Goal: Answer question/provide support: Answer question/provide support

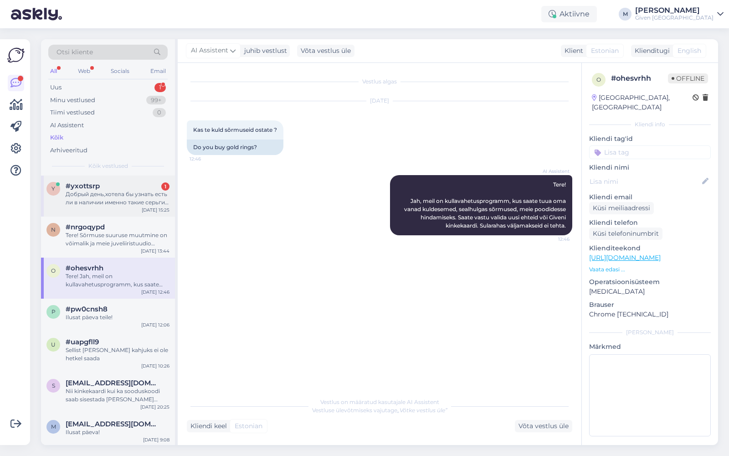
click at [122, 205] on div "Добрый день,хотела бы узнать есть ли в наличии именно такие серьги, если есть т…" at bounding box center [118, 198] width 104 height 16
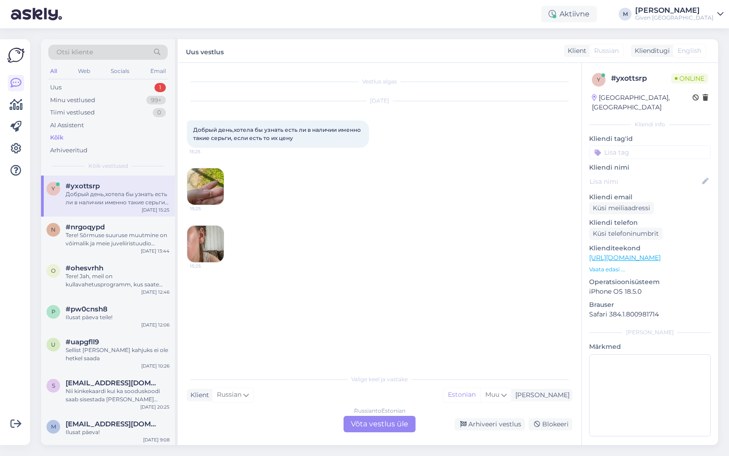
click at [388, 416] on div "Russian to Estonian Võta vestlus üle" at bounding box center [379, 423] width 72 height 16
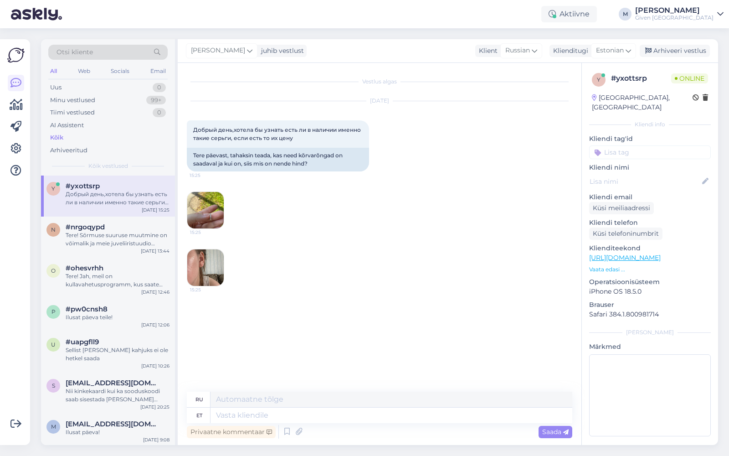
click at [210, 255] on img at bounding box center [205, 267] width 36 height 36
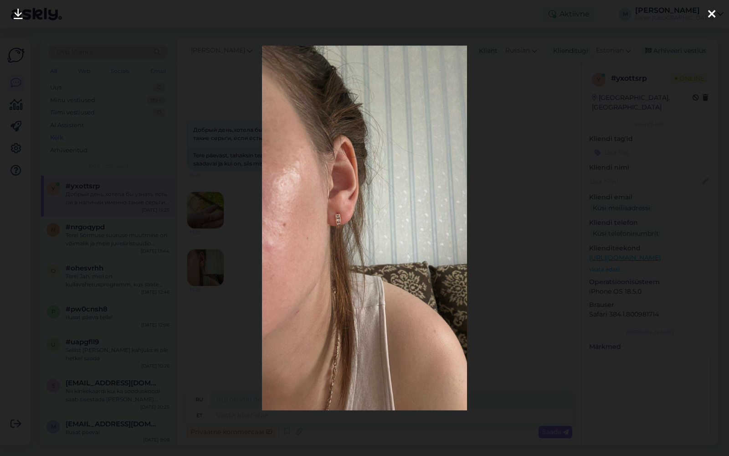
click at [713, 16] on icon at bounding box center [711, 15] width 7 height 12
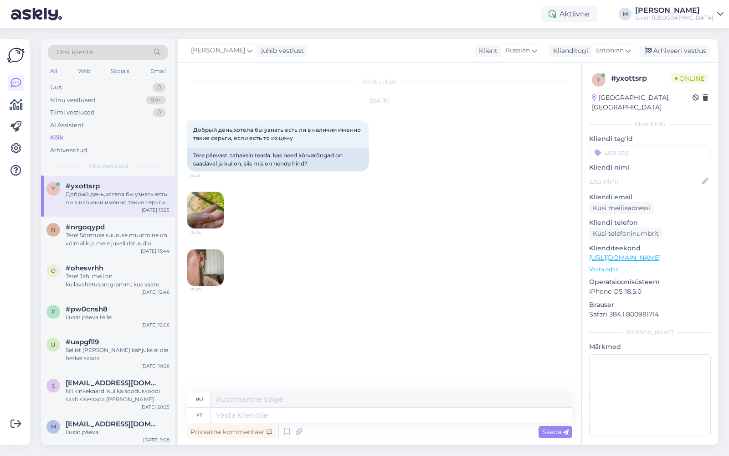
click at [200, 210] on img at bounding box center [205, 210] width 36 height 36
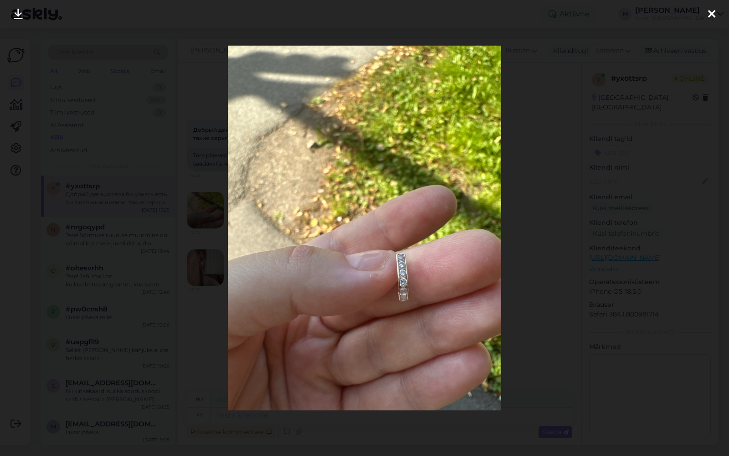
click at [710, 12] on icon at bounding box center [711, 15] width 7 height 12
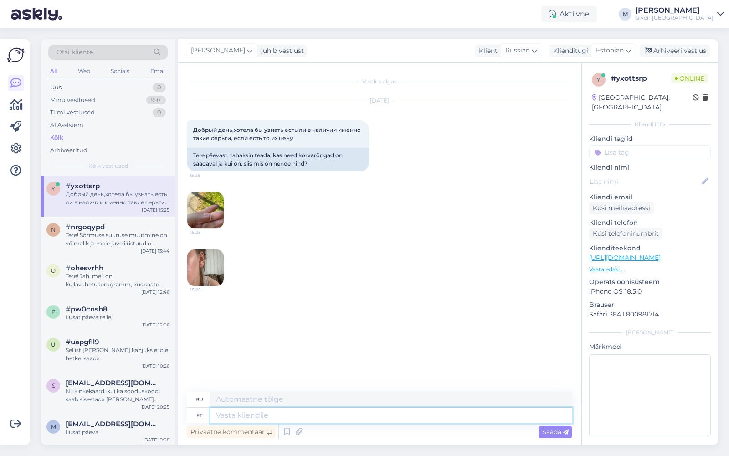
click at [328, 419] on textarea at bounding box center [391, 414] width 362 height 15
type textarea "Tere!"
type textarea "Привет!"
type textarea "Tere! püüah n"
type textarea "Привет! Попробуй!"
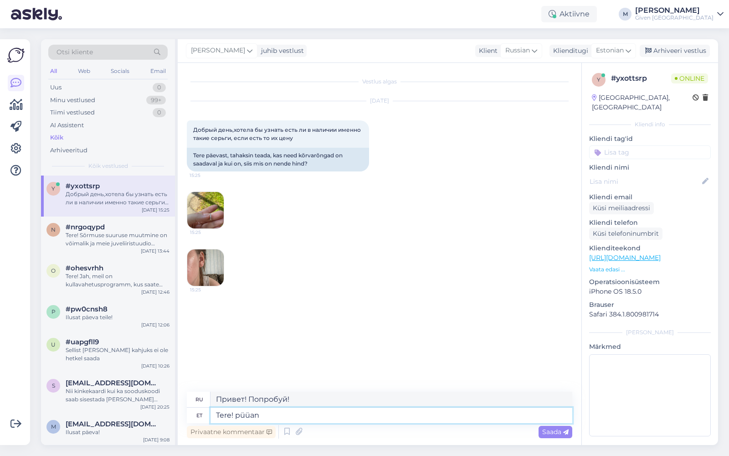
type textarea "Tere! püüan n"
type textarea "Привет! Попробую."
type textarea "Tere! püüan neid ü"
type textarea "Привет! Я их поймаю."
type textarea "Tere! püüan neid üles leida ja"
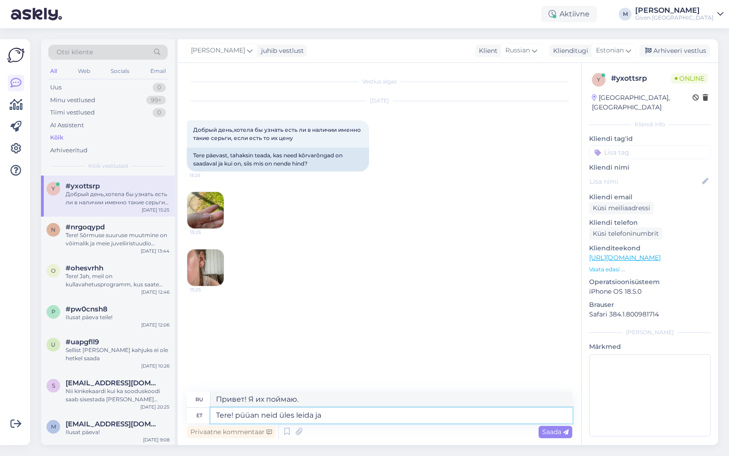
type textarea "Привет! Я пытаюсь их найти."
type textarea "Tere! püüan neid üles leida ja an"
type textarea "Привет! Я пытаюсь их найти и"
type textarea "Tere! püüan neid üles leida ja anna"
type textarea "Здравствуйте! Я постараюсь их найти и передать вам."
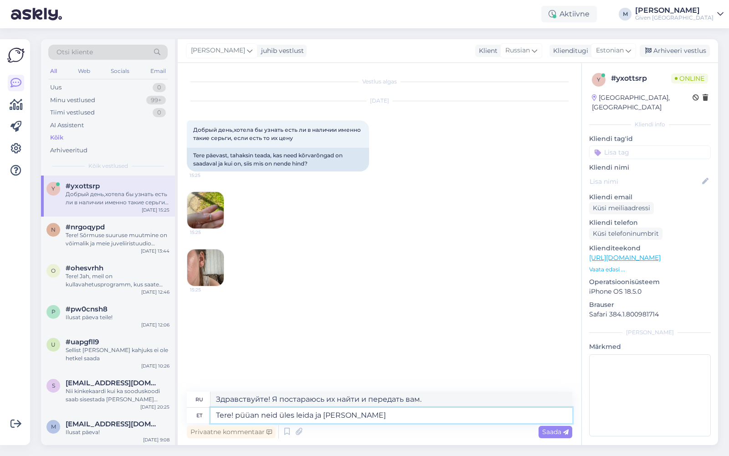
type textarea "Tere! püüan [PERSON_NAME] [PERSON_NAME] [PERSON_NAME]"
type textarea "Привет! Я постараюсь их найти и дать тебе знать."
type textarea "Tere! püüan [PERSON_NAME] [PERSON_NAME] [PERSON_NAME]"
click at [554, 427] on span "Saada" at bounding box center [555, 431] width 26 height 8
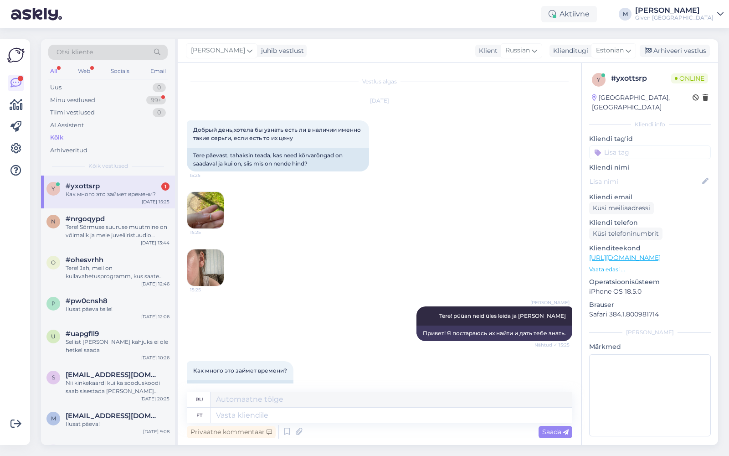
scroll to position [21, 0]
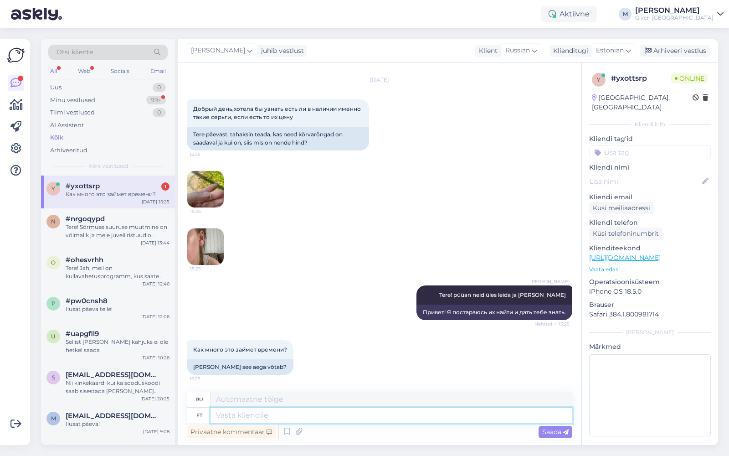
click at [313, 417] on textarea at bounding box center [391, 414] width 362 height 15
type textarea "Kui"
type textarea "Если"
type textarea "Kui teil o"
type textarea "Если у вас есть"
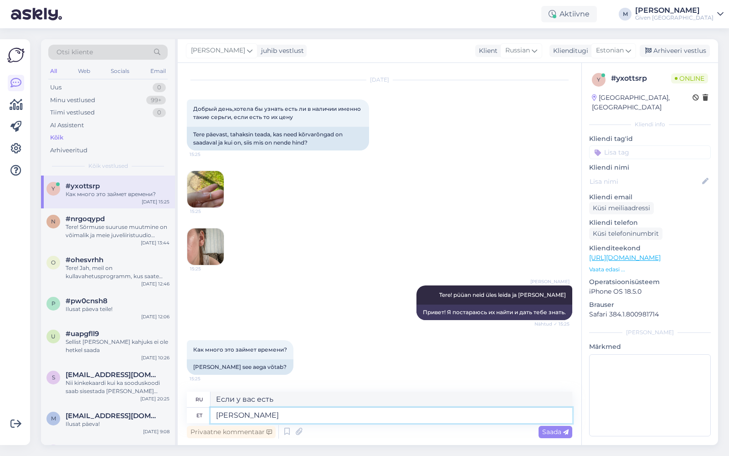
type textarea "Ku"
type textarea "Если"
type textarea "K"
type textarea "Ma"
type textarea "я"
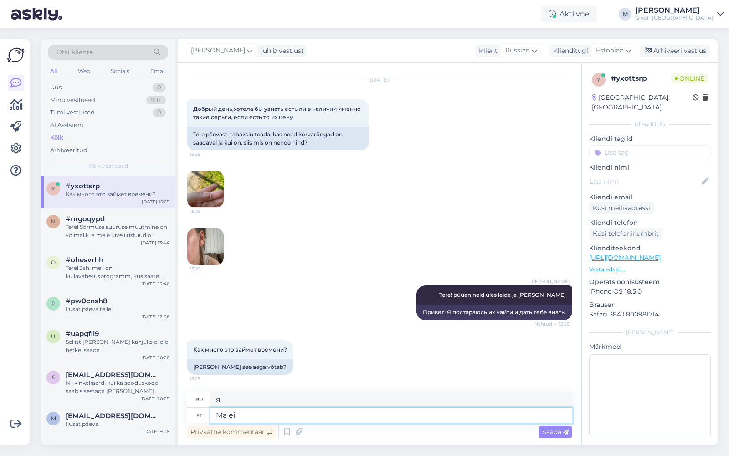
type textarea "Ma ei"
type textarea "Я не"
type textarea "Ma ei tea t"
type textarea "Я не знаю."
type textarea "Ma ei tea tootekoodi, seeg"
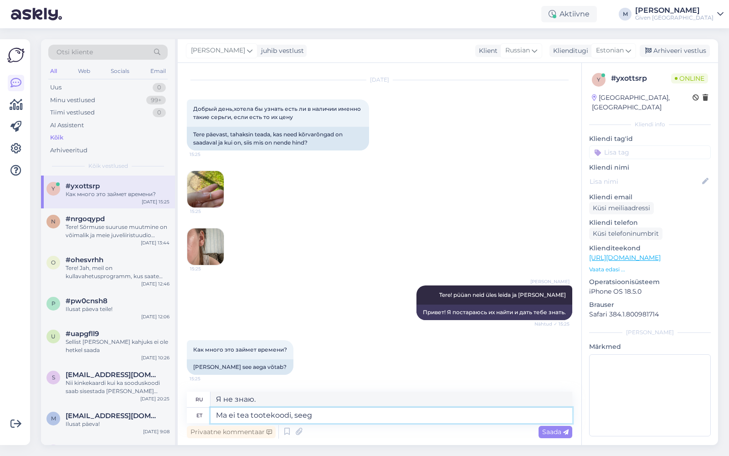
type textarea "Я не знаю код продукта,"
type textarea "Ma ei tea tootekoodi, seega ma"
type textarea "Я не знаю код продукта, поэтому"
type textarea "Ma ei tea tootekoodi, seega ma pe"
type textarea "Я не знаю код продукта, поэтому я"
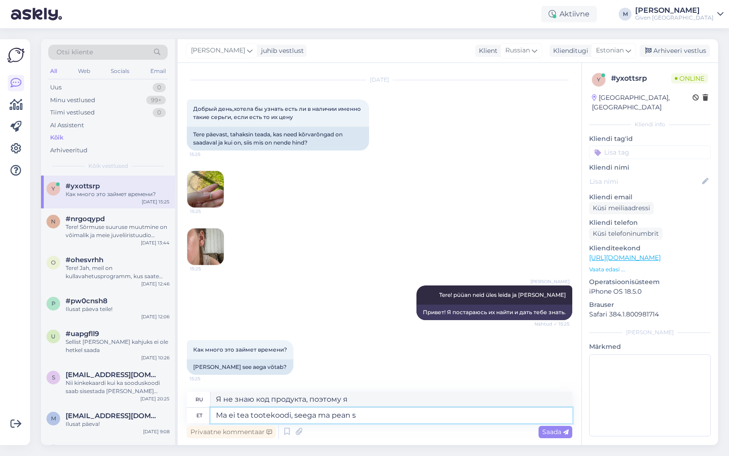
type textarea "Ma ei tea tootekoodi, seega ma pean se"
type textarea "Я не знаю код продукта, поэтому мне нужно"
type textarea "Ma ei tea tootekoodi, seega ma pean seda e-poes"
type textarea "Я не знаю код продукта, поэтому мне придется искать его в интернет-магазине."
type textarea "Ma ei tea tootekoodi, seega ma pean seda e-poes otsima,"
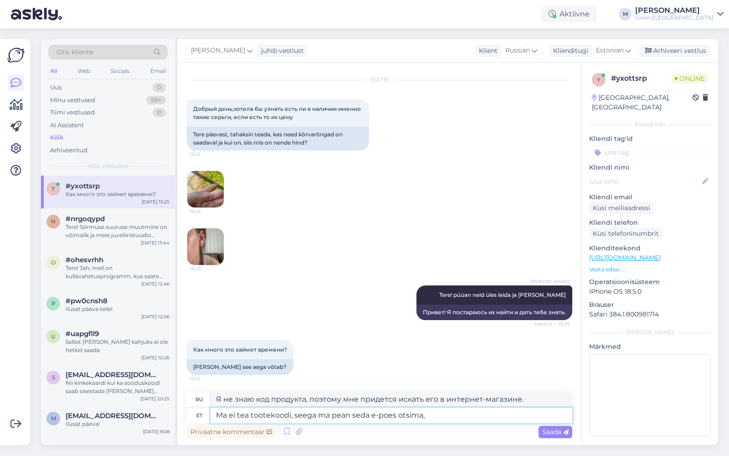
type textarea "Я не знаю код продукта, поэтому мне придется искать его в интернет-магазине,"
type textarea "Ma ei tea tootekoodi, seega ma pean seda e-poes otsima, ei osk"
type textarea "Я не знаю код продукта, поэтому мне придется искать его в интернет-магазине, нет"
type textarea "Ma ei tea tootekoodi, seega ma pean seda e-poes otsima, ei oska"
type textarea "Я не знаю код продукта, поэтому мне придется искать его в интернет-магазине, я …"
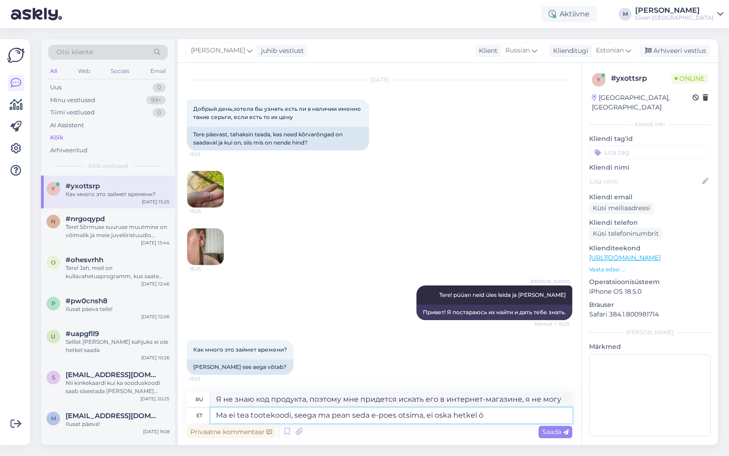
type textarea "Ma ei tea tootekoodi, seega ma pean seda e-poes otsima, ei oska hetkel öe"
type textarea "Я не знаю код продукта, поэтому мне придется искать его в интернет-магазине, в …"
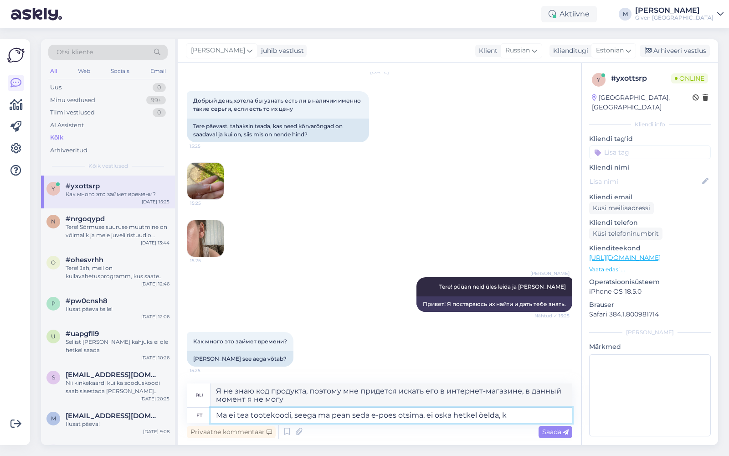
type textarea "Ma ei tea tootekoodi, seega ma pean seda e-poes otsima, ei oska hetkel öelda, ku"
type textarea "Я не знаю код продукта, поэтому мне придется искать его в интернет-магазине. Се…"
type textarea "Ma ei tea tootekoodi, seega ma pean seda e-poes otsima, ei oska hetkel öelda, k…"
type textarea "Я не знаю код продукта, поэтому мне придется искать его в интернет-магазине, на…"
type textarea "Ma ei tea tootekoodi, seega ma pean seda e-poes otsima, ei oska hetkel öelda, k…"
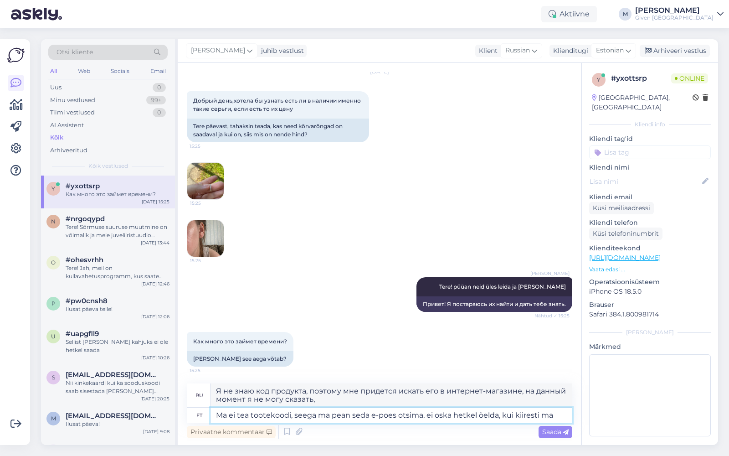
type textarea "Я не знаю код продукта, поэтому мне придется искать его в интернет-магазине, на…"
type textarea "Ma ei tea tootekoodi, seega ma pean seda e-poes otsima, ei oska hetkel öelda, k…"
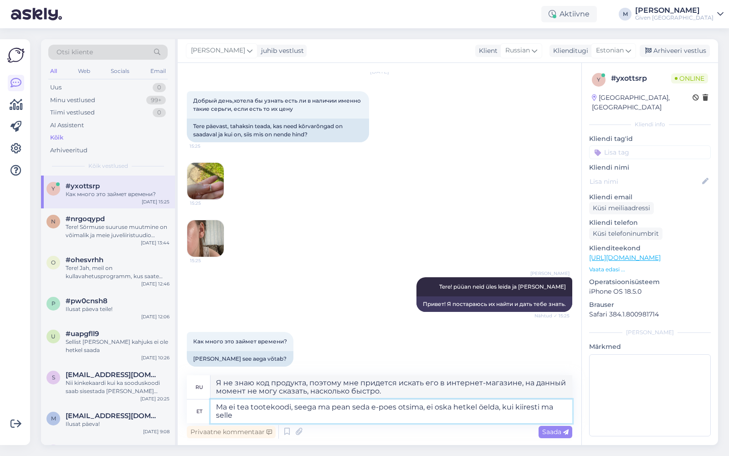
type textarea "Я не знаю код продукта, поэтому мне придется искать его в интернет-магазине. На…"
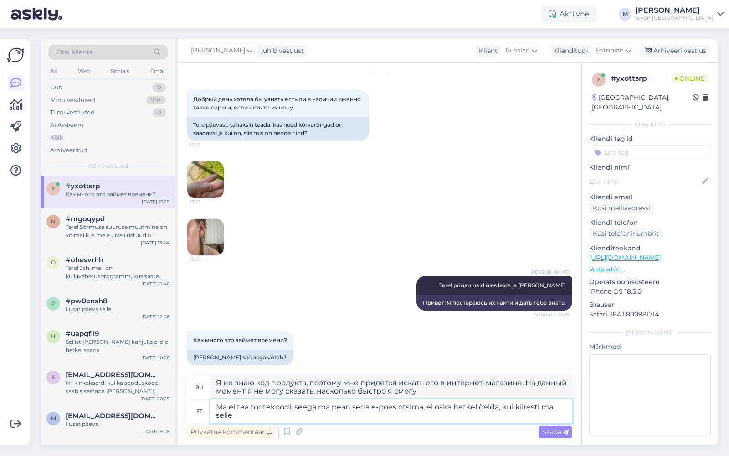
type textarea "Ma ei tea tootekoodi, seega ma pean seda e-poes otsima, ei oska hetkel öelda, k…"
type textarea "Я не знаю код продукта, поэтому мне придется искать его в интернет-магазине. На…"
type textarea "Ma ei tea tootekoodi, seega ma pean seda e-poes otsima, ei oska hetkel öelda, k…"
type textarea "Я не знаю код продукта, поэтому мне придется искать его в интернет-магазине. На…"
type textarea "Ma ei tea tootekoodi, seega ma pean seda e-poes otsima, ei oska hetkel öelda, k…"
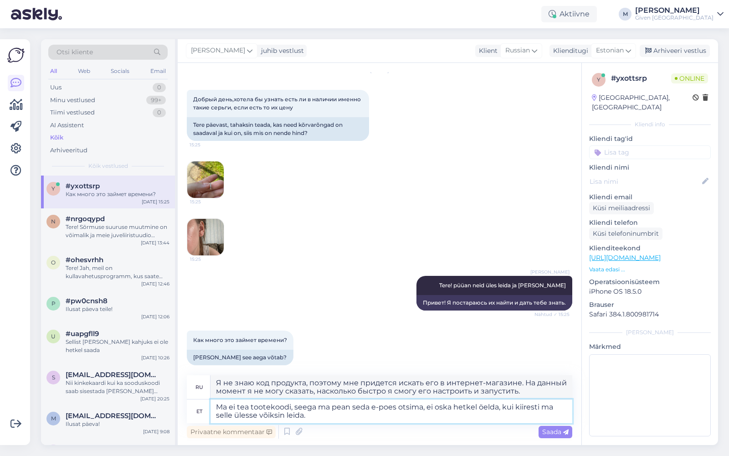
type textarea "Я не знаю код продукта, поэтому мне придется искать его в интернет-магазине, на…"
type textarea "Ma ei tea tootekoodi, seega ma pean seda e-poes otsima, ei oska hetkel öelda, k…"
type textarea "Я не знаю код продукта, поэтому мне придется искать его в интернет-магазине. На…"
type textarea "Ma ei tea tootekoodi, seega ma pean seda e-poes otsima, ei oska hetkel öelda, k…"
type textarea "Я не знаю код товара, поэтому мне придётся искать его в интернет-магазине. На д…"
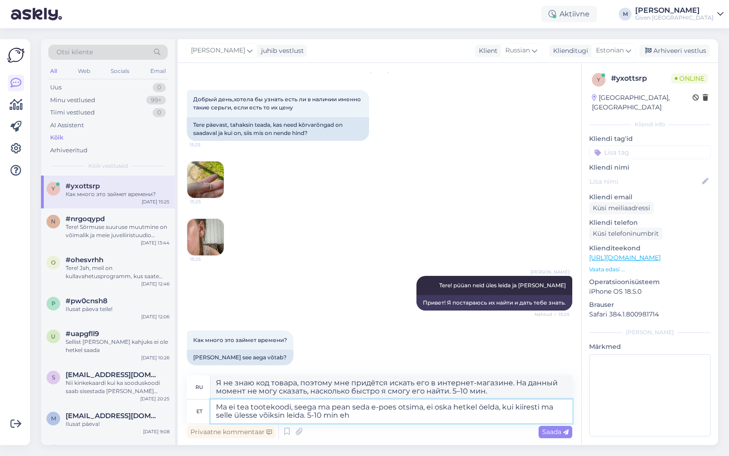
type textarea "Ma ei tea tootekoodi, seega ma pean seda e-poes otsima, ei oska hetkel öelda, k…"
type textarea "Я не знаю код продукта, поэтому мне придётся искать его в интернет-магазине. Се…"
type textarea "Ma ei tea tootekoodi, seega ma pean seda e-poes otsima, ei oska hetkel öelda, k…"
click at [556, 431] on span "Saada" at bounding box center [555, 431] width 26 height 8
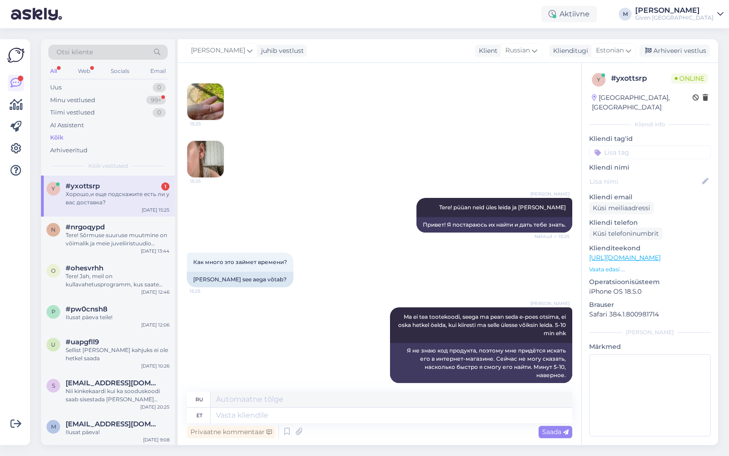
scroll to position [171, 0]
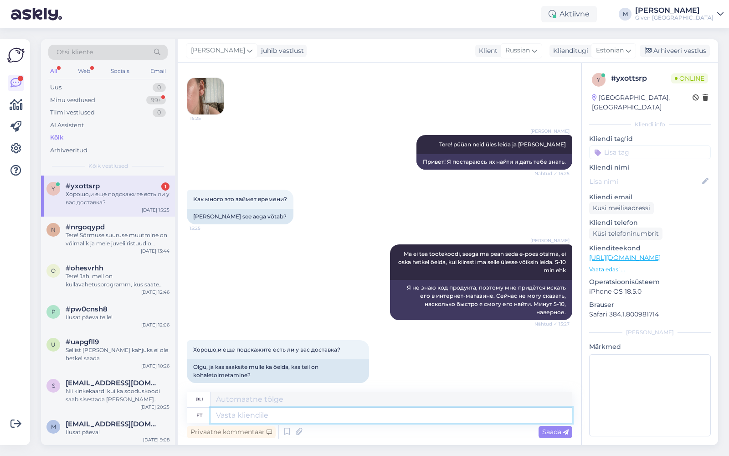
click at [274, 417] on textarea at bounding box center [391, 414] width 362 height 15
type textarea "Tallinna"
type textarea "Таллинн"
type textarea "Tallinna piires"
type textarea "В пределах Таллинна"
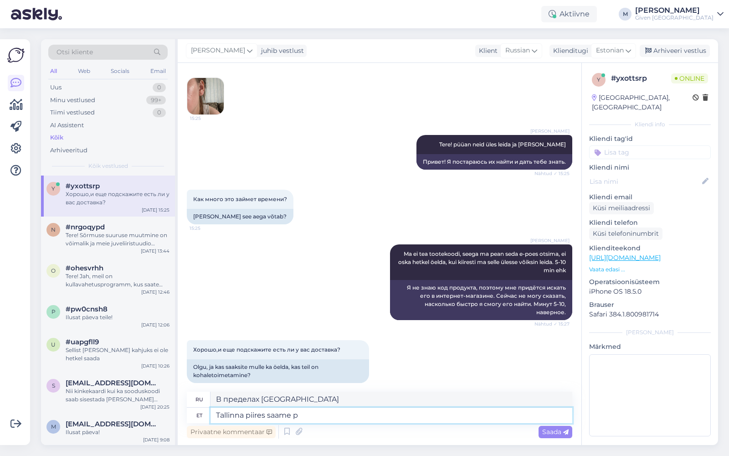
type textarea "Tallinna piires saame pa"
type textarea "В Таллинне мы можем"
type textarea "Tallinna piires saame pakkuda ki"
type textarea "В Таллинне мы можем предложить"
type textarea "Tallinna piires saame pakkuda kiirkulerit"
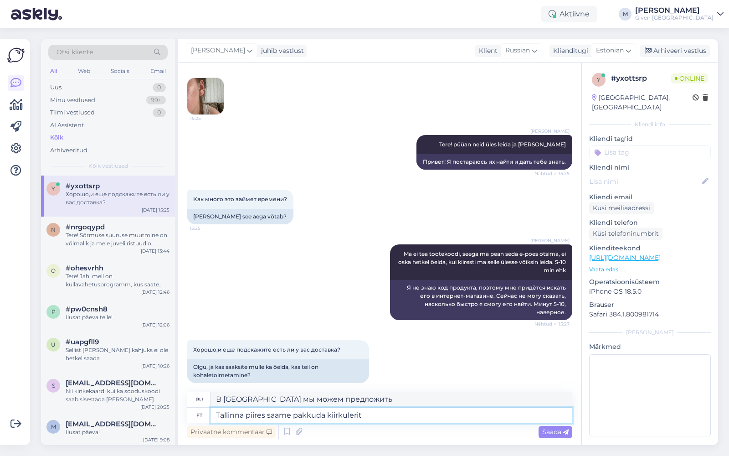
type textarea "Мы можем предложить экспресс-доставку в пределах Таллинна."
type textarea "Tallinna piires saame pakkuda kiirkullerit WOL"
type textarea "В пределах Таллинна мы можем предложить услуги экспресс-курьера WOL."
type textarea "Tallinna piires saame pakkuda kiirkullerit WOLT ja"
type textarea "В пределах Таллинна мы можем предложить экспресс-доставку WOLT."
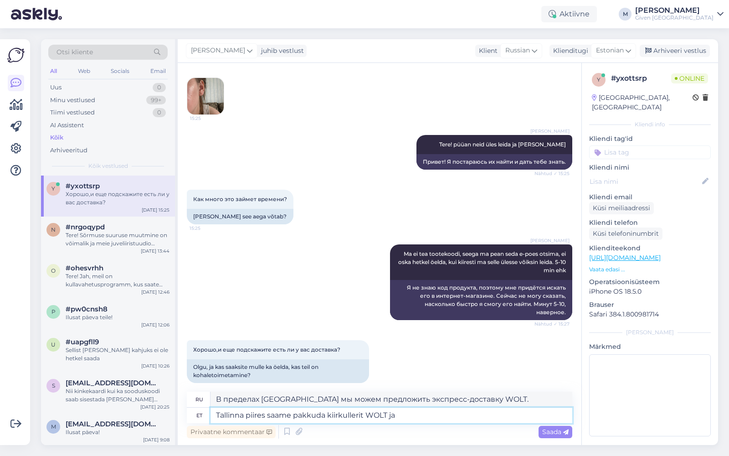
type textarea "Tallinna piires saame pakkuda kiirkullerit WOLT ja k"
type textarea "В пределах Таллинна мы можем предложить услуги экспресс-курьера WOLT и"
type textarea "Tallinna piires saame pakkuda kiirkullerit WOLT ja ka tei"
type textarea "В пределах Таллинна мы можем предложить экспресс-доставку WOLT, а также"
type textarea "Tallinna piires saame pakkuda kiirkullerit WOLT ja ka teiste l"
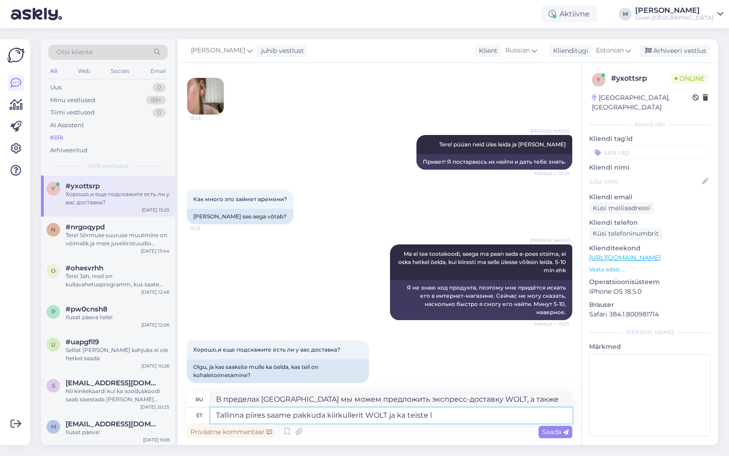
type textarea "В пределах Таллинна мы можем предложить услуги курьерской доставки WOLT, а такж…"
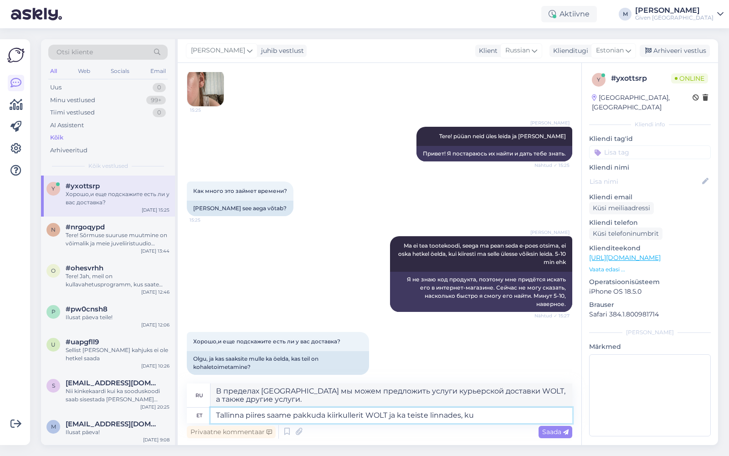
type textarea "Tallinna piires saame pakkuda kiirkullerit WOLT ja ka teiste linnades, kus"
type textarea "В Таллинне мы можем предложить экспресс-доставку WOLT, а также в других городах."
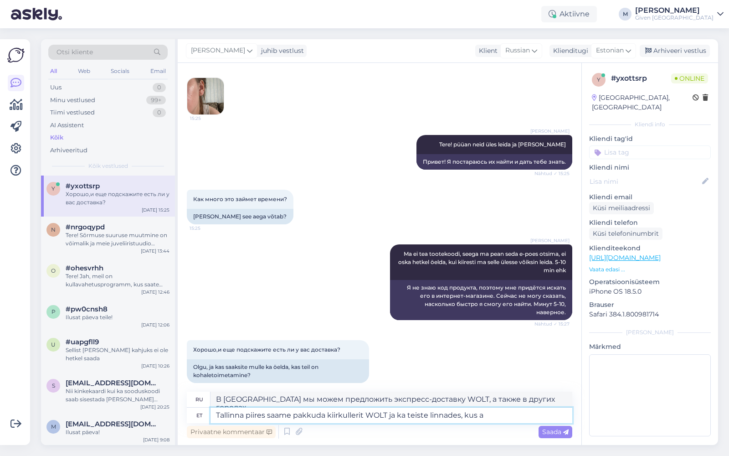
type textarea "Tallinna piires saame pakkuda kiirkullerit WOLT ja ka teiste linnades, kus as"
type textarea "Мы можем предложить экспресс-доставку WOLT в пределах Таллинна, а также в други…"
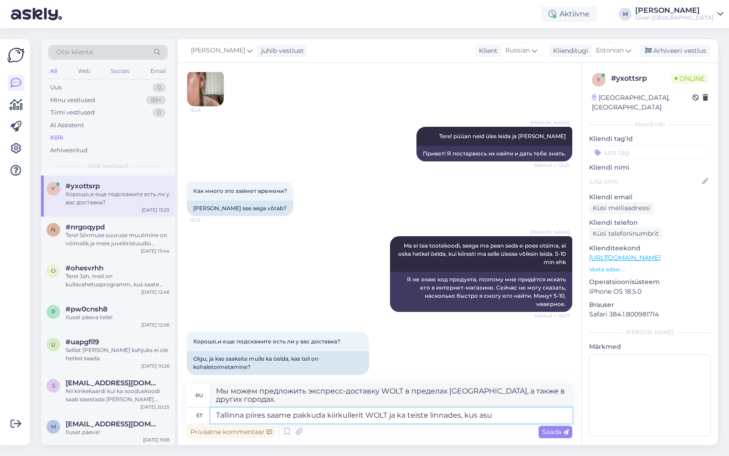
type textarea "Tallinna piires saame pakkuda kiirkullerit WOLT ja ka teiste linnades, kus asub"
type textarea "Мы можем предложить экспресс-курьерскую доставку WOLT в пределах Таллинна, а та…"
type textarea "Tallinna piires saame pakkuda kiirkullerit WOLT ja ka teiste linnades, kus"
type textarea "Мы можем предложить экспресс-доставку WOLT в пределах Таллинна, а также в други…"
type textarea "Tallinna piires saame pakkuda kiirkullerit WOLT ja ka teiste linnades, kus on W"
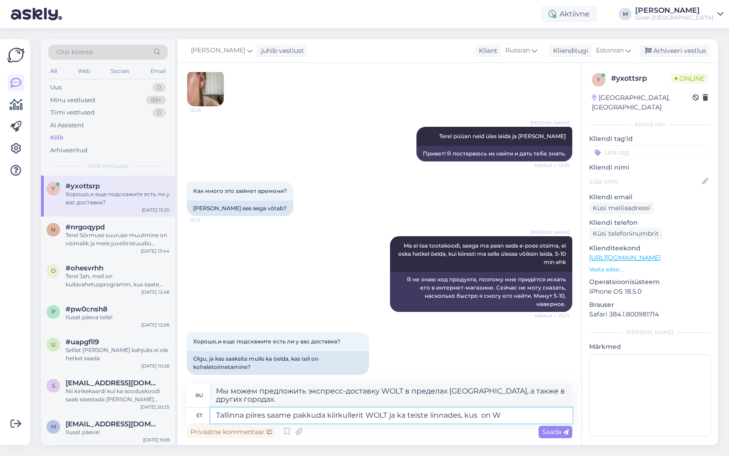
type textarea "Мы можем предложить экспресс-доставку WOLT в пределах Таллинна, а также в други…"
type textarea "Tallinna piires saame pakkuda kiirkullerit WOLT ja ka teiste linnades, kus on W…"
type textarea "Мы можем предложить экспресс-доставку WOLT в пределах Таллинна, а также в други…"
type textarea "Tallinna piires saame pakkuda kiirkullerit WOLT ja ka teiste linnades, kus on W…"
type textarea "Мы можем предложить экспресс-доставку через WOLT в пределах Таллинна, а также в…"
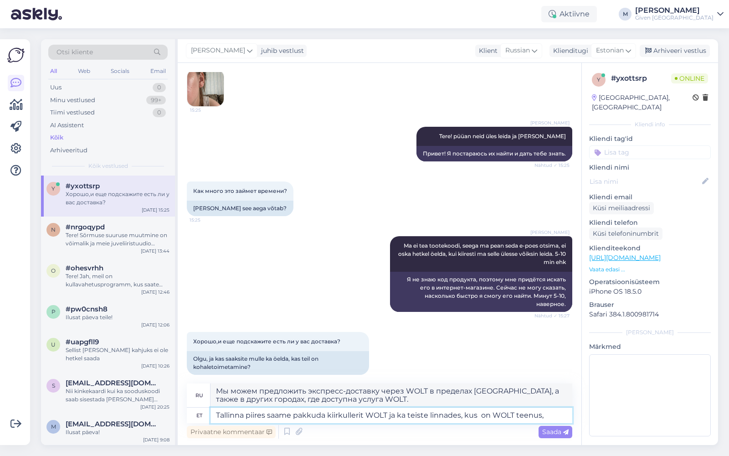
type textarea "Tallinna piires saame pakkuda kiirkullerit WOLT ja ka teiste linnades, kus on W…"
type textarea "Мы можем предложить экспресс-доставку WOLT в пределах Таллинна, а также в други…"
type textarea "Tallinna piires saame pakkuda kiirkullerit WOLT ja ka teiste linnades, kus on W…"
type textarea "Мы можем предложить экспресс-доставку через WOLT в пределах Таллинна, а также в…"
type textarea "Tallinna piires saame pakkuda kiirkullerit WOLT ja ka teiste linnades, kus on W…"
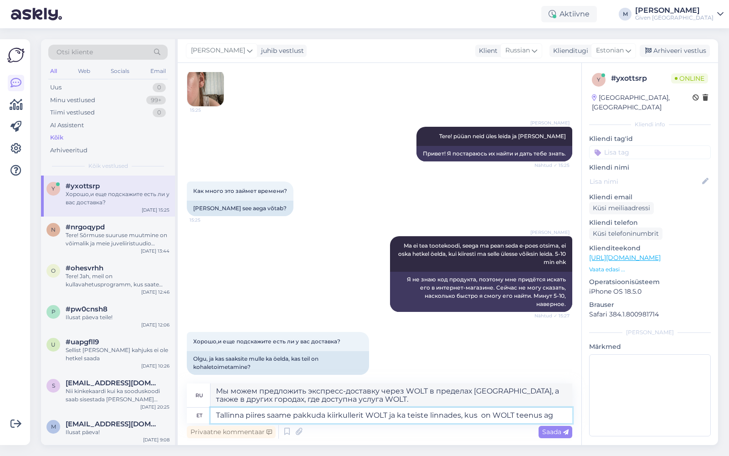
type textarea "Мы можем предложить экспресс-доставку WOLT в пределах Таллинна, а также в други…"
type textarea "Tallinna piires saame pakkuda kiirkullerit WOLT ja ka teiste linnades, kus on W…"
type textarea "Мы можем предложить экспресс-доставку через WOLT в пределах Таллинна, а также в…"
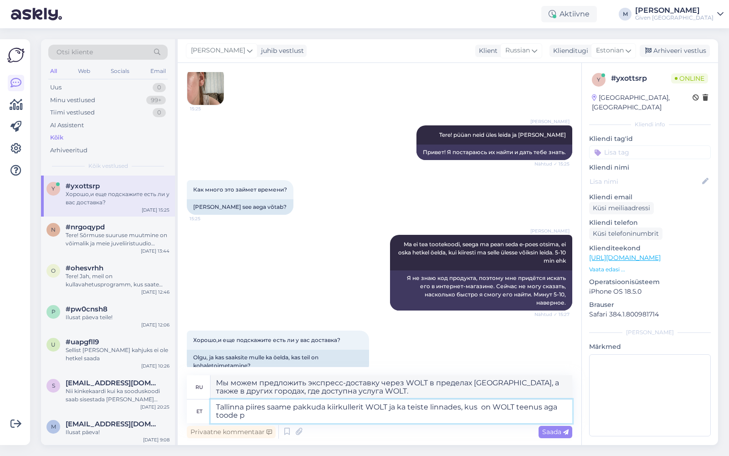
type textarea "Tallinna piires saame pakkuda kiirkullerit WOLT ja ka teiste linnades, kus on W…"
type textarea "В пределах Таллинна мы можем предложить экспресс-доставку службой WOLT, а также…"
type textarea "Tallinna piires saame pakkuda kiirkullerit WOLT ja ka teiste linnades, kus on W…"
type textarea "Мы можем предложить экспресс-доставку через WOLT в пределах Таллинна, а также в…"
type textarea "Tallinna piires saame pakkuda kiirkullerit WOLT ja ka teiste linnades, kus on W…"
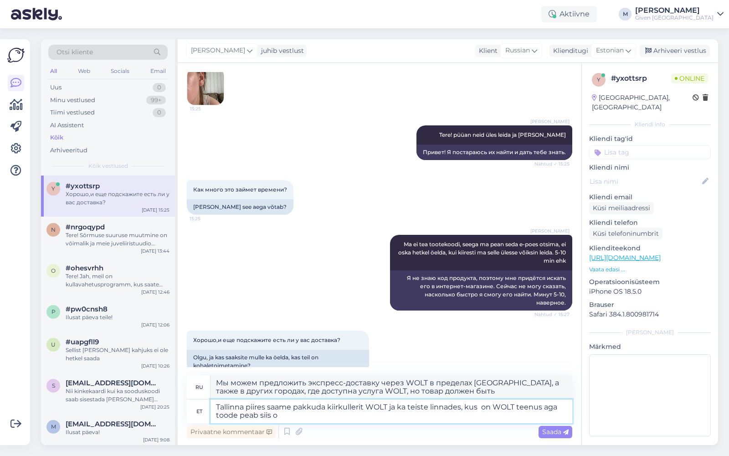
type textarea "В пределах Таллинна мы можем предложить экспресс-доставку через WOLT, а также в…"
type textarea "Tallinna piires saame pakkuda kiirkullerit WOLT ja ka teiste linnades, kus on W…"
type textarea "Мы можем предложить экспресс-доставку через WOLT в пределах Таллинна, а также в…"
type textarea "Tallinna piires saame pakkuda kiirkullerit WOLT ja ka teiste linnades, kus on W…"
type textarea "Мы можем предложить экспресс-доставку через WOLT в пределах Таллинна, а также в…"
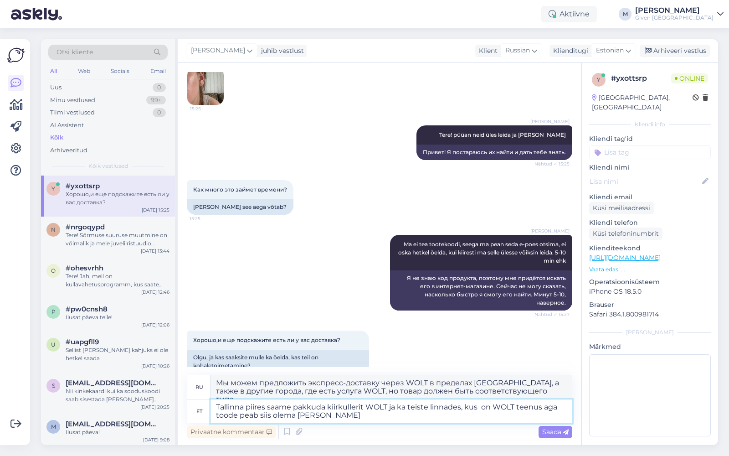
type textarea "Tallinna piires saame pakkuda kiirkullerit WOLT ja ka teiste linnades, kus on W…"
type textarea "Мы можем предложить экспресс-доставку через WOLT в пределах Таллинна, а также в…"
type textarea "Tallinna piires saame pakkuda kiirkullerit WOLT ja ka teiste linnades, kus on W…"
type textarea "В пределах Таллинна мы можем предложить экспресс-доставку через WOLT, а также в…"
type textarea "Tallinna piires saame pakkuda kiirkullerit WOLT ja ka teiste linnades, kus on W…"
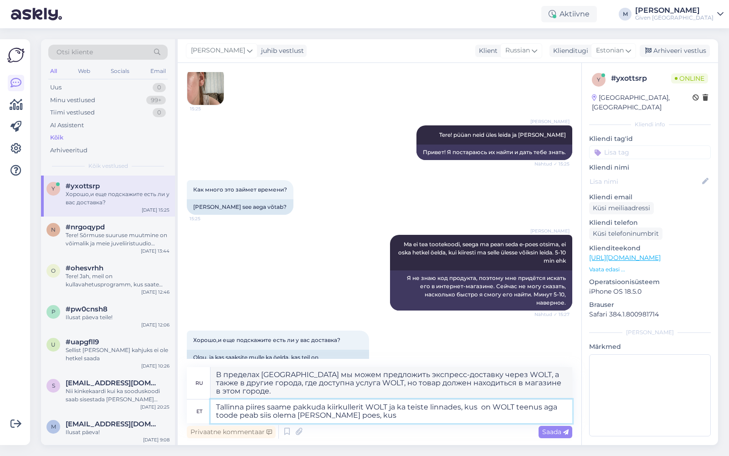
type textarea "В пределах Таллинна мы можем предложить экспресс-доставку через WOLT, а также в…"
type textarea "Tallinna piires saame pakkuda kiirkullerit WOLT ja ka teiste linnades, kus on W…"
type textarea "В пределах Таллинна мы можем предложить экспресс-доставку через WOLT, а также в…"
type textarea "Tallinna piires saame pakkuda kiirkullerit WOLT ja ka teiste linnades, kus on W…"
type textarea "В пределах Таллинна мы можем предложить экспресс-доставку через WOLT, а также в…"
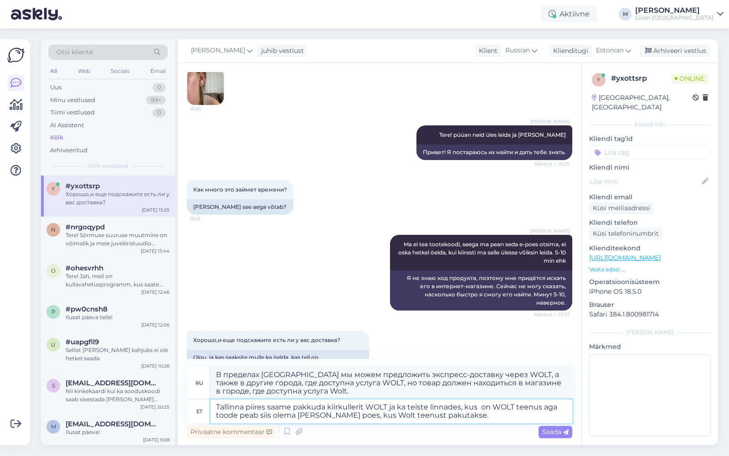
type textarea "Tallinna piires saame pakkuda kiirkullerit WOLT ja ka teiste linnades, kus on W…"
type textarea "Мы можем предложить экспресс-доставку через WOLT в пределах Таллинна, а также в…"
type textarea "Tallinna piires saame pakkuda kiirkullerit WOLT ja ka teiste linnades, kus on W…"
type textarea "В Таллинне мы можем предложить экспресс-доставку через WOLT, а также в других г…"
type textarea "Tallinna piires saame pakkuda kiirkullerit WOLT ja ka teiste linnades, kus on W…"
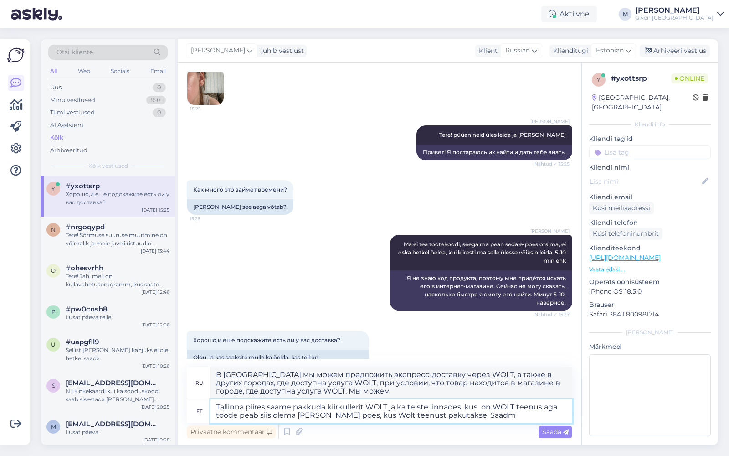
type textarea "Мы можем предложить экспресс-доставку через WOLT в пределах Таллинна, а также в…"
type textarea "Tallinna piires saame pakkuda kiirkullerit WOLT ja ka teiste linnades, kus on W…"
type textarea "Мы можем предложить экспресс-доставку через WOLT в пределах Таллинна, а также в…"
type textarea "Tallinna piires saame pakkuda kiirkullerit WOLT ja ka teiste linnades, kus on W…"
type textarea "В пределах Таллинна мы можем предложить экспресс-доставку через WOLT, а также в…"
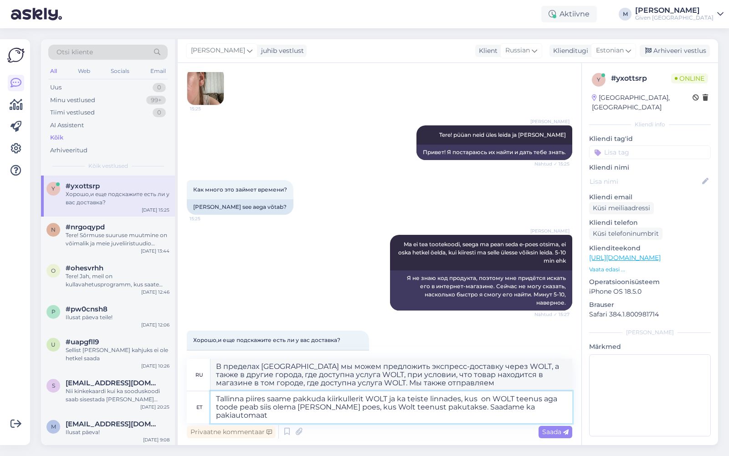
type textarea "Tallinna piires saame pakkuda kiirkullerit [PERSON_NAME] ka teiste linnades, ku…"
type textarea "В пределах [GEOGRAPHIC_DATA] мы осуществляем экспресс-доставку через WOLT, а та…"
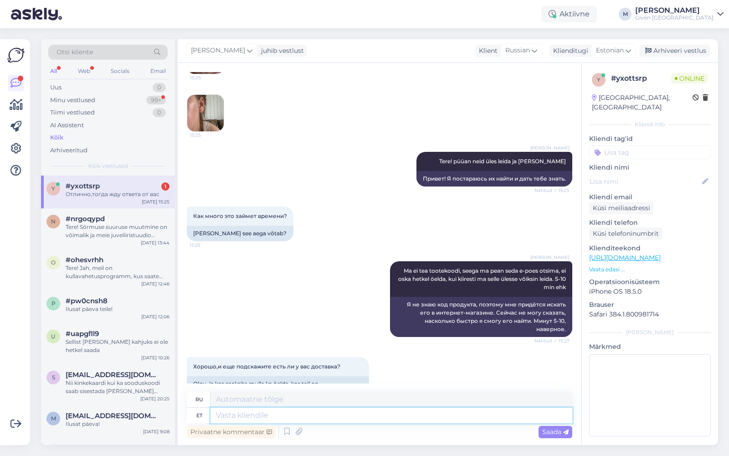
scroll to position [49, 0]
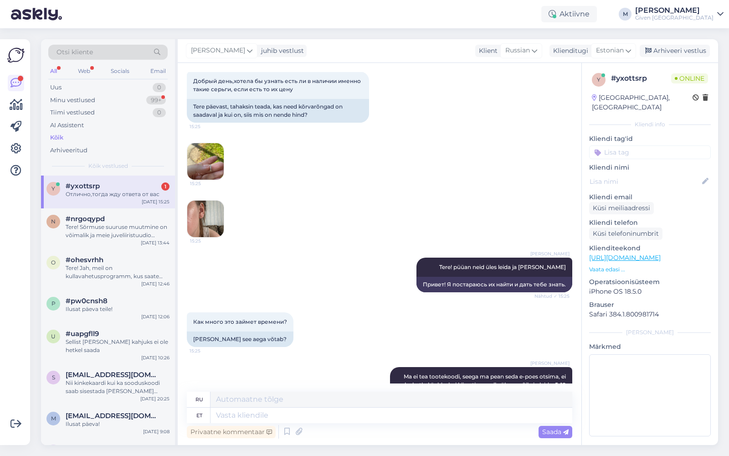
click at [206, 162] on img at bounding box center [205, 161] width 36 height 36
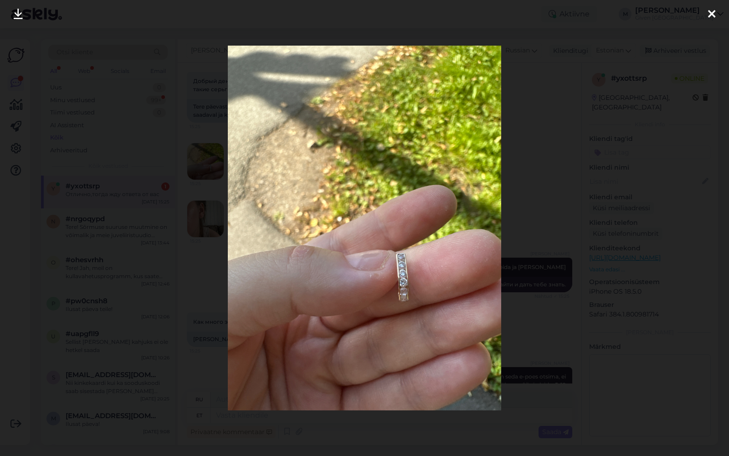
drag, startPoint x: 711, startPoint y: 10, endPoint x: 672, endPoint y: 91, distance: 90.3
click at [711, 7] on div at bounding box center [711, 14] width 18 height 29
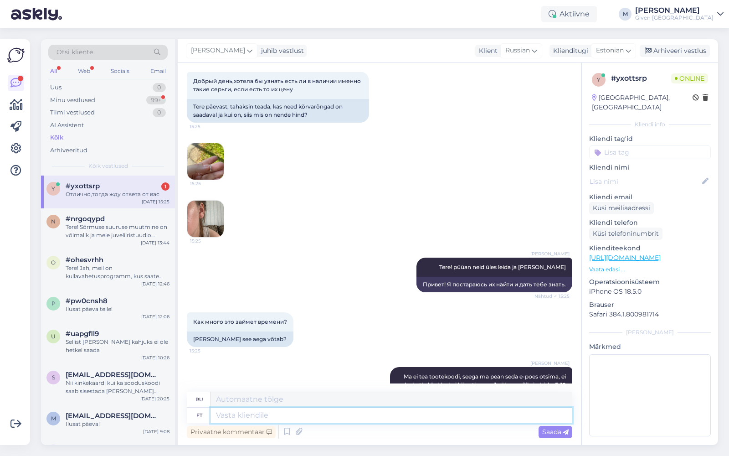
click at [404, 415] on textarea at bounding box center [391, 414] width 362 height 15
type textarea "kas"
type textarea "ли"
type textarea "kas need"
type textarea "это эти"
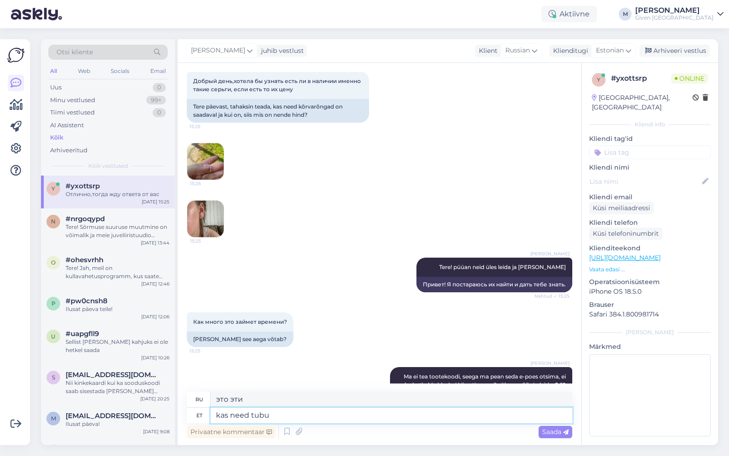
type textarea "kas need tub"
type textarea "они почковые?"
type textarea "kas need"
type textarea "это эти"
type textarea "kas need võiksid o"
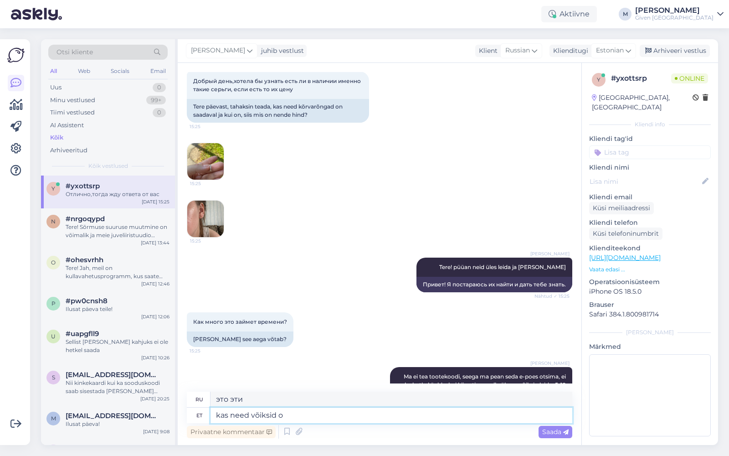
type textarea "могли бы они"
type textarea "kas need võiksid olla sa"
type textarea "могли бы они быть"
type textarea "kas need võiksid olla samasugused"
type textarea "могут ли они быть одинаковыми?"
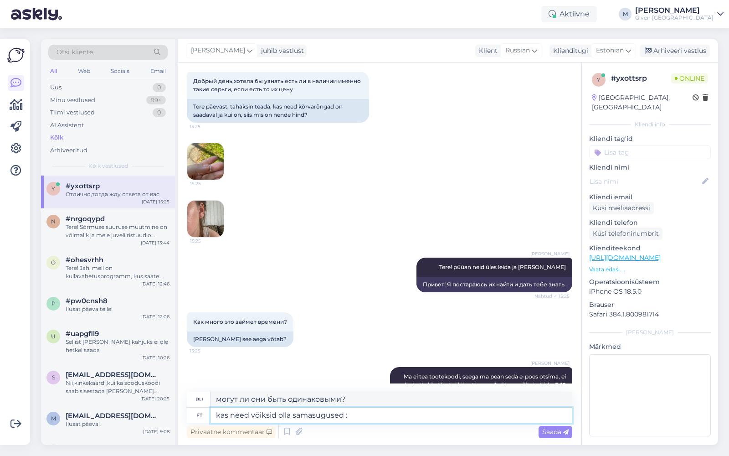
type textarea "kas need võiksid olla samasugused :"
type textarea "могут ли они быть одинаковыми:"
type textarea "kas need võiksid olla samasugused"
type textarea "могут ли они быть одинаковыми?"
paste textarea "[URL][DOMAIN_NAME]"
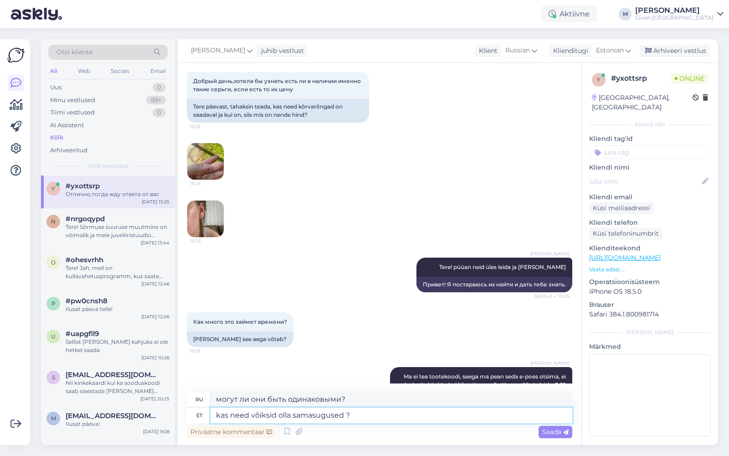
type textarea "kas need võiksid olla samasugused ? https://given.ee/ee/naistele/gold-selection…"
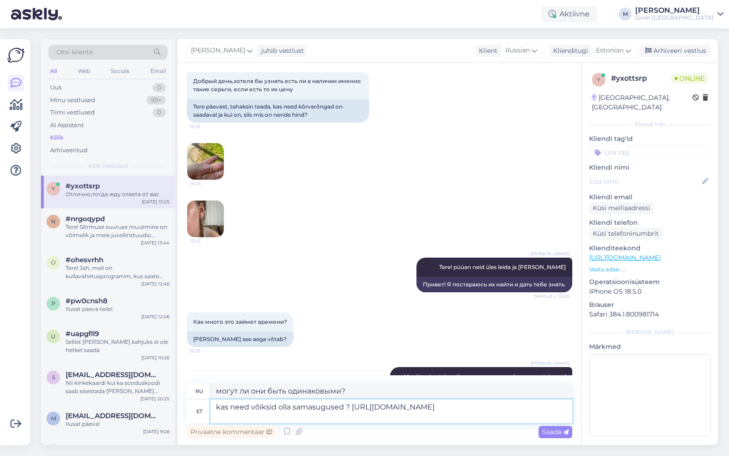
type textarea "могут ли они быть одинаковыми? https://given.ee/ee/naistele/gold-selection-k%C3…"
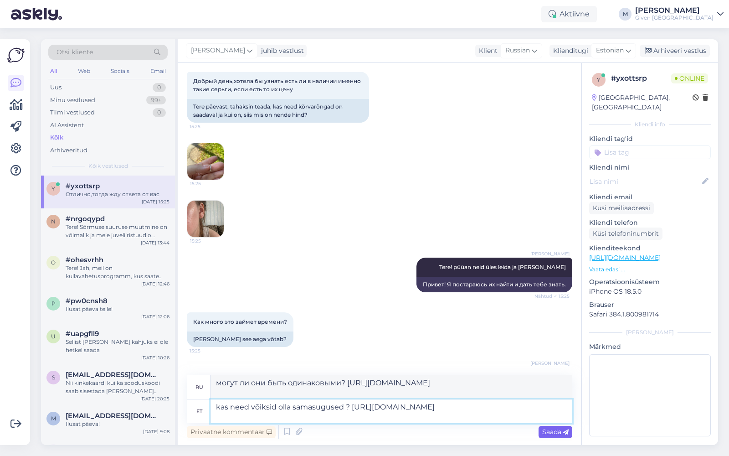
type textarea "kas need võiksid olla samasugused ? https://given.ee/ee/naistele/gold-selection…"
click at [546, 430] on span "Saada" at bounding box center [555, 431] width 26 height 8
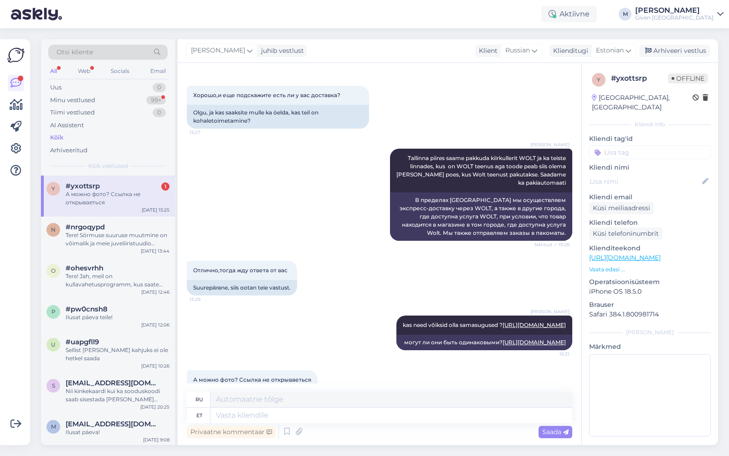
scroll to position [480, 0]
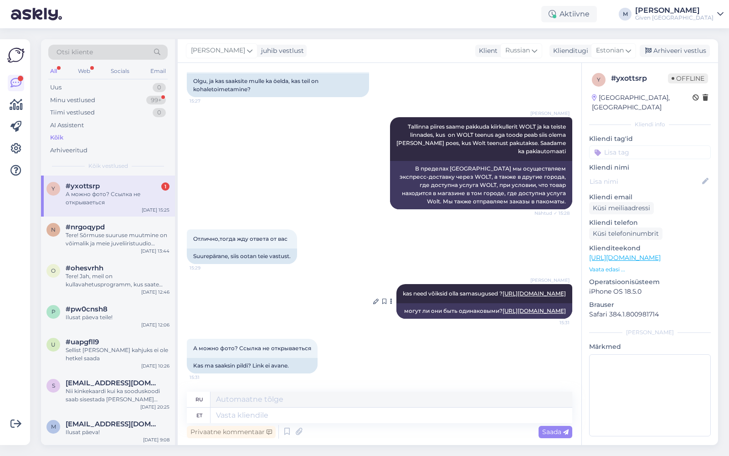
click at [502, 312] on link "[URL][DOMAIN_NAME]" at bounding box center [533, 310] width 63 height 7
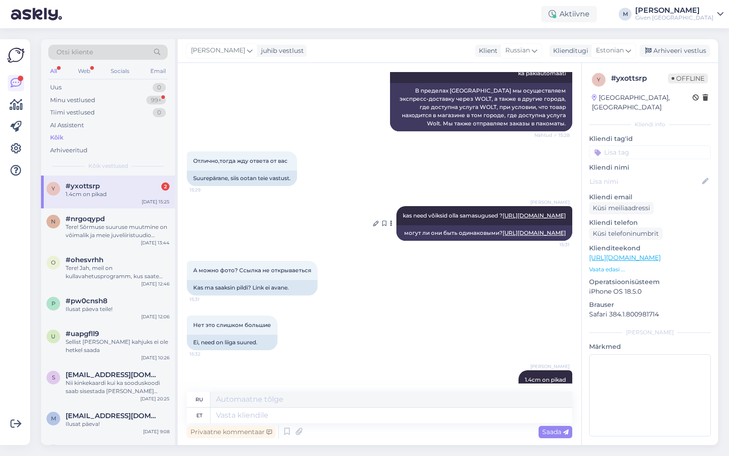
scroll to position [589, 0]
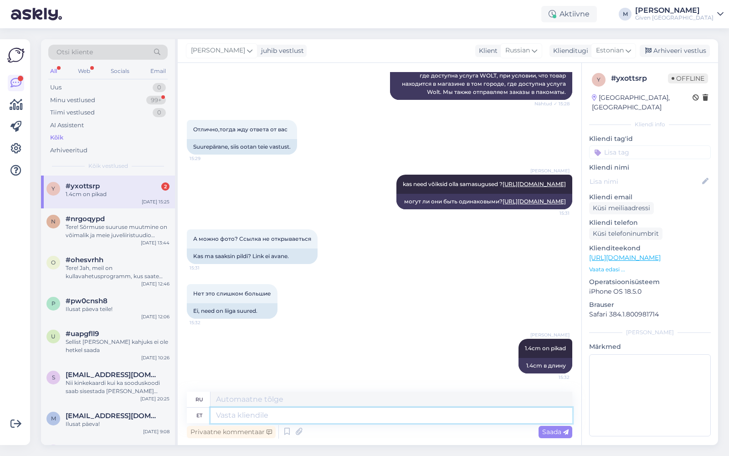
click at [318, 415] on textarea at bounding box center [391, 414] width 362 height 15
type textarea "siis o"
type textarea "затем"
type textarea "siis on k"
type textarea "тогда это"
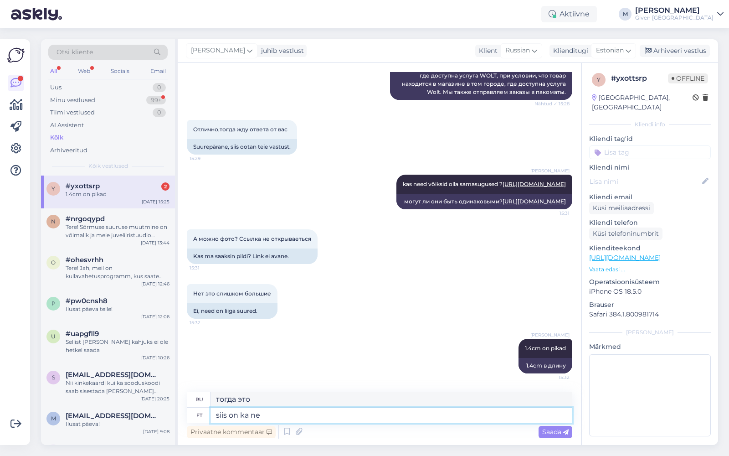
type textarea "siis on ka nee"
type textarea "тогда есть еще"
type textarea "siis on ka need,"
type textarea "то есть еще и те,"
paste textarea "[URL][DOMAIN_NAME]"
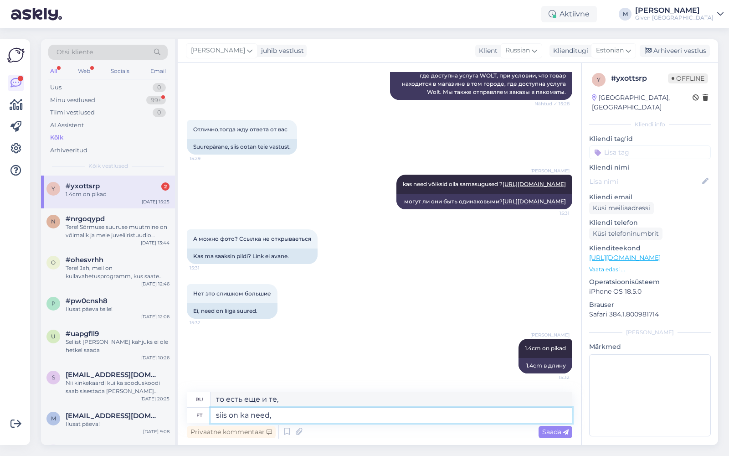
type textarea "siis on ka need, https://given.ee/ee/naistele/gold-selection-k%C3%B5rvar%C3%B5n…"
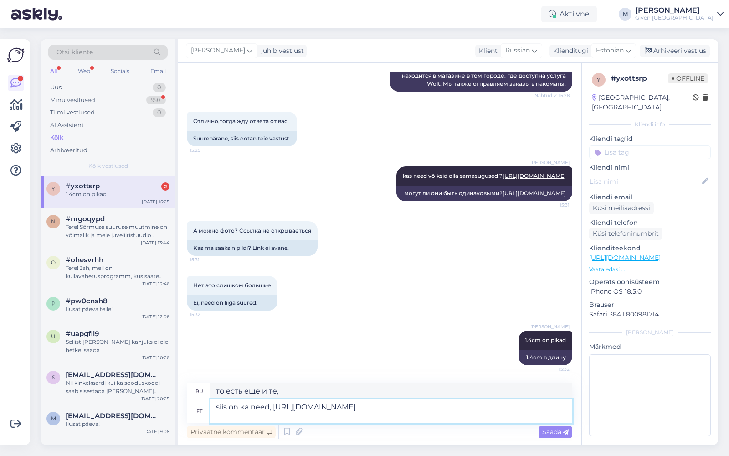
type textarea "то вот еще эти, https://given.ee/ee/naistele/gold-selection-k%C3%B5rvar%C3%B5ng…"
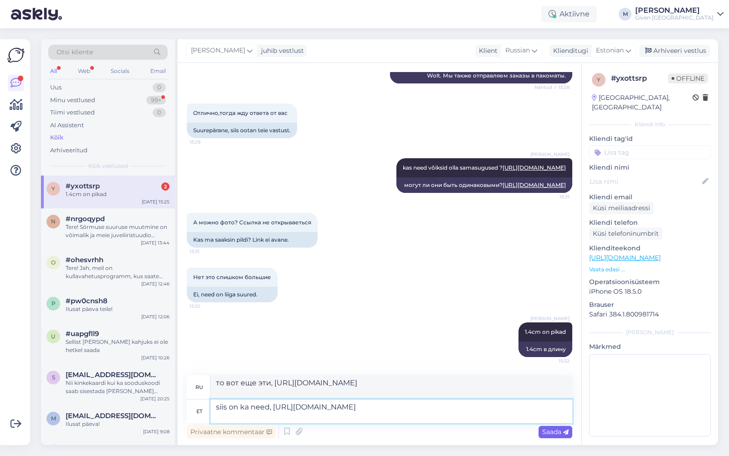
type textarea "siis on ka need, https://given.ee/ee/naistele/gold-selection-k%C3%B5rvar%C3%B5n…"
click at [545, 432] on span "Saada" at bounding box center [555, 431] width 26 height 8
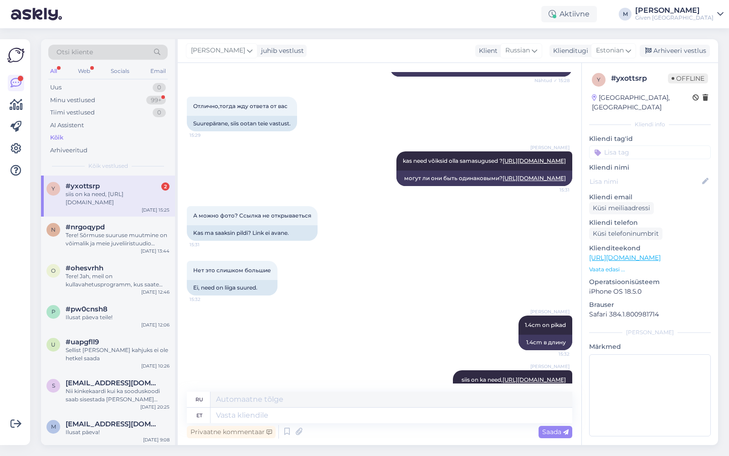
scroll to position [661, 0]
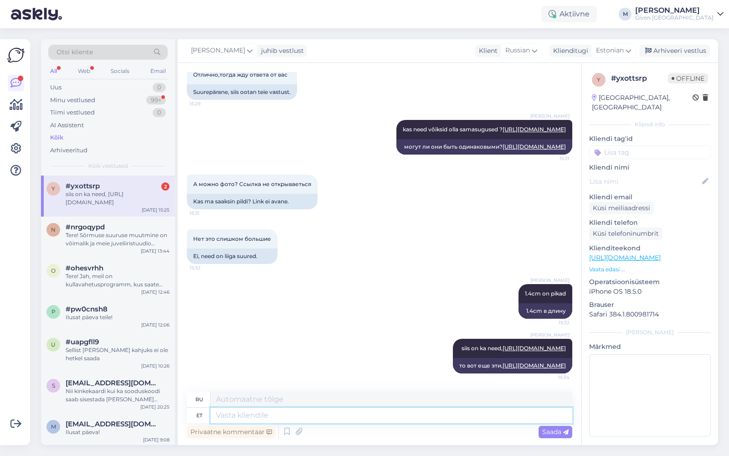
click at [490, 420] on textarea at bounding box center [391, 414] width 362 height 15
type textarea "pikkus o"
type textarea "длина"
type textarea "pikkus näitab sa"
type textarea "длина шоу"
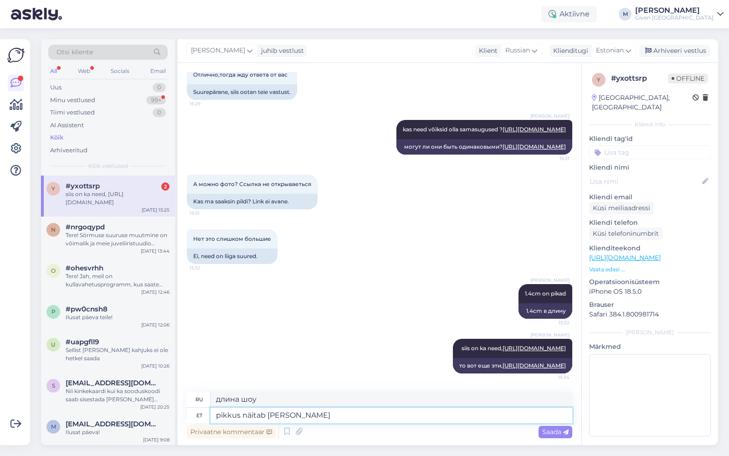
type textarea "pikkus näitab sama"
type textarea "длина показывает то же самое"
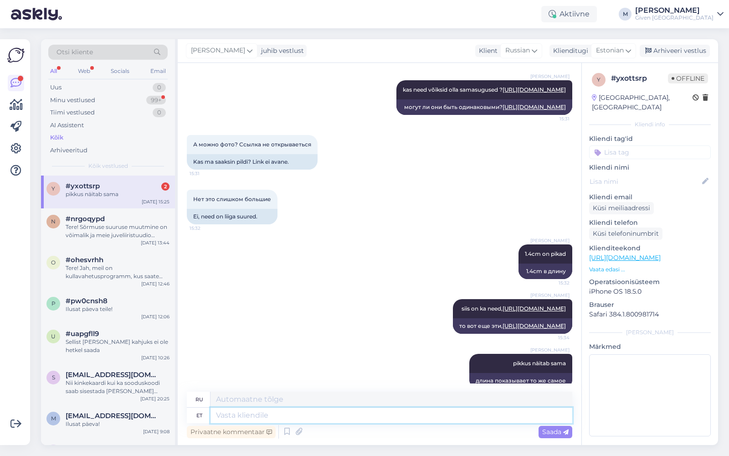
scroll to position [715, 0]
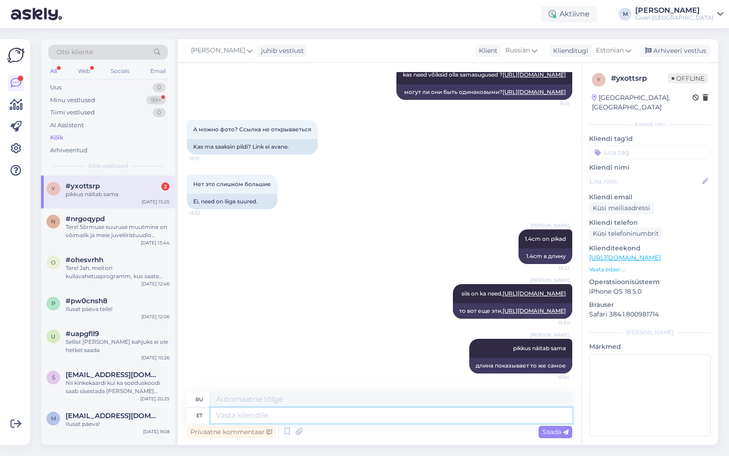
click at [388, 419] on textarea at bounding box center [391, 414] width 362 height 15
type textarea "Siit l"
type textarea "Отсюда"
type textarea "Siit leiate"
type textarea "Здесь вы найдете"
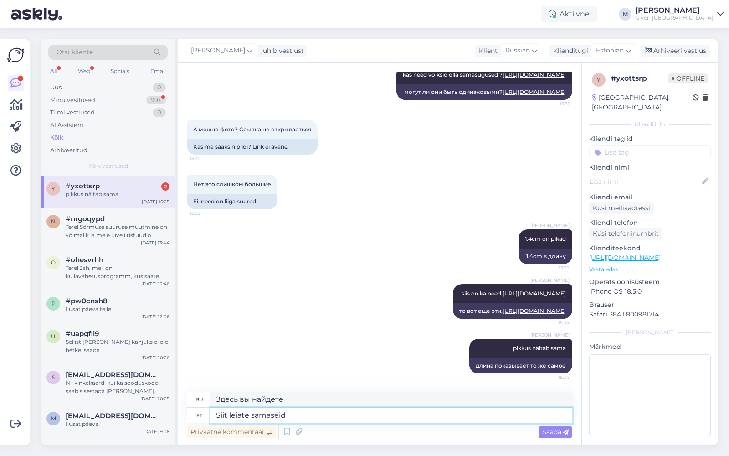
type textarea "Siit leiate sarnaseid"
type textarea "Похожие можно найти здесь"
paste textarea "[URL][DOMAIN_NAME]"
type textarea "Siit leiate sarnaseid [URL][DOMAIN_NAME]"
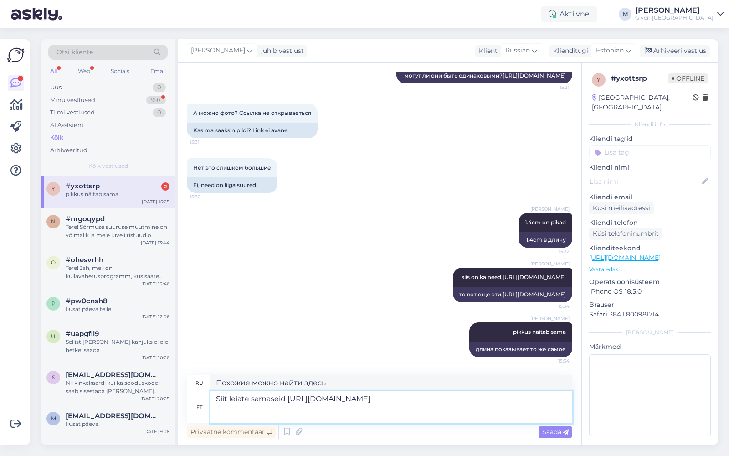
type textarea "Похожие можно найти здесь https://given.ee/ee/naistele/korvarongad?Materjal=Kul…"
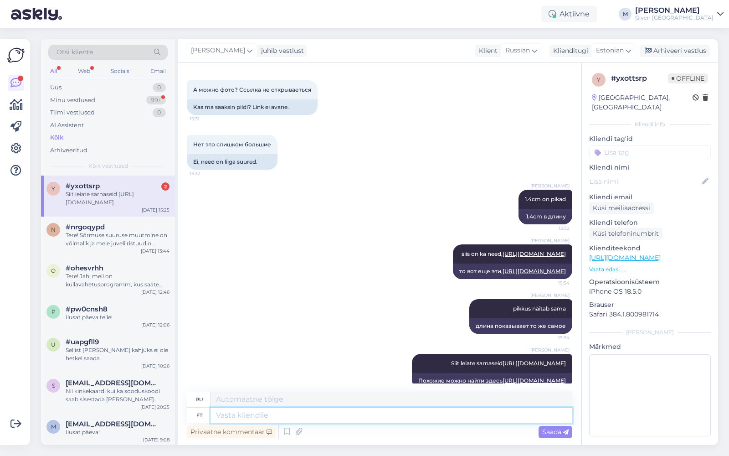
scroll to position [811, 0]
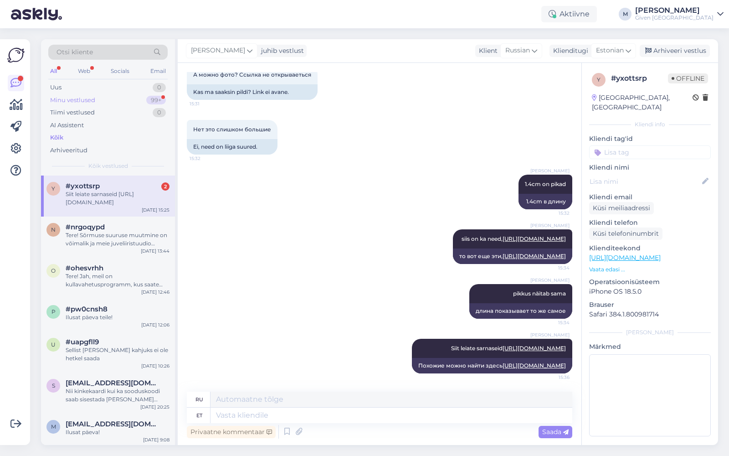
click at [124, 94] on div "Minu vestlused 99+" at bounding box center [107, 100] width 119 height 13
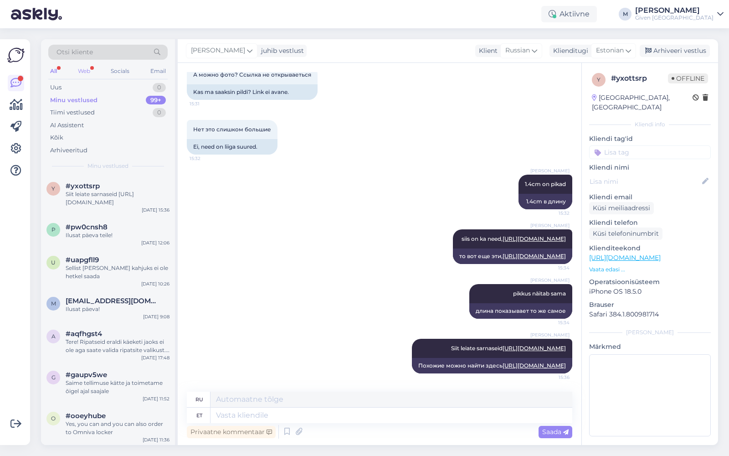
click at [86, 66] on div "Web" at bounding box center [84, 71] width 16 height 12
click at [98, 191] on div "Siit leiate sarnaseid [URL][DOMAIN_NAME]" at bounding box center [118, 198] width 104 height 16
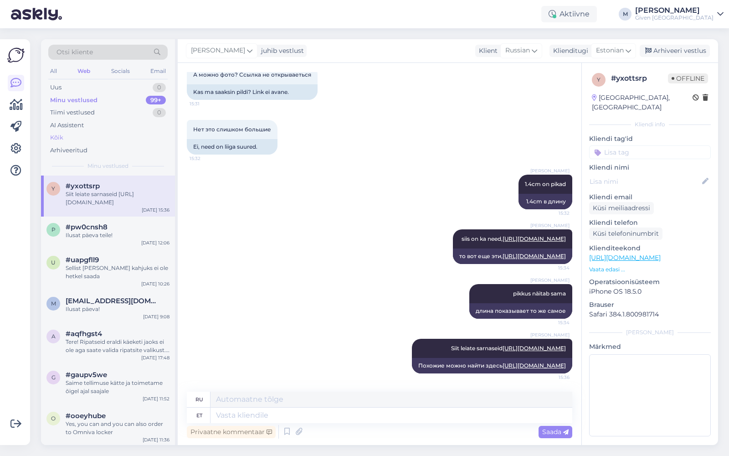
click at [61, 135] on div "Kõik" at bounding box center [56, 137] width 13 height 9
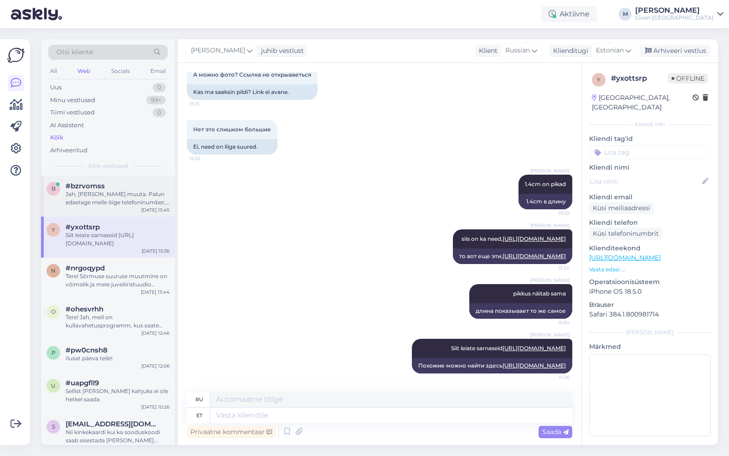
click at [87, 194] on div "Jah, saame seda muuta. Palun edastage meile õige telefoninumber, et saaksime se…" at bounding box center [118, 198] width 104 height 16
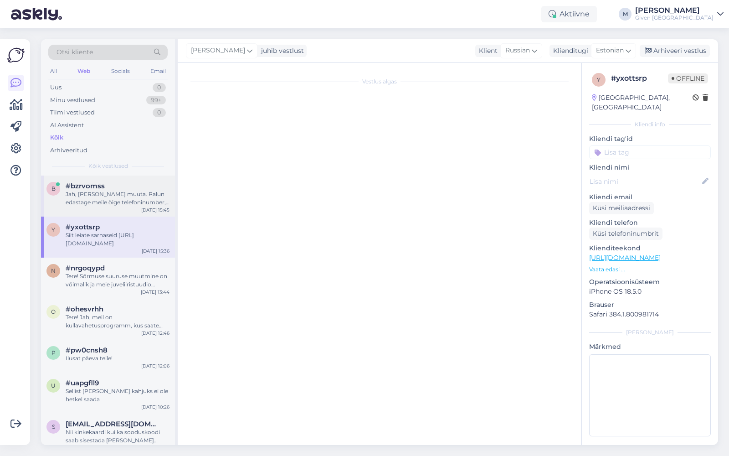
scroll to position [0, 0]
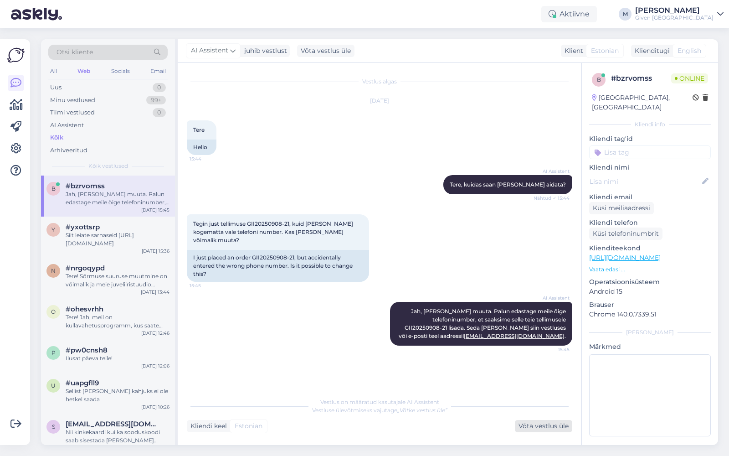
click at [541, 423] on div "Võta vestlus üle" at bounding box center [543, 426] width 57 height 12
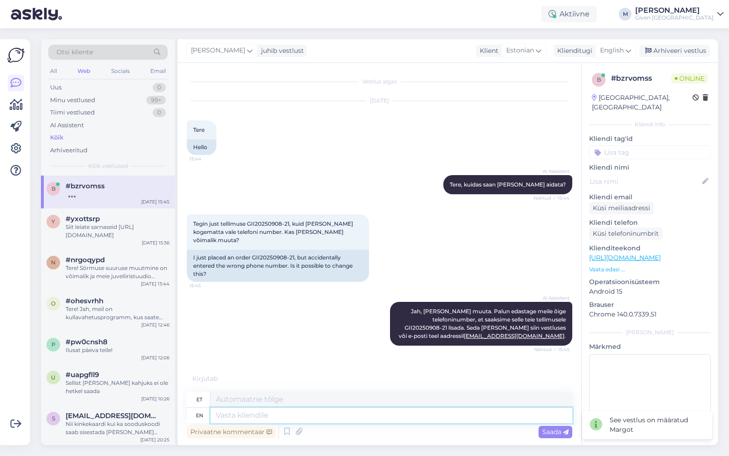
click at [400, 413] on textarea at bounding box center [391, 414] width 362 height 15
type textarea "Tere!"
type textarea "Tere! Palun l"
click at [280, 415] on textarea "Tere! Palun lisage õige number" at bounding box center [391, 414] width 362 height 15
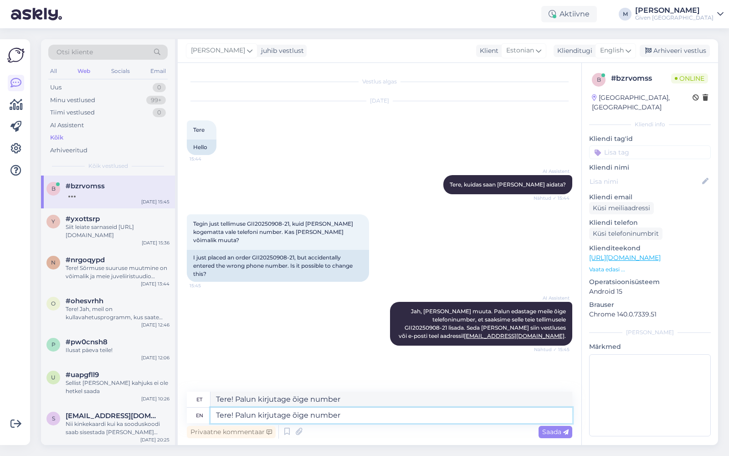
click at [354, 413] on textarea "Tere! Palun kirjutage õige number" at bounding box center [391, 414] width 362 height 15
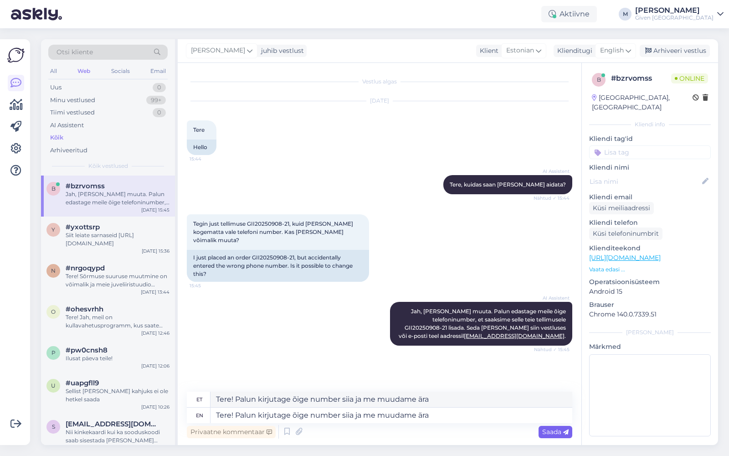
click at [548, 434] on span "Saada" at bounding box center [555, 431] width 26 height 8
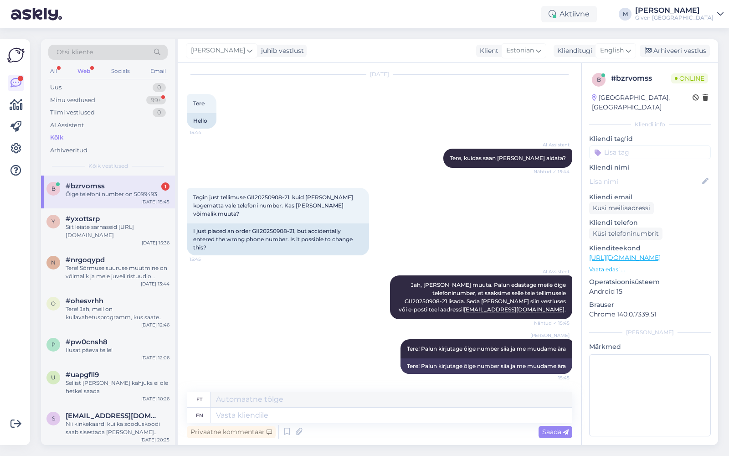
scroll to position [81, 0]
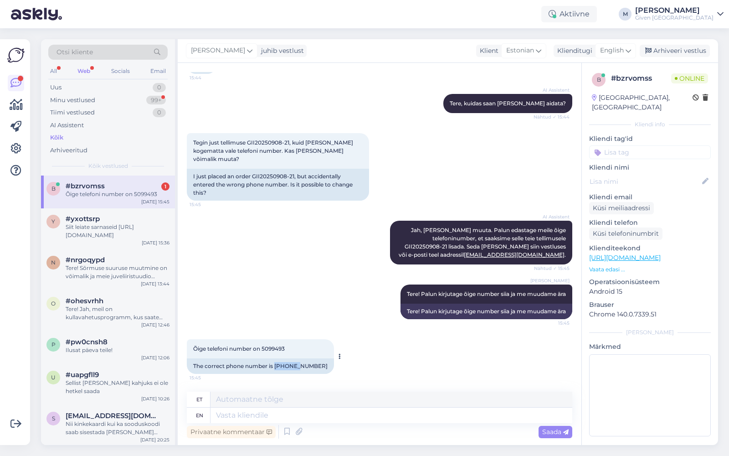
drag, startPoint x: 275, startPoint y: 364, endPoint x: 301, endPoint y: 365, distance: 26.0
click at [301, 365] on div "The correct phone number is 5099493" at bounding box center [260, 365] width 147 height 15
copy div "5099493"
click at [309, 412] on textarea at bounding box center [391, 414] width 362 height 15
click at [554, 430] on span "Saada" at bounding box center [555, 431] width 26 height 8
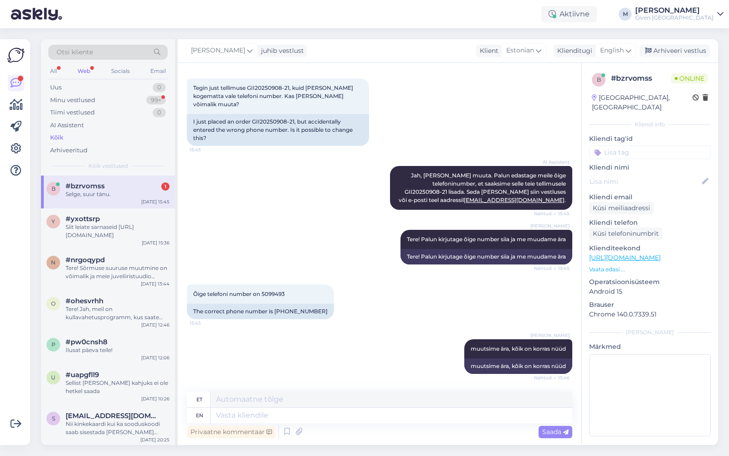
scroll to position [190, 0]
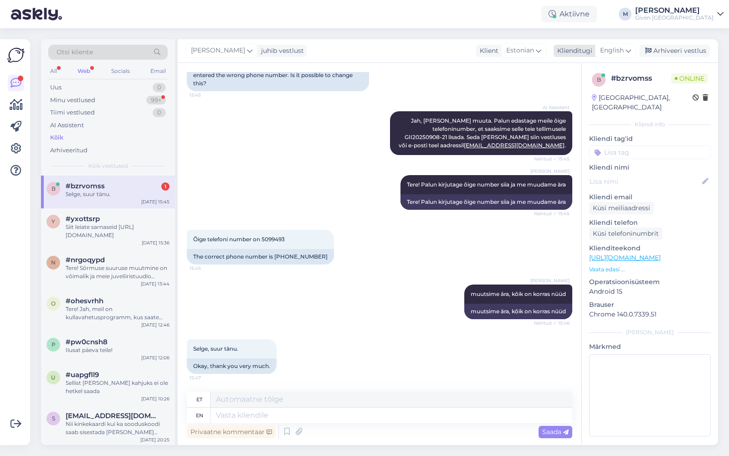
click at [608, 48] on span "English" at bounding box center [612, 51] width 24 height 10
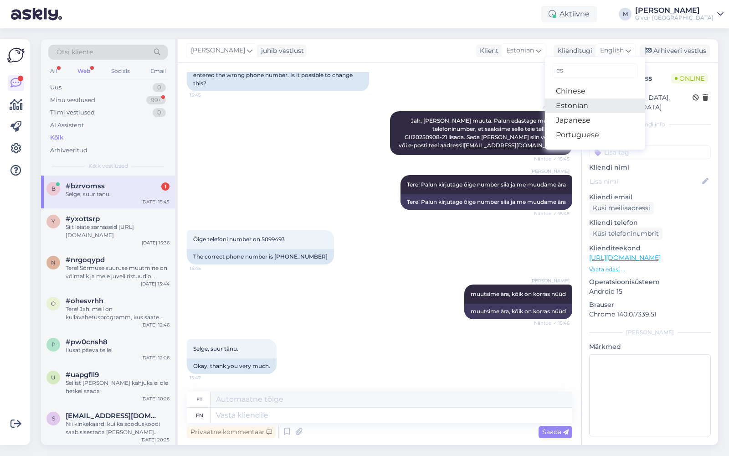
click at [580, 105] on link "Estonian" at bounding box center [595, 105] width 100 height 15
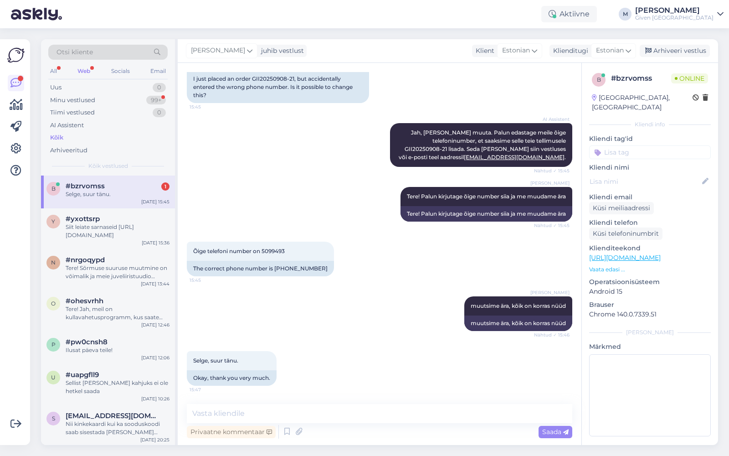
scroll to position [178, 0]
click at [318, 417] on textarea at bounding box center [379, 413] width 385 height 19
click at [548, 430] on span "Saada" at bounding box center [555, 431] width 26 height 8
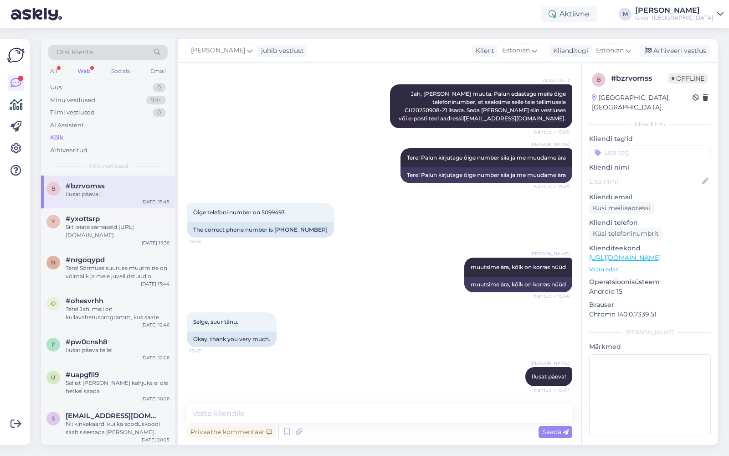
click at [85, 71] on div "Web" at bounding box center [84, 71] width 16 height 12
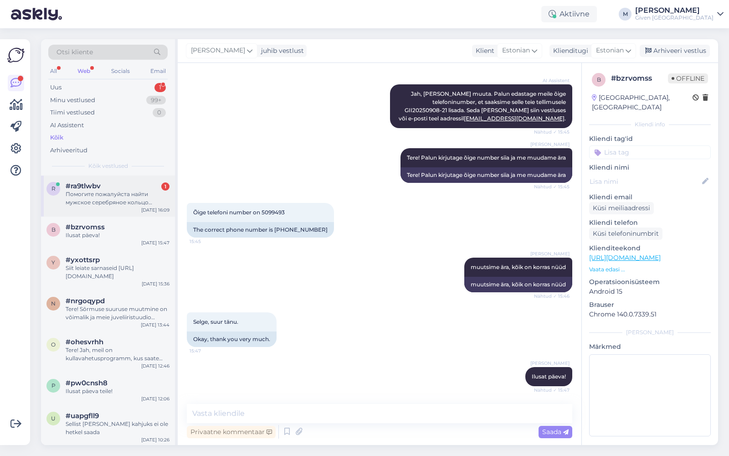
click at [102, 192] on div "Помогите пожалуйста найти мужское серебряное кольцо размером 18,5" at bounding box center [118, 198] width 104 height 16
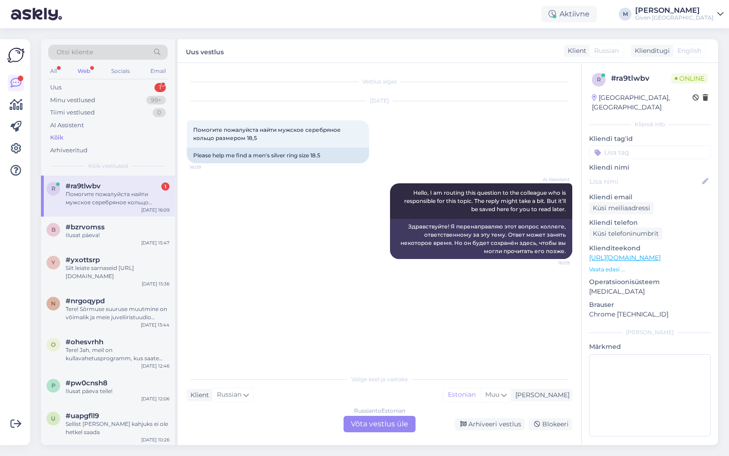
click at [373, 420] on div "Russian to Estonian Võta vestlus üle" at bounding box center [379, 423] width 72 height 16
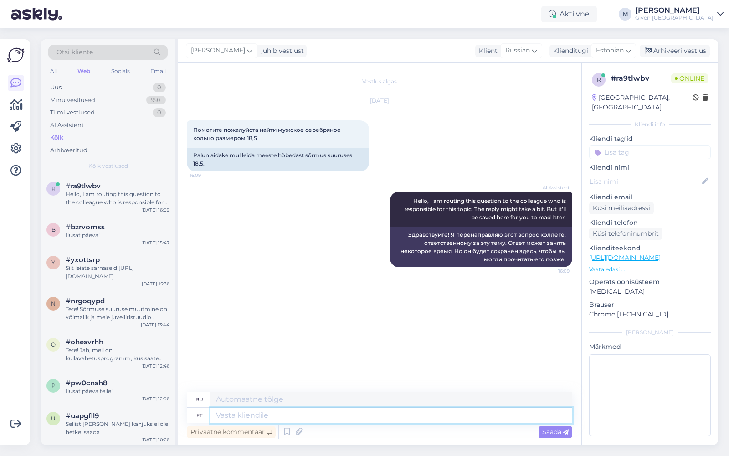
click at [374, 416] on textarea at bounding box center [391, 414] width 362 height 15
click at [559, 430] on span "Saada" at bounding box center [555, 431] width 26 height 8
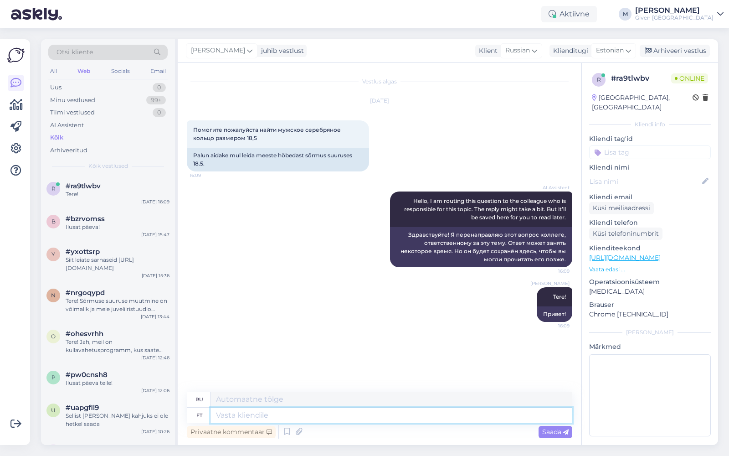
click at [323, 418] on textarea at bounding box center [391, 414] width 362 height 15
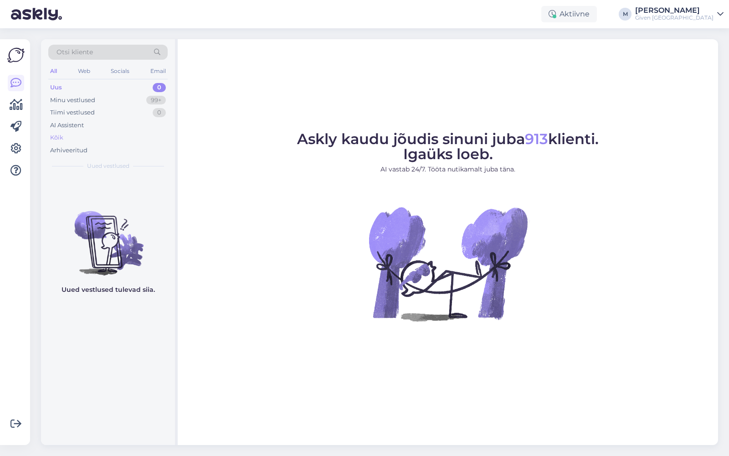
click at [63, 137] on div "Kõik" at bounding box center [107, 137] width 119 height 13
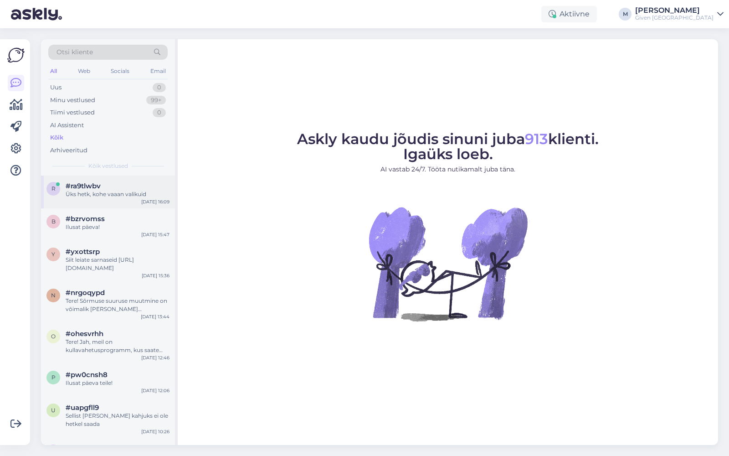
drag, startPoint x: 100, startPoint y: 193, endPoint x: 104, endPoint y: 197, distance: 5.8
click at [100, 193] on div "Üks hetk, kohe vaaan valikuid" at bounding box center [118, 194] width 104 height 8
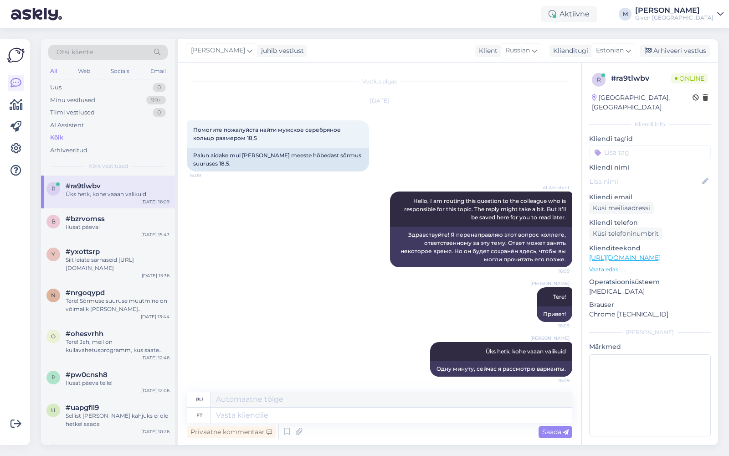
scroll to position [3, 0]
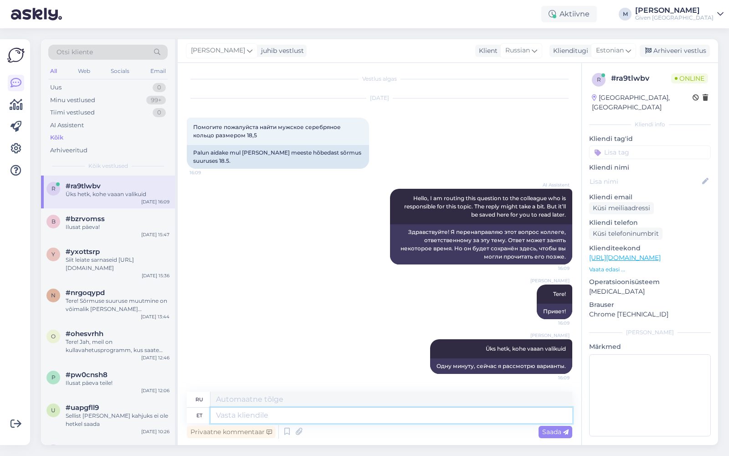
click at [355, 415] on textarea at bounding box center [391, 414] width 362 height 15
type textarea "hetkel on"
type textarea "в данный момент"
type textarea "hetkel on ain"
type textarea "на данный момент есть"
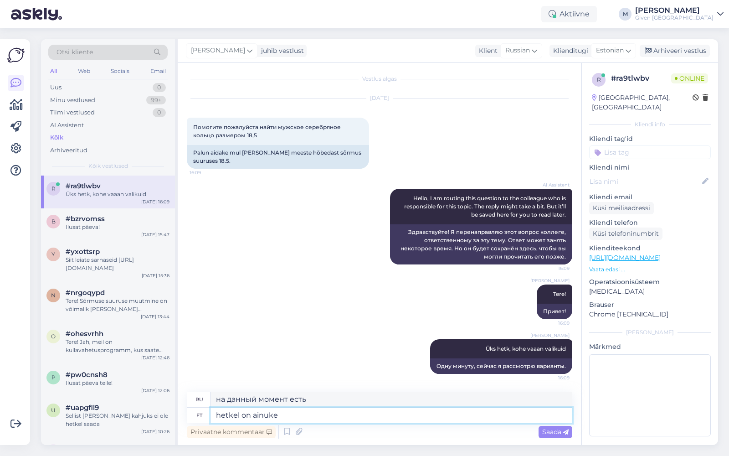
type textarea "hetkel on ainuke"
type textarea "в настоящее время единственный"
type textarea "hetkel on ainuke 18.5 s"
type textarea "в настоящее время единственный — 18.5"
type textarea "hetkel on ainuke 18.5 sõrmus s"
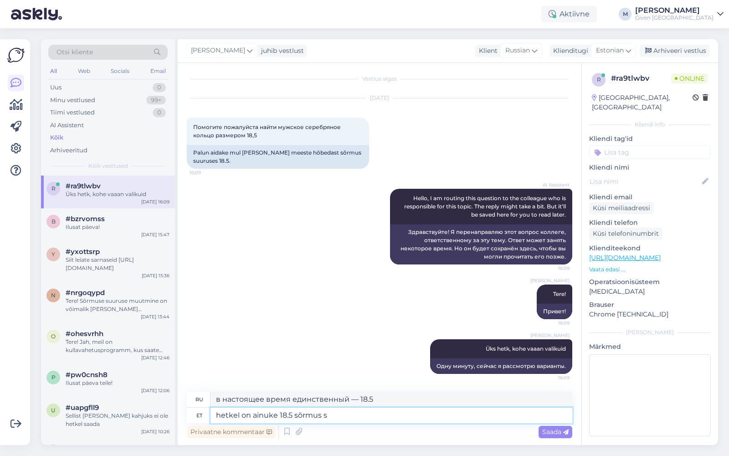
type textarea "В настоящее время доступно только кольцо 18.5"
type textarea "hetkel on ainuke 18.5 sõrmus hõbedast se"
type textarea "В настоящее время единственное кольцо 18.5 изготовлено из серебра."
paste textarea "[URL][DOMAIN_NAME]"
type textarea "hetkel on ainuke 18.5 sõrmus hõbedast selline: [URL][DOMAIN_NAME]"
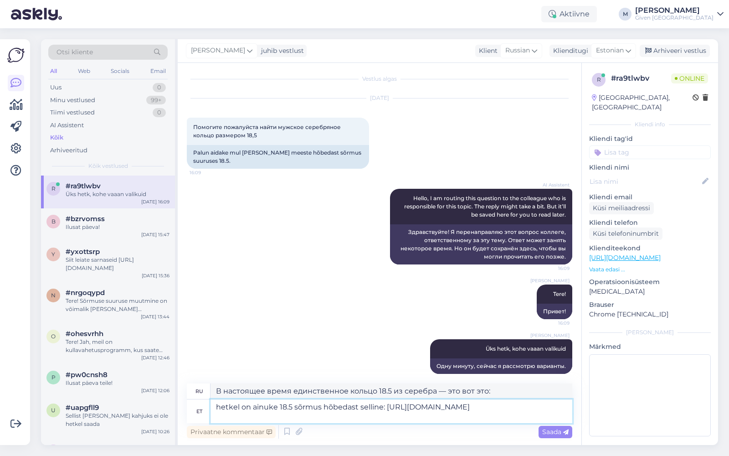
type textarea "В настоящее время единственное кольцо 18.5 пробы из серебра — это вот это: [URL…"
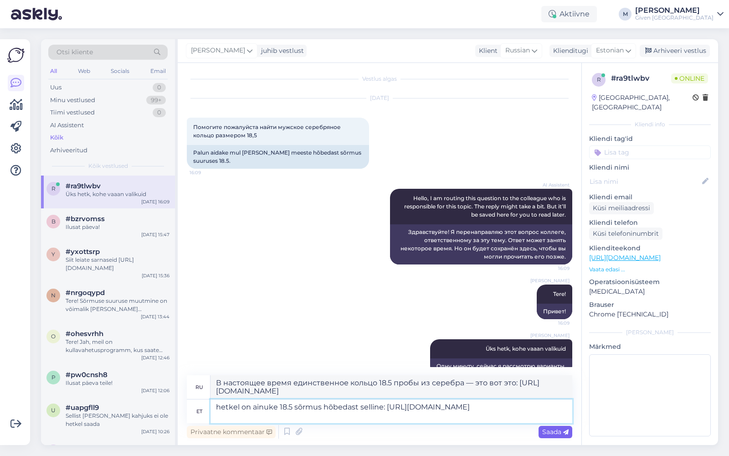
type textarea "hetkel on ainuke 18.5 sõrmus hõbedast selline: [URL][DOMAIN_NAME]"
click at [553, 431] on span "Saada" at bounding box center [555, 431] width 26 height 8
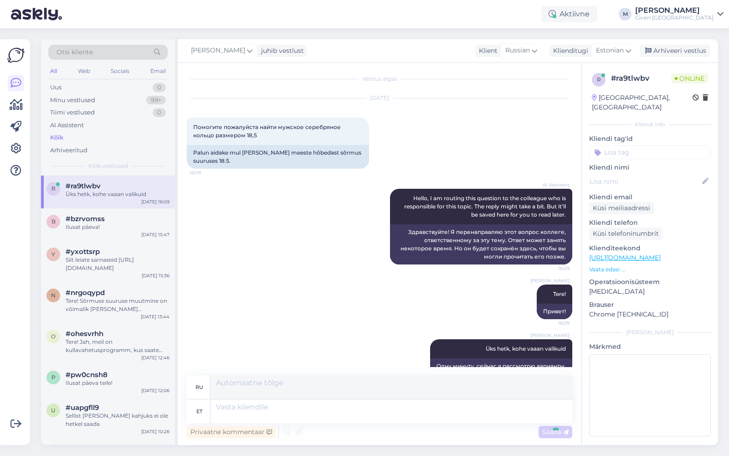
scroll to position [98, 0]
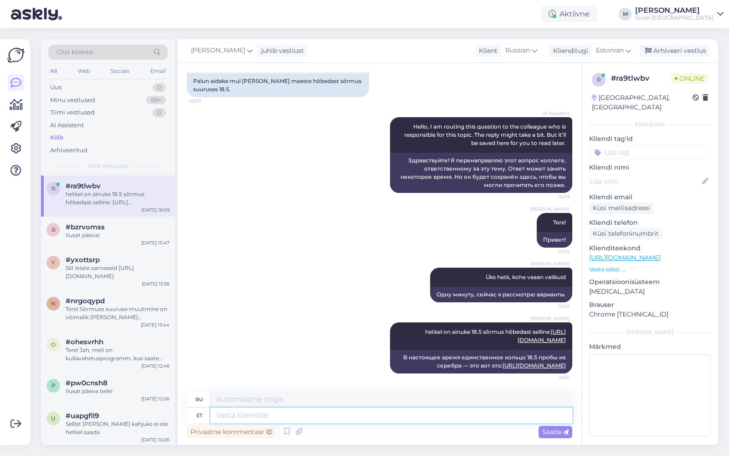
click at [362, 419] on textarea at bounding box center [391, 414] width 362 height 15
type textarea "täitsa ta"
type textarea "довольно"
type textarea "täitsa tavalisi"
type textarea "вполне обычный"
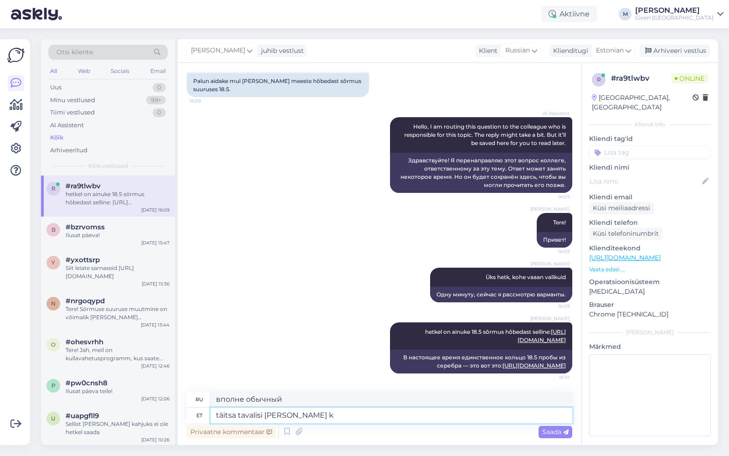
type textarea "täitsa tavalisi [PERSON_NAME] ki"
type textarea "совершенно нормальная погода"
type textarea "täitsa tavalisi [PERSON_NAME] kivideta on"
type textarea "вполне обычный без камней"
type textarea "täitsa tavalisi [PERSON_NAME] kivideta on s"
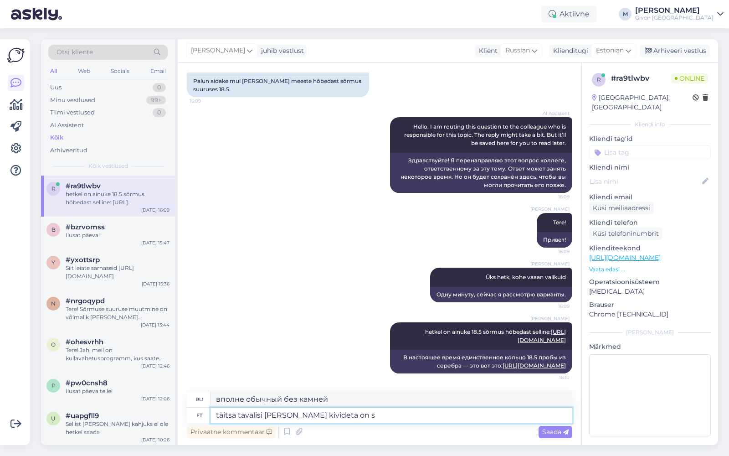
type textarea "есть вполне обычные без камней"
type textarea "täitsa tavalisi [PERSON_NAME] kivideta on se"
type textarea "вполне обычные без камней есть"
paste textarea "[URL][DOMAIN_NAME]"
type textarea "täitsa tavalisi [PERSON_NAME] kivideta on sellised [URL][DOMAIN_NAME]"
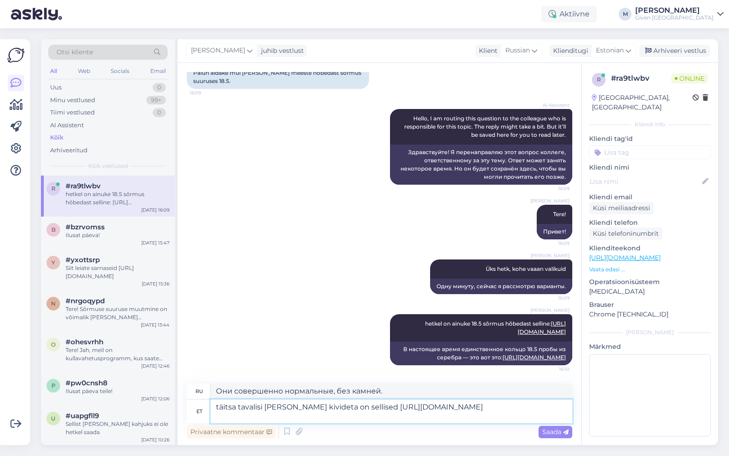
type textarea "Это совершенно обычные, без камней [URL][DOMAIN_NAME]"
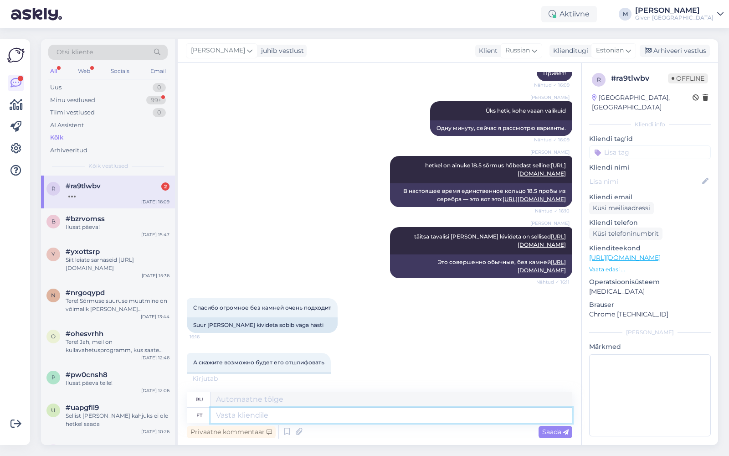
scroll to position [295, 0]
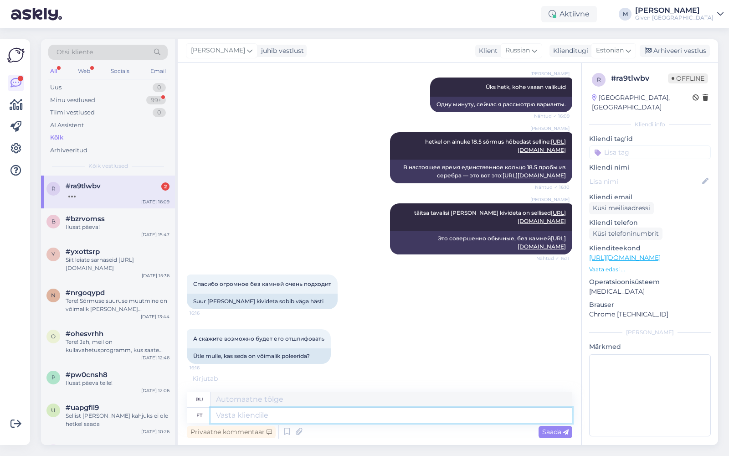
click at [289, 417] on textarea at bounding box center [391, 414] width 362 height 15
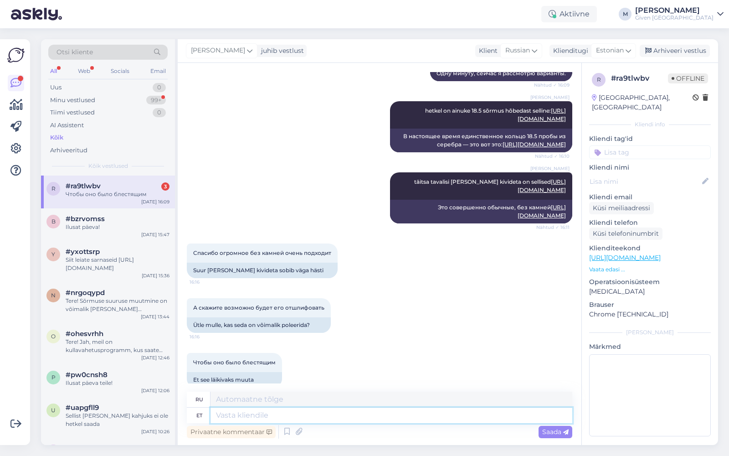
scroll to position [350, 0]
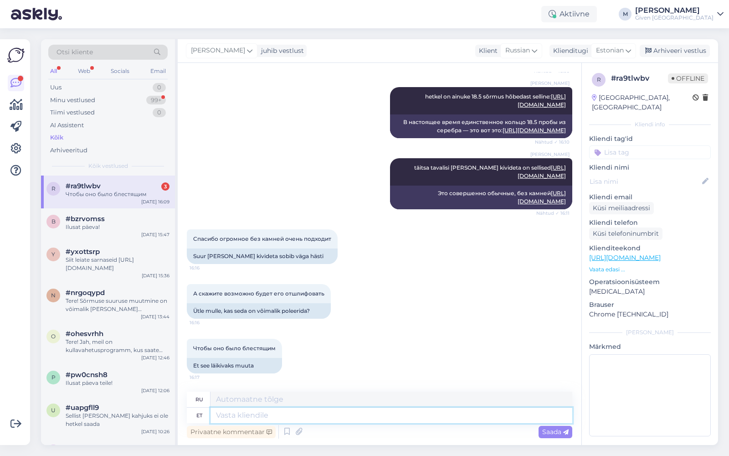
click at [289, 417] on textarea at bounding box center [391, 414] width 362 height 15
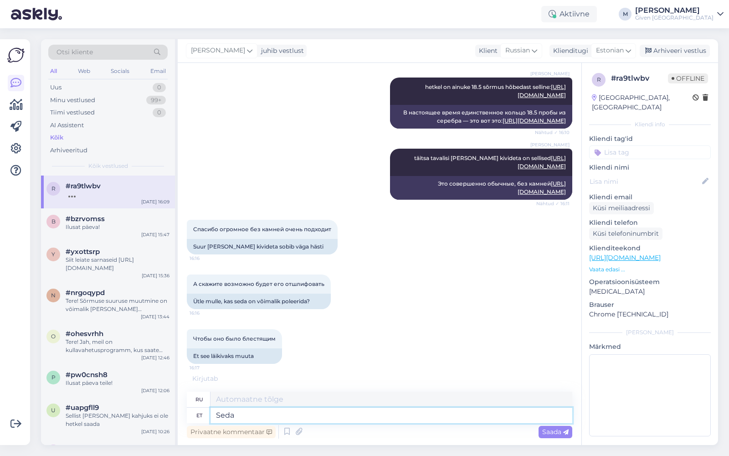
type textarea "[PERSON_NAME]"
type textarea "Этот"
type textarea "[PERSON_NAME]"
type textarea "Это можно сделать"
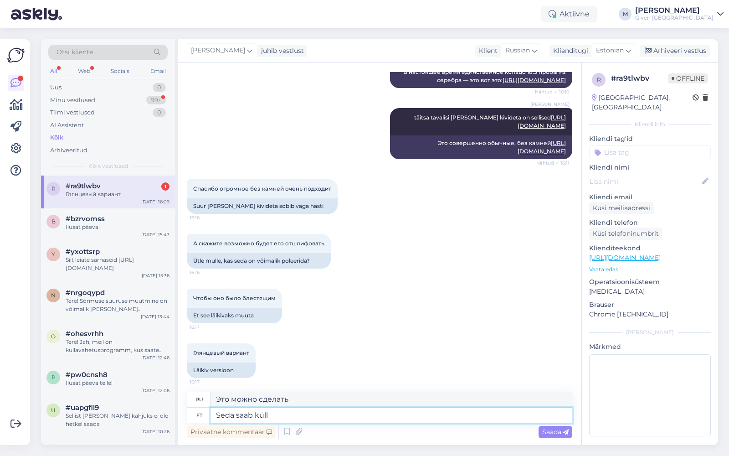
scroll to position [405, 0]
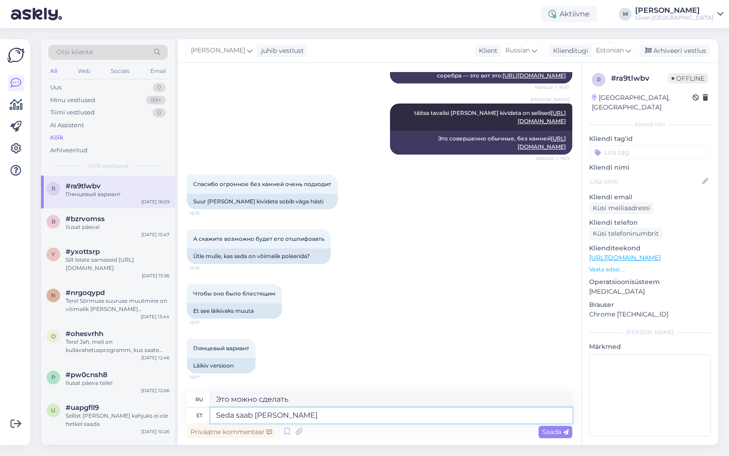
type textarea "Seda saab küll aga"
type textarea "Это возможно."
type textarea "Seda saab küll aga"
type textarea "Но это возможно."
type textarea "Seda saab küll aga peab k"
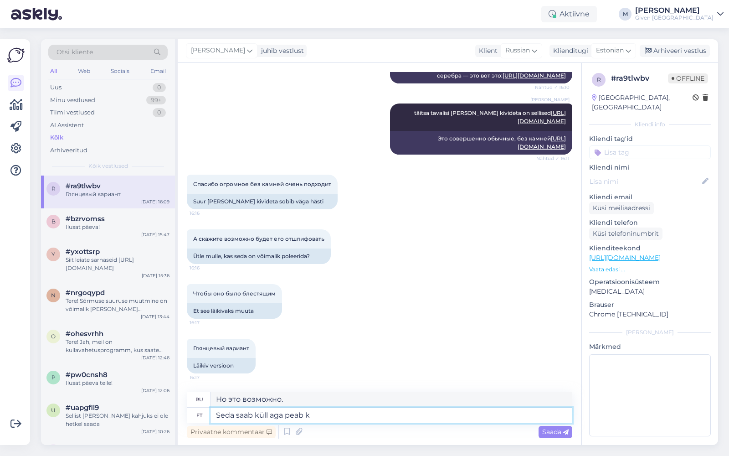
type textarea "Это можно сделать, но это необходимо сделать."
type textarea "Seda saab [PERSON_NAME] aga peab küsima e"
type textarea "Это возможно, но вы должны спросить."
type textarea "Seda saab [PERSON_NAME] aga peab küsima eraldi"
type textarea "Это возможно, но вам нужно задать этот вопрос отдельно."
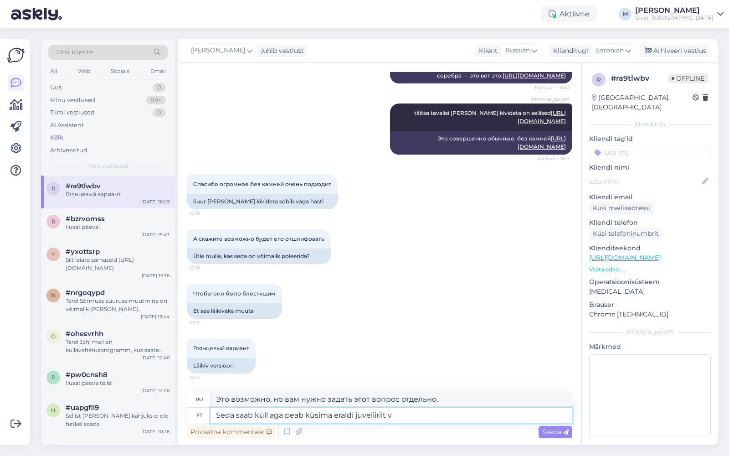
type textarea "Seda saab küll aga peab küsima eraldi juveliirilt ve"
type textarea "Это возможно, но вам придется обратиться к отдельному ювелиру."
type textarea "Seda saab [PERSON_NAME] aga peab küsima eraldi juveliirilt veel ül"
type textarea "Это возможно, но за более подробной информацией вам придется обратиться к конкр…"
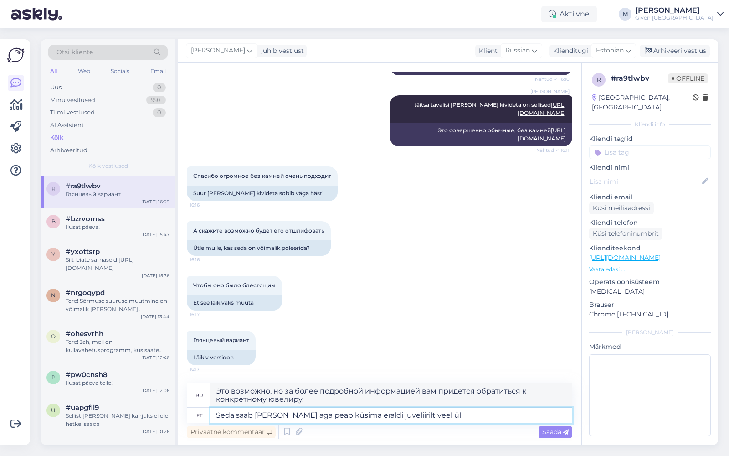
drag, startPoint x: 424, startPoint y: 418, endPoint x: 287, endPoint y: 416, distance: 137.1
click at [287, 416] on textarea "Seda saab [PERSON_NAME] aga peab küsima eraldi juveliirilt veel ül" at bounding box center [391, 414] width 362 height 15
type textarea "[PERSON_NAME] saab küll aga sel ju"
type textarea "Но вы можете это сделать."
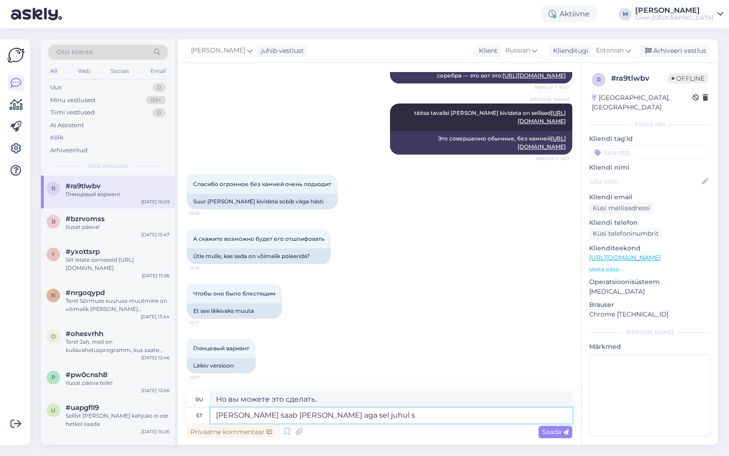
type textarea "Seda saab [PERSON_NAME] aga sel juhul so"
type textarea "Но в этом случае это возможно."
type textarea "Seda saab [PERSON_NAME] aga sel juhul soovitame ka kat"
type textarea "Это возможно, но в этом случае мы рекомендуем"
type textarea "Seda saab küll aga sel juhul soovitame ka katta"
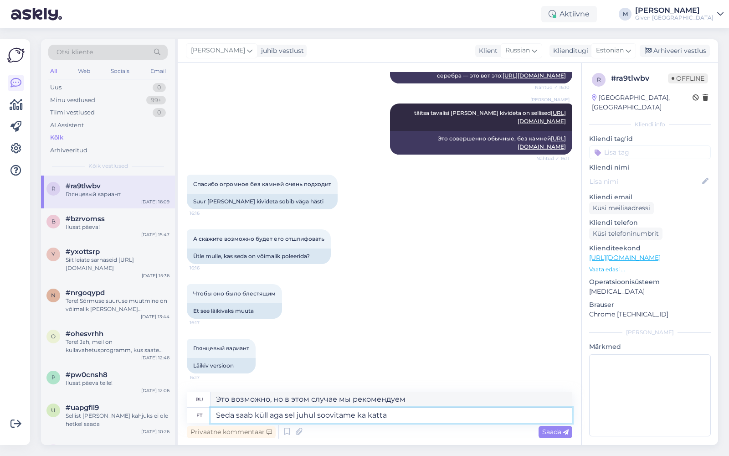
type textarea "Это возможно, но в этом случае мы также рекомендуем"
type textarea "Seda saab [PERSON_NAME] aga sel juhul soovitame [PERSON_NAME] ro"
type textarea "Это возможно, но в этом случае мы также рекомендуем его накрыть."
type textarea "Seda saab küll aga sel juhul soovitame ka katta roodiumiga, m"
type textarea "Это возможно, но в этом случае мы также рекомендуем родирование,"
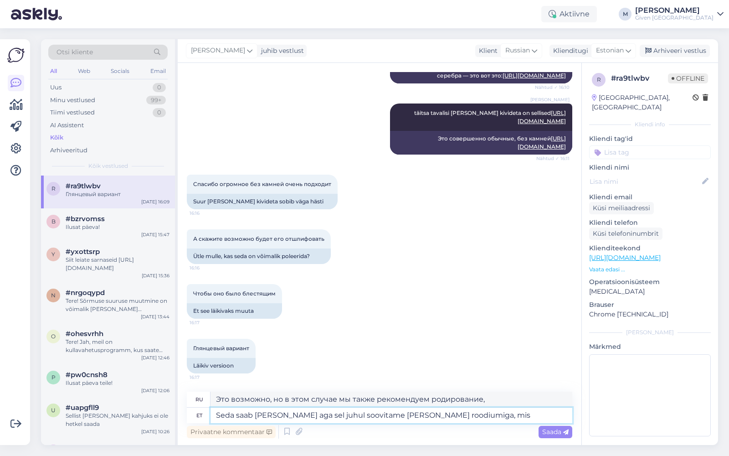
type textarea "Seda saab [PERSON_NAME] aga sel juhul soovitame [PERSON_NAME] roodiumiga, mis m"
type textarea "Это возможно, но в этом случае мы также рекомендуем родирование, которое"
type textarea "Seda saab küll aga sel juhul soovitame ka katta roodiumiga, mis muudab se"
type textarea "Это возможно, но в этом случае мы также рекомендуем родирование, что делает"
type textarea "Seda saab küll aga sel juhul soovitame ka katta roodiumiga, mis muudab selle pi"
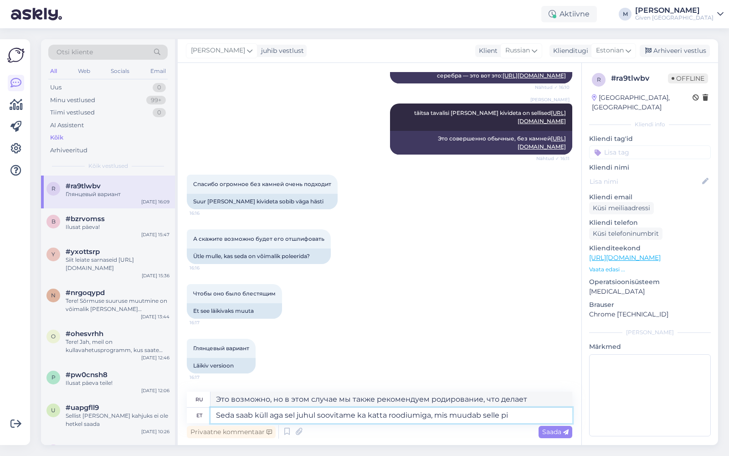
type textarea "Это возможно, но в этом случае мы также рекомендуем родирование, что делает его"
type textarea "Seda saab küll aga sel juhul soovitame ka katta roodiumiga, mis muudab selle pi…"
type textarea "Это возможно, но в этом случае мы также рекомендуем покрыть его родием, что изм…"
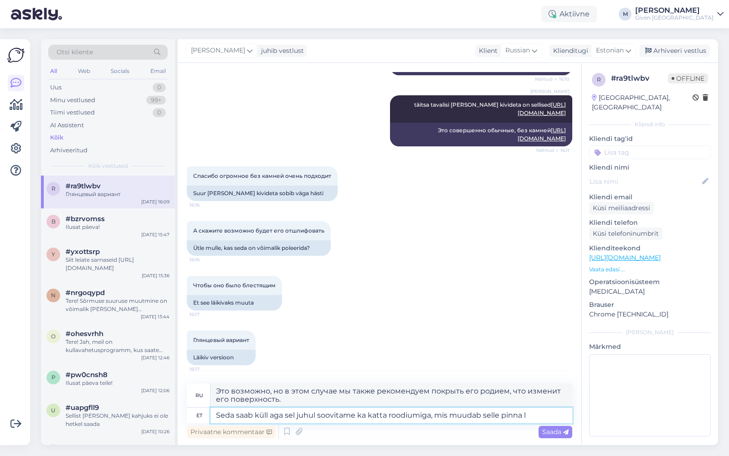
scroll to position [413, 0]
type textarea "Seda saab [PERSON_NAME] aga sel juhul soovitame [PERSON_NAME] roodiumiga, mis m…"
type textarea "Это можно сделать, но в этом случае мы также рекомендуем покрыть его родием, чт…"
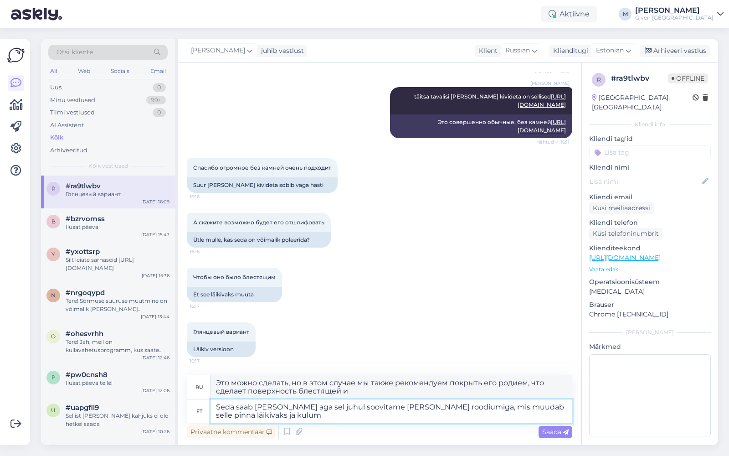
type textarea "Seda saab [PERSON_NAME] aga sel juhul soovitame [PERSON_NAME] roodiumiga, mis m…"
type textarea "Это можно сделать, но в этом случае мы также рекомендуем покрыть его родием, чт…"
type textarea "Seda saab [PERSON_NAME] aga sel juhul soovitame [PERSON_NAME] roodiumiga, mis m…"
type textarea "Это возможно, но в этом случае мы также рекомендуем покрыть его родием, что сде…"
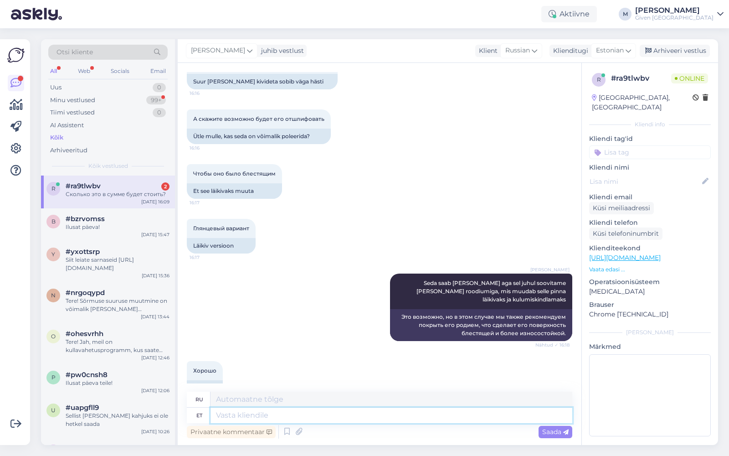
scroll to position [593, 0]
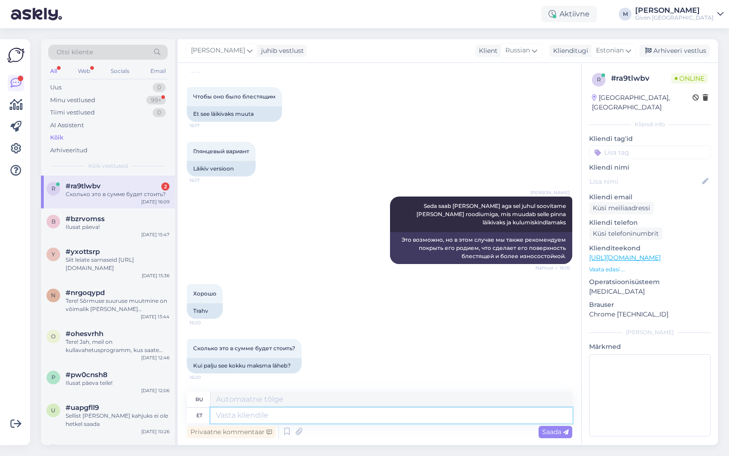
click at [269, 416] on textarea at bounding box center [391, 414] width 362 height 15
type textarea "See"
type textarea "Этот"
type textarea "See on u"
type textarea "Это"
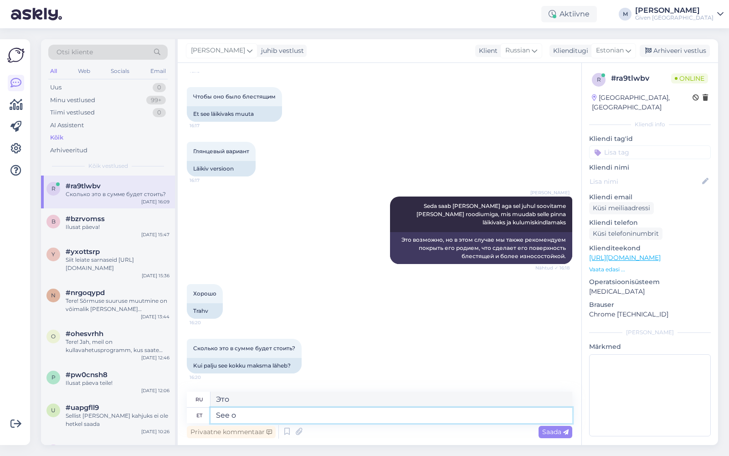
type textarea "See"
type textarea "Этот"
type textarea "See [PERSON_NAME]"
type textarea "Это зависит."
type textarea "See oleneb kõik"
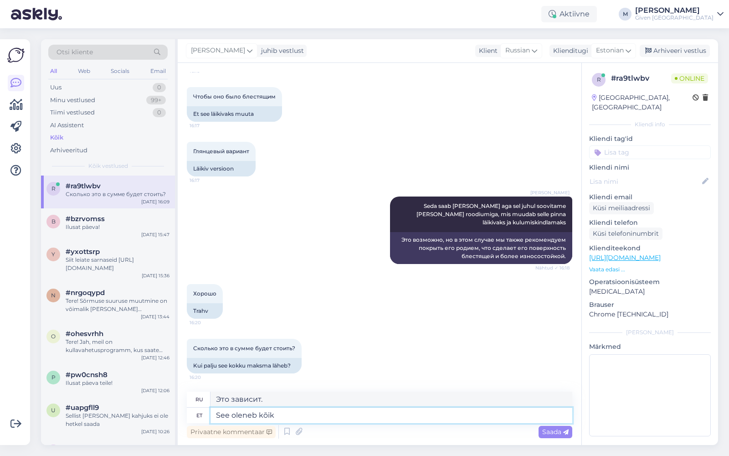
type textarea "Все зависит от обстоятельств."
type textarea "See [PERSON_NAME]"
type textarea "Это зависит."
type textarea "See oleneb ,"
type textarea "Это зависит,"
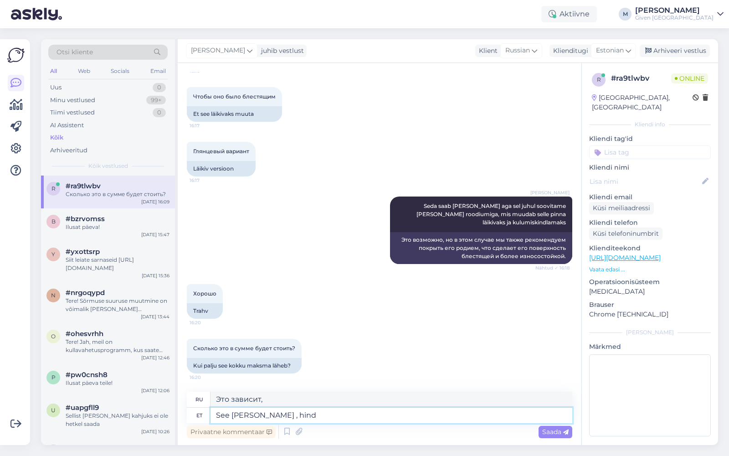
type textarea "See oleneb , hind o"
type textarea "Это зависит от цены."
type textarea "See oleneb , hind on alates"
type textarea "Это зависит от того, цена от"
type textarea "See oleneb , hind on alates 16eur ku"
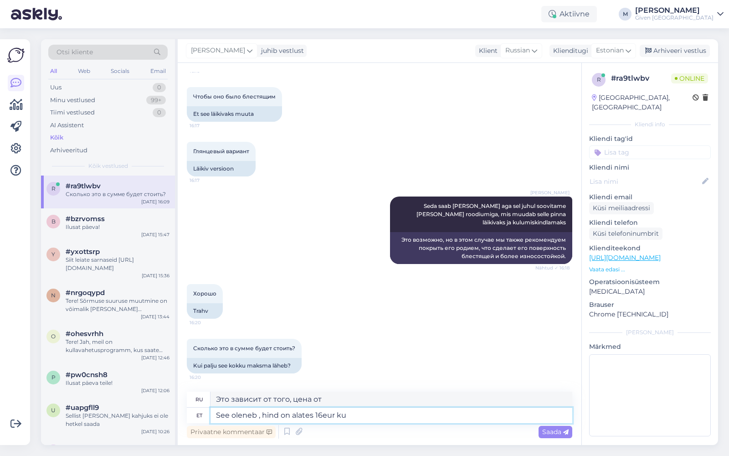
type textarea "Зависит от того, цена начинается от 16 евро."
type textarea "See oleneb , hind on alates 16eur kuni 40"
type textarea "Это зависит от того, цена от 16 евро до"
type textarea "See oleneb , hind on alates 16eur kuni 40eur"
type textarea "Зависит от того, цена от 16 евро до 40 евро."
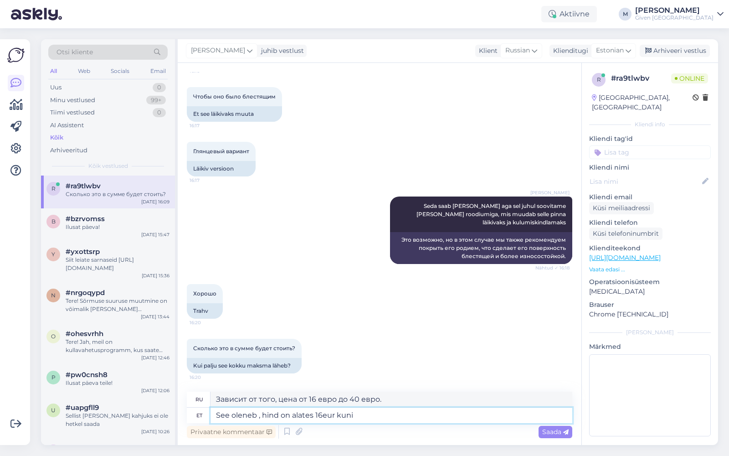
type textarea "See oleneb , hind on alates 16eur kun"
type textarea "Это зависит от того, цена от 16 евро до"
type textarea "See oleneb , hind on alates 16eur"
type textarea "Зависит от того, цена начинается от 16 евро."
click at [257, 417] on textarea "See oleneb , hind on alates 16eur" at bounding box center [391, 414] width 362 height 15
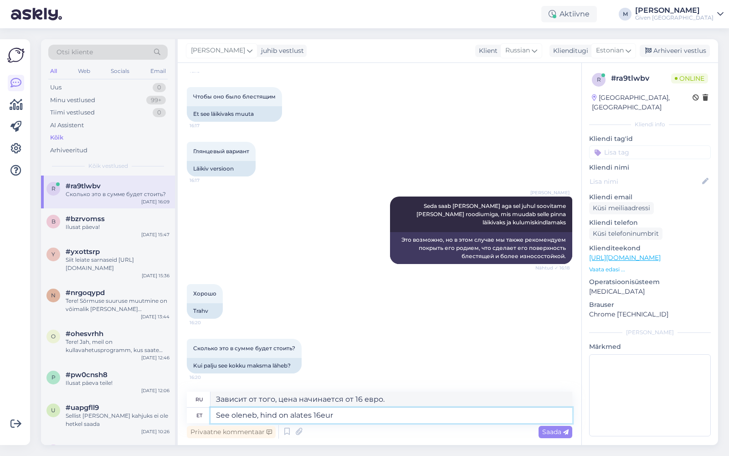
click at [343, 415] on textarea "See oleneb, hind on alates 16eur" at bounding box center [391, 414] width 362 height 15
click at [256, 415] on textarea "See oleneb, hind on alates 16eur" at bounding box center [391, 414] width 362 height 15
type textarea "See [PERSON_NAME] (, hind on alates 16eur"
type textarea "Это зависит (цена начинается от 16 евро"
type textarea "See oleneb (po, hind on alates 16eur"
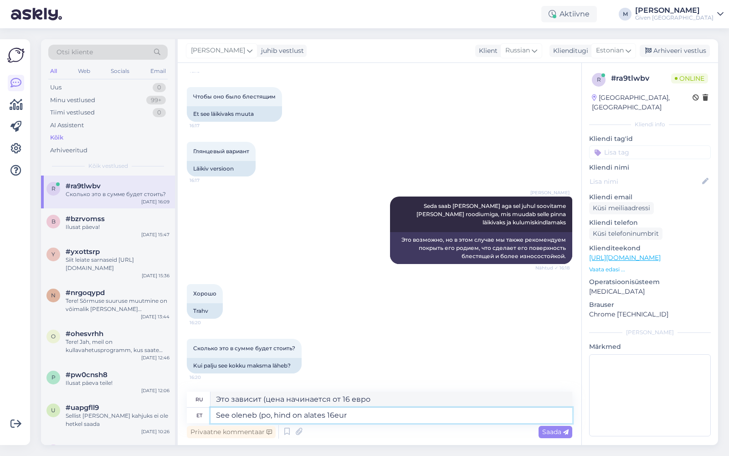
type textarea "Это зависит (p, цена от 16 евро"
type textarea "See oleneb (pole, hind on alates 16eur"
type textarea "Это зависит (цена начинается от 16 евро)"
type textarea "See oleneb (poleer, hind on alates 16eur"
type textarea "Это зависит от (нет, цена от 16 евро)"
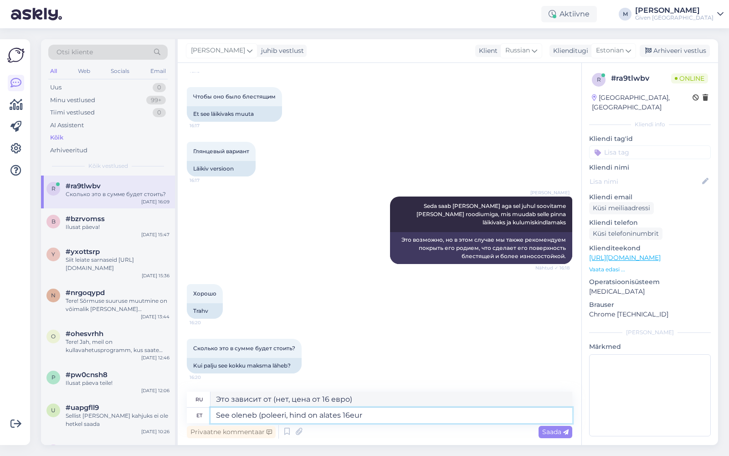
type textarea "See oleneb (poleerim, hind on alates 16eur"
type textarea "Это зависит от (польский, цена начинается от 16 евро)"
type textarea "See oleneb (poleerimin, hind on alates 16eur"
type textarea "Это зависит от (мы полируем, цена от 16 евро)"
type textarea "See oleneb (poleerimine j, [PERSON_NAME] on alates 16eur"
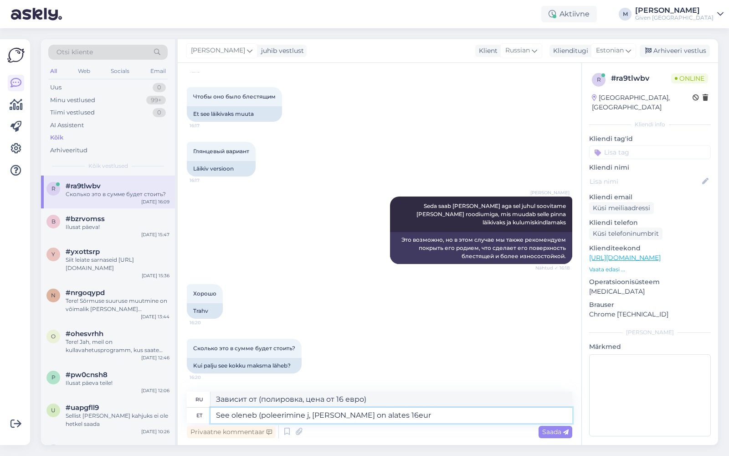
type textarea "Зависит от (польский, цена начинается от 16 евро)"
type textarea "See oleneb (poleerimine ja , hind on alates 16eur"
type textarea "Зависит от (полировка, цена от 16 евро)"
type textarea "See oleneb (poleerimine ja r, hind on alates 16eur"
type textarea "Зависит от (полировка и т.д., цена начинается от 16 евро)"
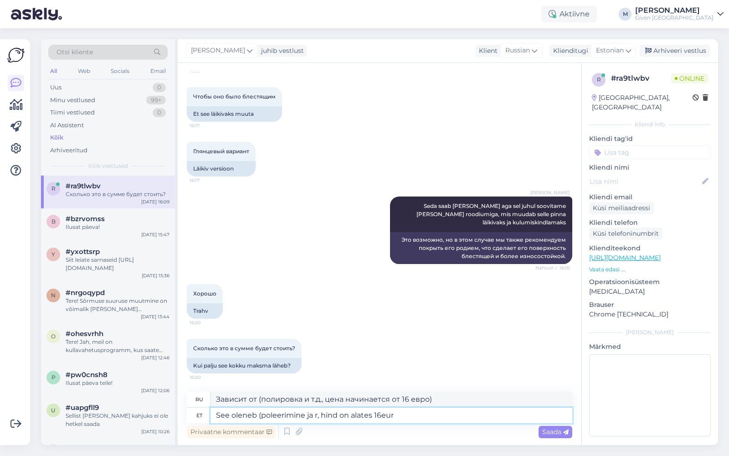
type textarea "See oleneb (poleerimine ja ro, hind on alates 16eur"
type textarea "Это зависит (полировка и цена от 16 евро)"
type textarea "See oleneb (poleerimine ja roo, hind on alates 16eur"
type textarea "Это зависит (полировка и т.д.), цена от 16 евро"
type textarea "See oleneb (poleerimine ja rood, hind on alates 16eur"
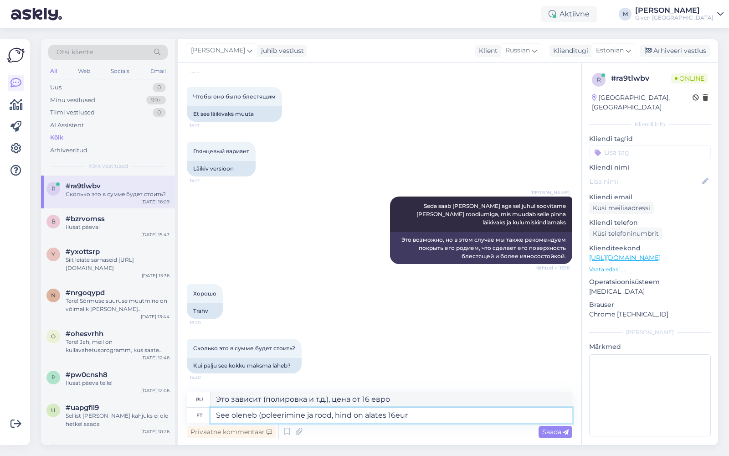
type textarea "Зависит от (полировки и т.д., цена от 16 евро)"
type textarea "See oleneb (poleerimine ja roodi, hind on alates 16eur"
type textarea "Это зависит (полировка и ро, цена от 16 евро"
type textarea "See oleneb (poleerimine ja roodiu, hind on alates 16eur"
type textarea "Зависит от (полировка и шлифовка, цена начинается от 16 евро)"
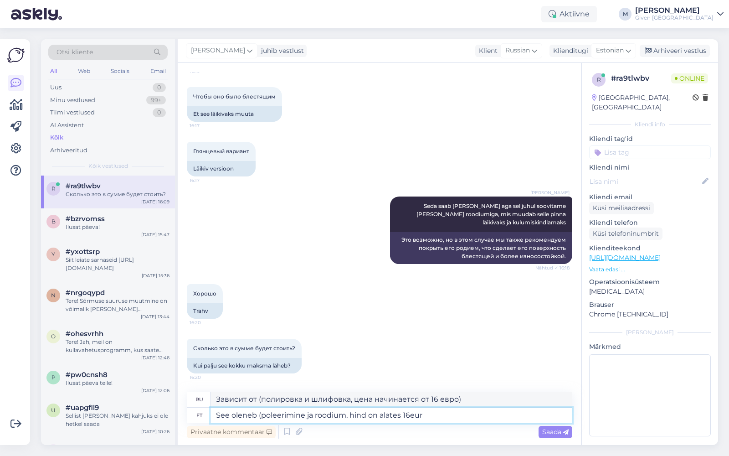
type textarea "See oleneb (poleerimine ja roodiumi, hind on alates 16eur"
type textarea "Зависит от (полировка и родирование, цена от 16 евро)"
type textarea "See oleneb (poleerimine ja roodiumiga katm, hind on alates 16eur"
type textarea "Зависит от (полировка и родирование тоже, цена от 16 евро)"
type textarea "See oleneb (poleerimine ja roodiumiga katmi, hind on alates 16eur"
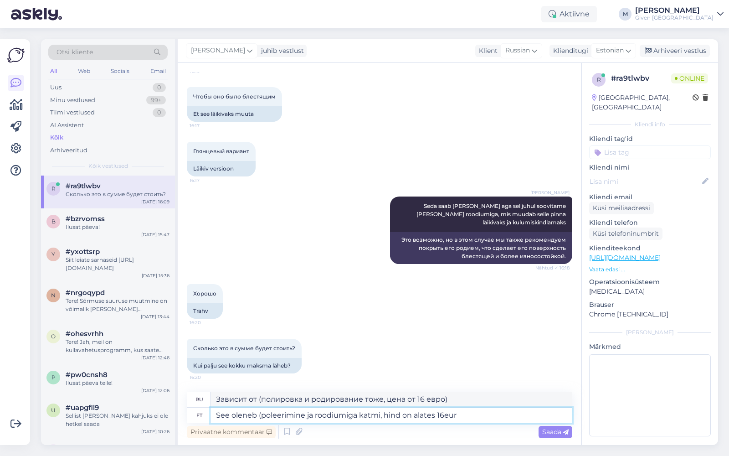
type textarea "Зависит от (полировка и родирование, цена от 16 евро)"
type textarea "See oleneb (poleerimine ja roodiumiga katmine), hind on alates 16eur"
type textarea "Зависит от (полировка и родирование), цена начинается от 16 евро."
click at [471, 418] on textarea "See oleneb (poleerimine ja roodiumiga katmine), hind on alates 16eur" at bounding box center [391, 414] width 362 height 15
type textarea "See oleneb (poleerimine ja roodiumiga katmine), hind on alates 16eur +40eiur"
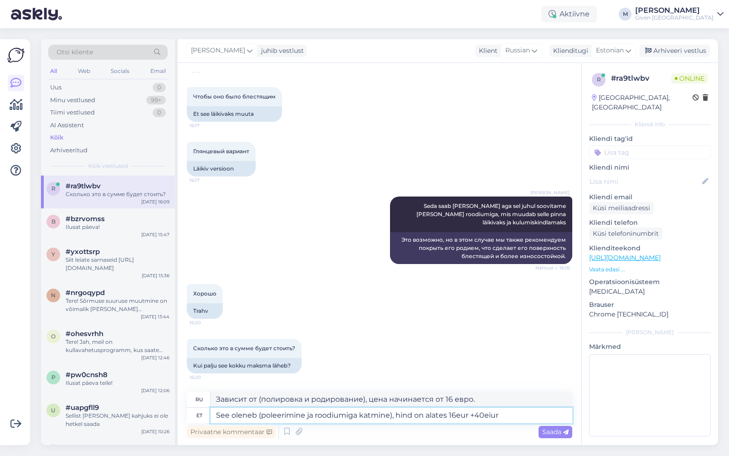
type textarea "Зависит (полировка и родирование), цена от 16 евро + 40 евро"
type textarea "See oleneb (poleerimine ja roodiumiga katmine), hind on alates 16eur +40eur"
type textarea "Зависит (полировка и родирование), цена от 16 евро +40 евро"
type textarea "See oleneb (poleerimine ja roodiumiga katmine), hind on alates 16eur +40eur ( r…"
type textarea "Зависит (полировка и родирование), цена от 16 евро +40 евро ("
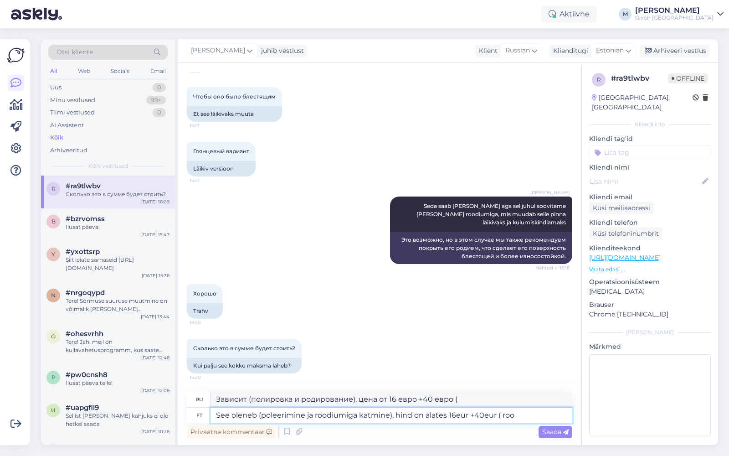
type textarea "See oleneb (poleerimine ja roodiumiga katmine), hind on alates 16eur +40eur ( r…"
type textarea "Зависит от (полировки и родирования), цена от 16 евро +40 евро (роза)"
type textarea "See oleneb (poleerimine ja roodiumiga katmine), hind on alates 16eur +40eur ( r…"
type textarea "Зависит от (полировка и родирование), цена от 16 евро +40 евро (родирование)"
type textarea "See oleneb (poleerimine ja roodiumiga katmine), hind on alates 16eur +40eur ( r…"
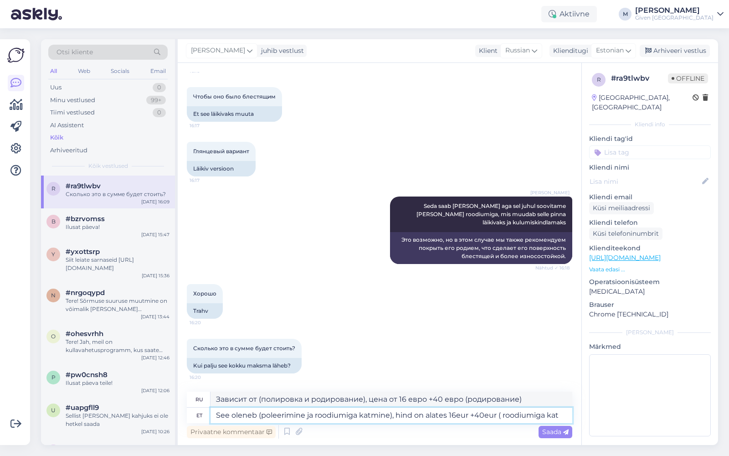
type textarea "[PERSON_NAME] (полировка и родирование), цена от 16 евро +40 евро (с родием)"
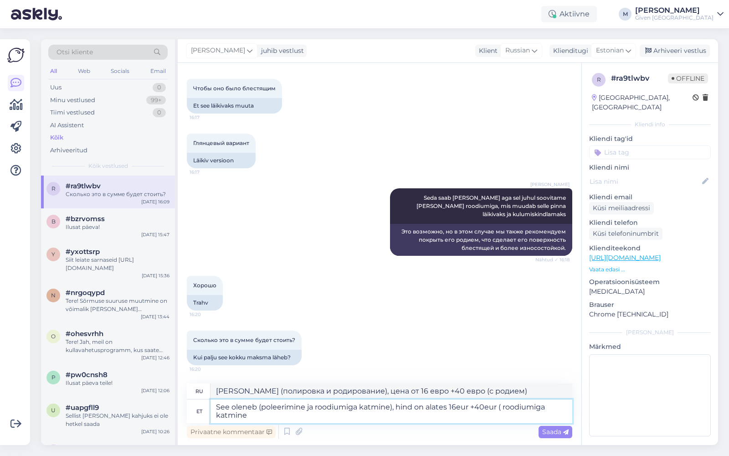
type textarea "See oleneb (poleerimine ja roodiumiga katmine), hind on alates 16eur +40eur ( r…"
type textarea "Зависит (полировка и родирование), цена от 16 евро + 40 евро (родирование)"
click at [468, 406] on textarea "See oleneb (poleerimine ja roodiumiga katmine), hind on alates 16eur +40eur ( r…" at bounding box center [391, 411] width 362 height 24
type textarea "See oleneb (poleerimine ja roodiumiga katmine), hind on alates 16eur ( +40eur (…"
type textarea "Зависит (полировка и родирование), цена от 16 евро (+40 евро (родирование))"
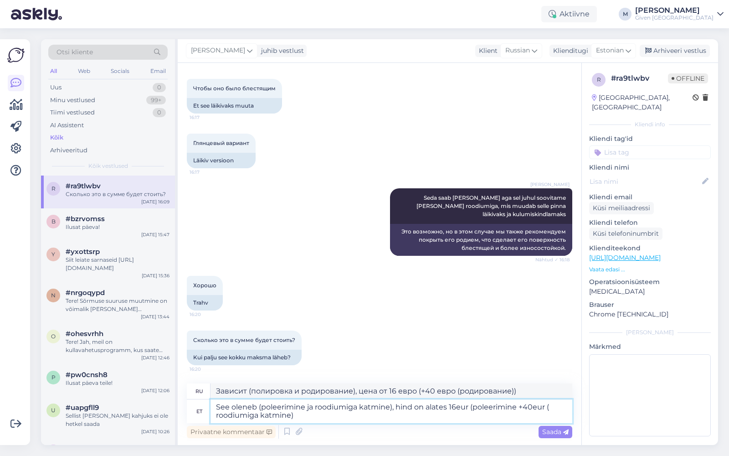
type textarea "See oleneb (poleerimine ja roodiumiga katmine), hind on alates 16eur (poleerimi…"
type textarea "Зависит от (полировки и родирования), цена от 16 евро (полировки) + 40 евро (ро…"
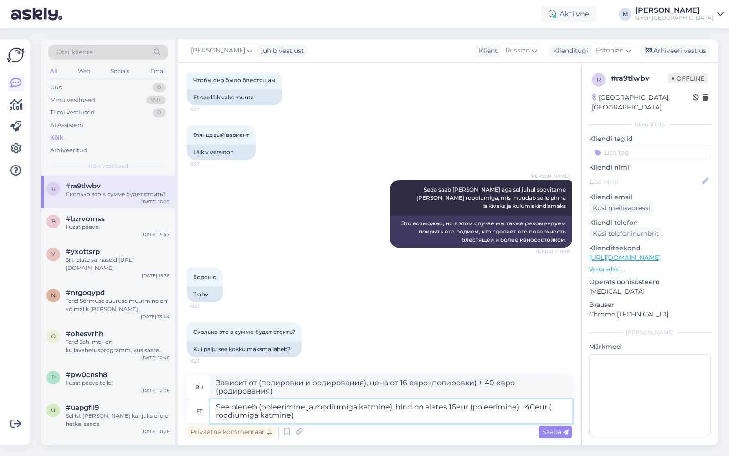
click at [457, 412] on textarea "See oleneb (poleerimine ja roodiumiga katmine), hind on alates 16eur (poleerimi…" at bounding box center [391, 411] width 362 height 24
type textarea "See oleneb (poleerimine ja roodiumiga katmine), hind on alates 16eur (poleerimi…"
type textarea "Зависит (полировка и родирование), цена от 16 евро (полировка) + 40 евро (родир…"
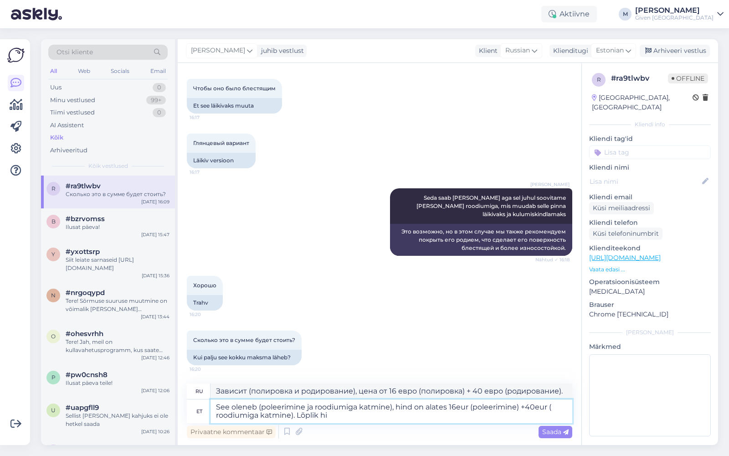
type textarea "See oleneb (poleerimine ja roodiumiga katmine), hind on alates 16eur (poleerimi…"
type textarea "Зависит от (полировки и родирования), цена от 16 евро (полировка) + 40 евро (ро…"
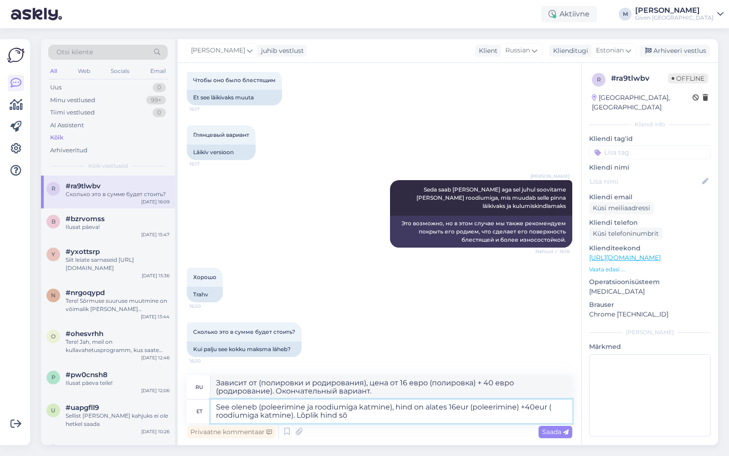
type textarea "See oleneb (poleerimine ja roodiumiga katmine), hind on alates 16eur (poleerimi…"
type textarea "Цена зависит от типа (полировка и родирование), от 16 евро (полировка) + 40 евр…"
type textarea "See oleneb (poleerimine ja roodiumiga katmine), hind on alates 16eur (poleerimi…"
type textarea "Зависит от (полировки и родирования), цена от 16 евро (полировка) + 40 евро (ро…"
type textarea "See oleneb (poleerimine ja roodiumiga katmine), hind on alates 16eur (poleerimi…"
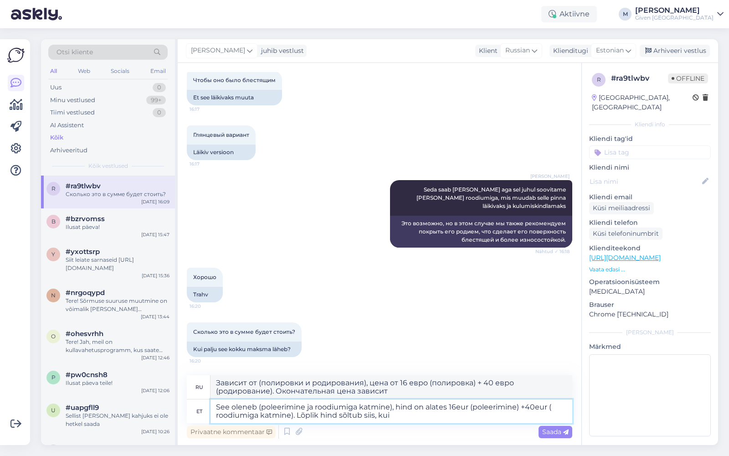
type textarea "В зависимости от типа (полировка и родирование), цена составляет от 16 евро (по…"
type textarea "See oleneb (poleerimine ja roodiumiga katmine), hind on alates 16eur (poleerimi…"
type textarea "В зависимости от типа (полировка и родирование), цена от 16 евро (полировка) + …"
type textarea "See oleneb (poleerimine ja roodiumiga katmine), hind on alates 16eur (poleerimi…"
type textarea "Цена зависит от (полировки и родирования), от 16 евро (полировка) + 40 евро (ро…"
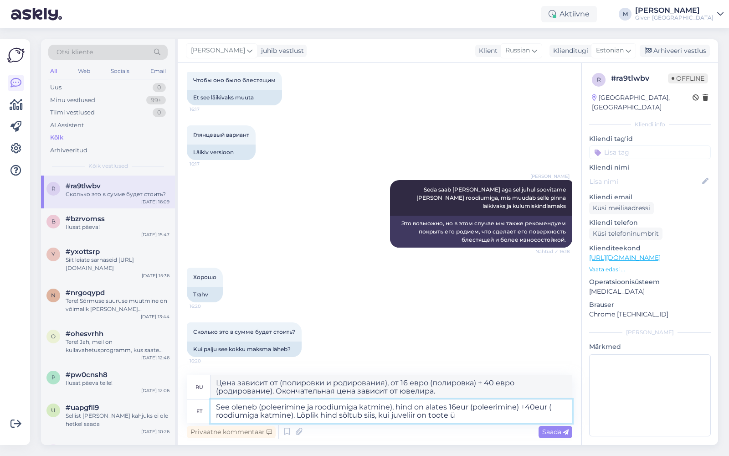
type textarea "See oleneb (poleerimine ja roodiumiga katmine), hind on alates 16eur (poleerimi…"
type textarea "Цена зависит от типа изделия (полировка и родирование), от 16 евро (полировка) …"
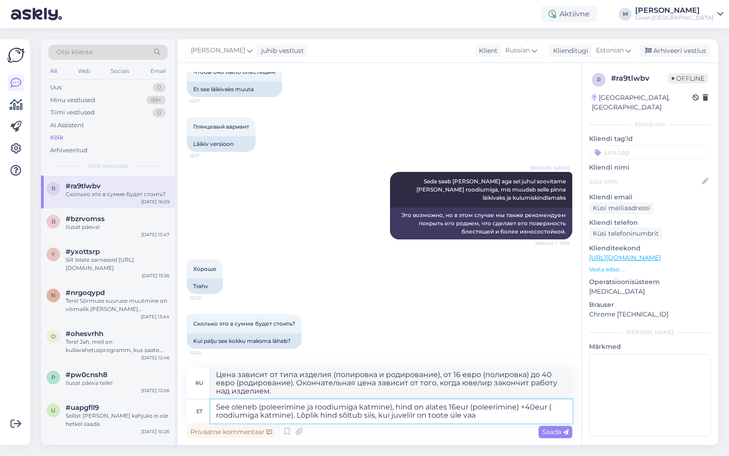
type textarea "See oleneb (poleerimine ja roodiumiga katmine), hind on alates 16eur (poleerimi…"
type textarea "Цена зависит от типа изделия (полировка и родирование), от 16 евро (полировка) …"
type textarea "See oleneb (poleerimine ja roodiumiga katmine), hind on alates 16eur (poleerimi…"
type textarea "Цена зависит от типа (полировка и родирование), от 16 евро (полировка) до 40 ев…"
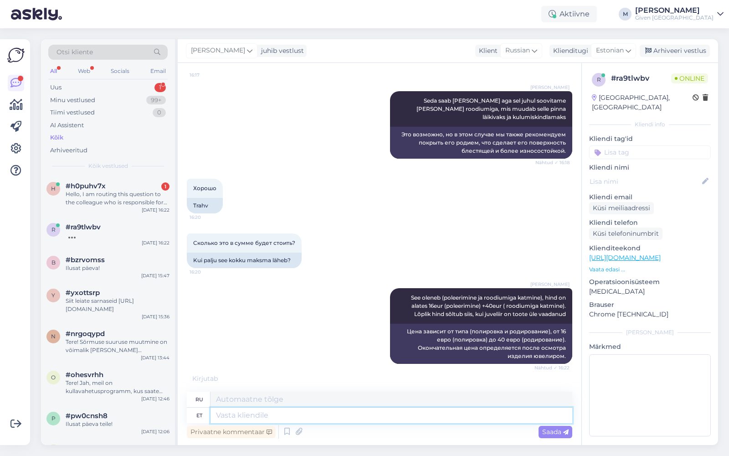
scroll to position [698, 0]
click at [140, 205] on div "h #h0puhv7x 1 Hello, I am routing this question to the colleague who is respons…" at bounding box center [108, 195] width 134 height 41
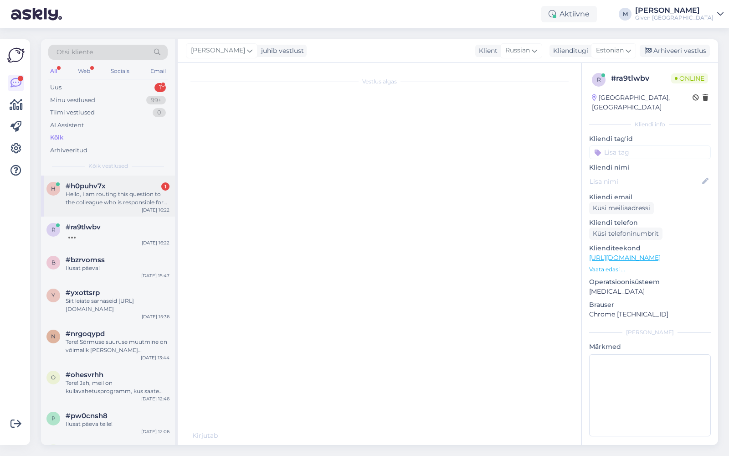
scroll to position [0, 0]
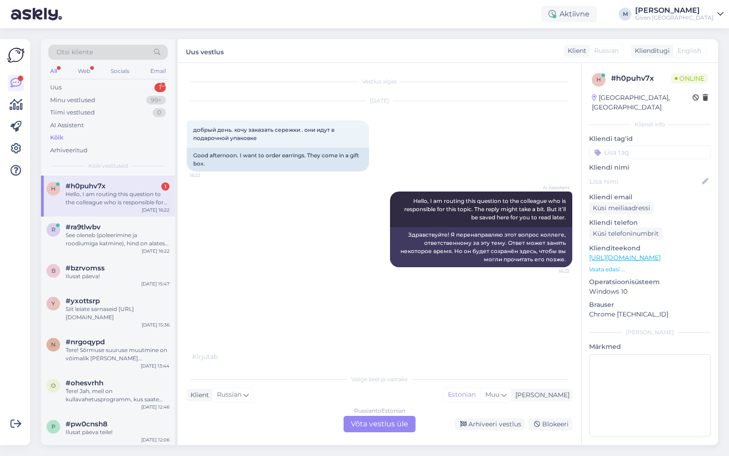
click at [378, 425] on div "Russian to Estonian Võta vestlus üle" at bounding box center [379, 423] width 72 height 16
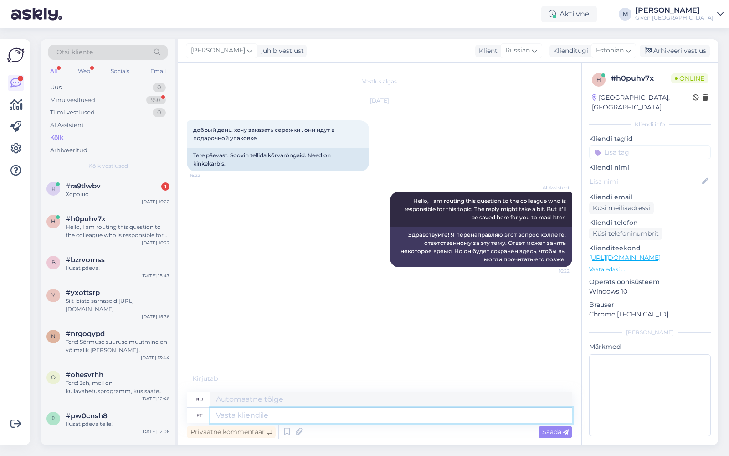
click at [284, 414] on textarea at bounding box center [391, 414] width 362 height 15
type textarea "Tere!"
type textarea "Привет!"
type textarea "Tere! Millised"
type textarea "Привет! Что такое"
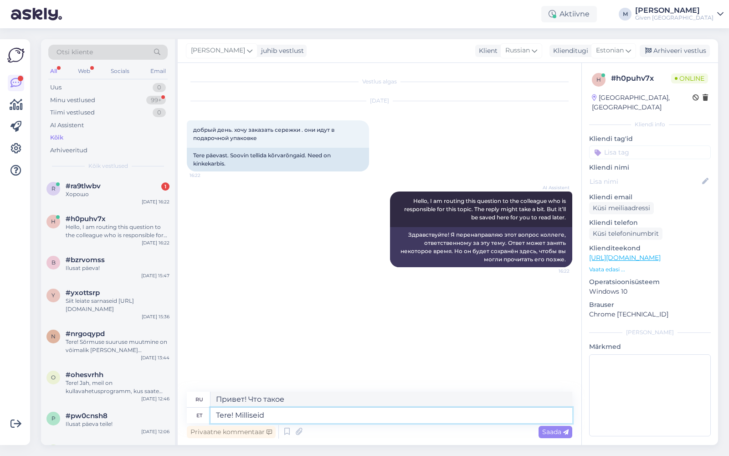
type textarea "Tere! Milliseid k"
type textarea "Привет! Какой"
type textarea "Tere! Milliseid kõrvarõngaid soo"
type textarea "Привет! Какие серьги?"
type textarea "Tere! Milliseid kõrvarõngaid soovite tel"
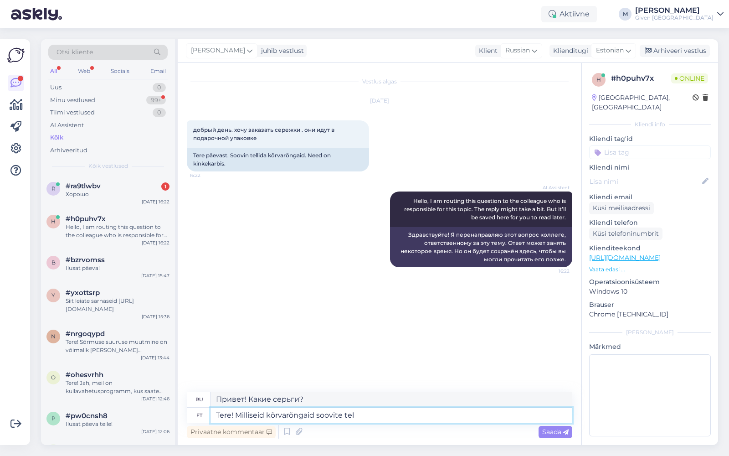
type textarea "Здравствуйте! Какие серьги вам нравятся?"
type textarea "Tere! Milliseid kõrvarõngaid soovite tellida?"
type textarea "Здравствуйте! Какие серьги вы хотели бы заказать?"
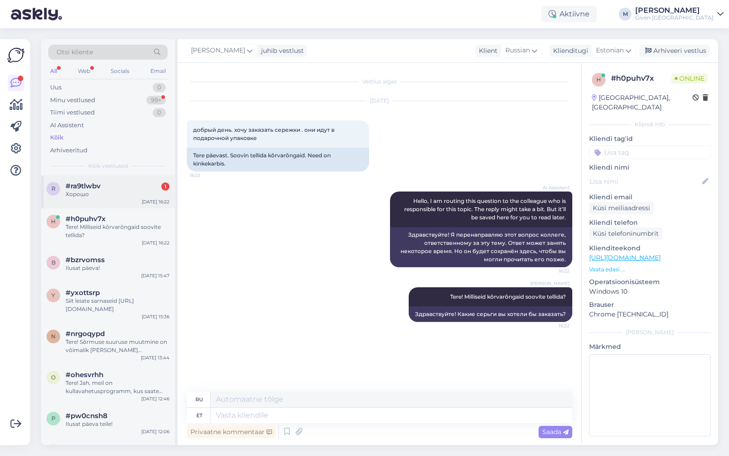
click at [120, 189] on div "#ra9tlwbv 1" at bounding box center [118, 186] width 104 height 8
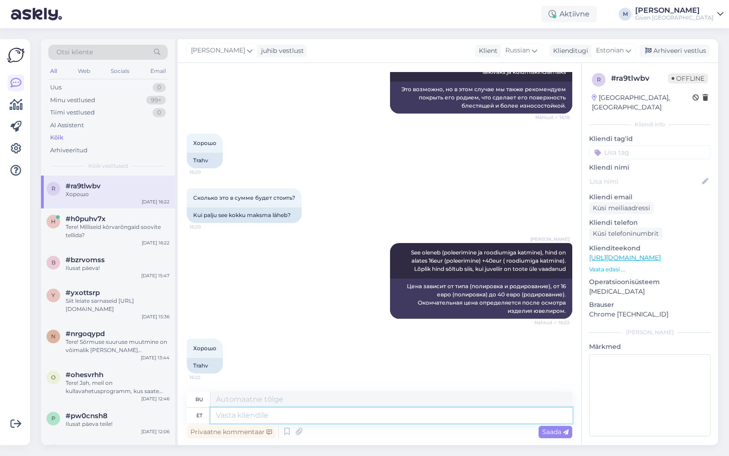
click at [304, 414] on textarea at bounding box center [391, 414] width 362 height 15
type textarea "Ilusat"
type textarea "Красивый"
type textarea "Ilusat päeva!"
type textarea "Хорошего дня!"
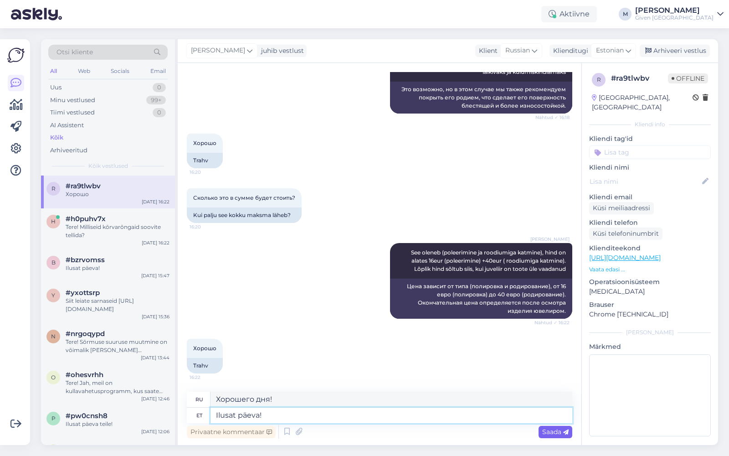
type textarea "Ilusat päeva!"
click at [548, 432] on span "Saada" at bounding box center [555, 431] width 26 height 8
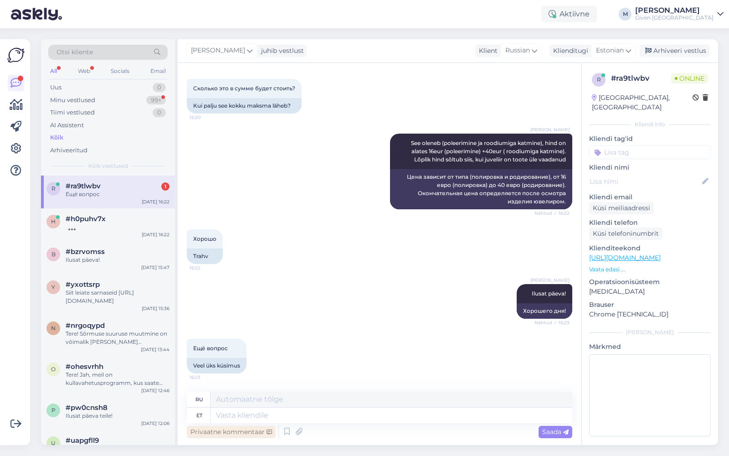
scroll to position [907, 0]
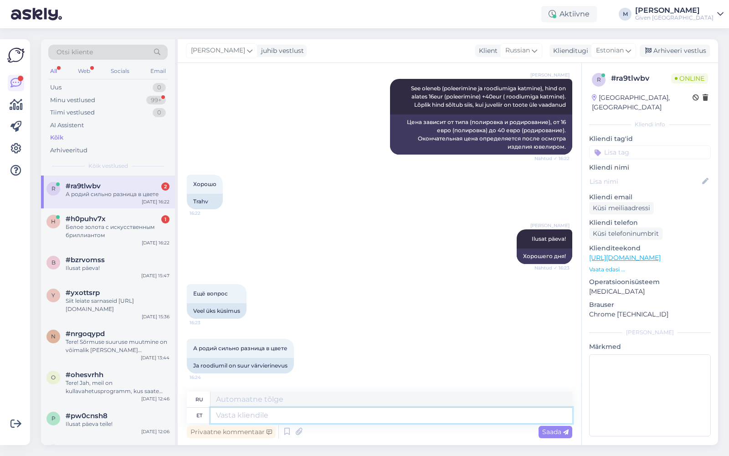
click at [290, 420] on textarea at bounding box center [391, 414] width 362 height 15
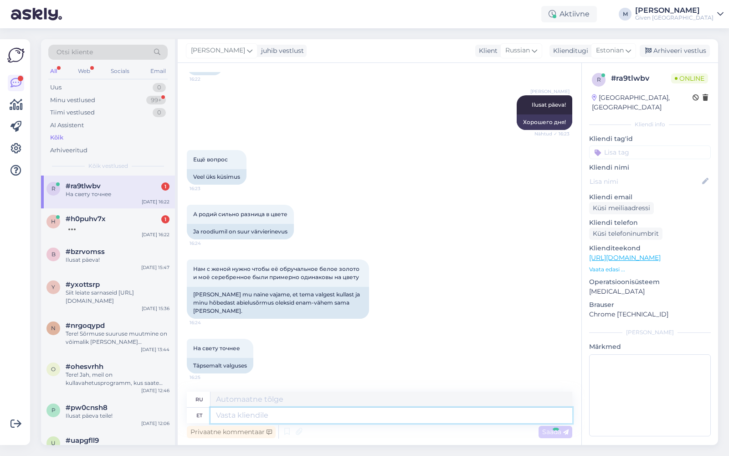
scroll to position [1087, 0]
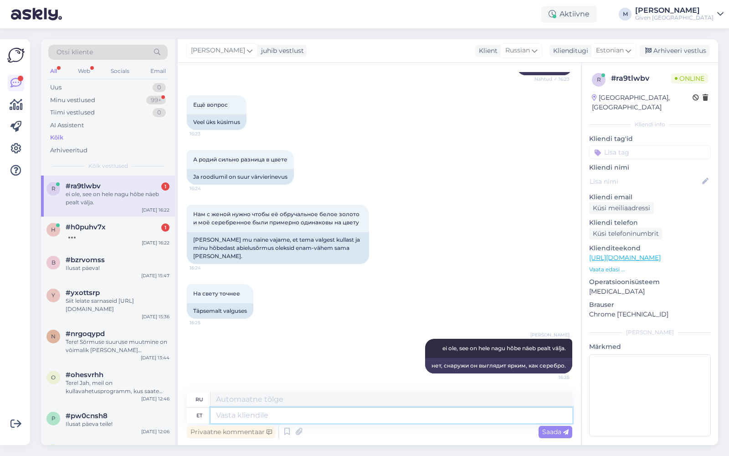
drag, startPoint x: 342, startPoint y: 414, endPoint x: 336, endPoint y: 414, distance: 6.4
click at [343, 414] on textarea at bounding box center [391, 414] width 362 height 15
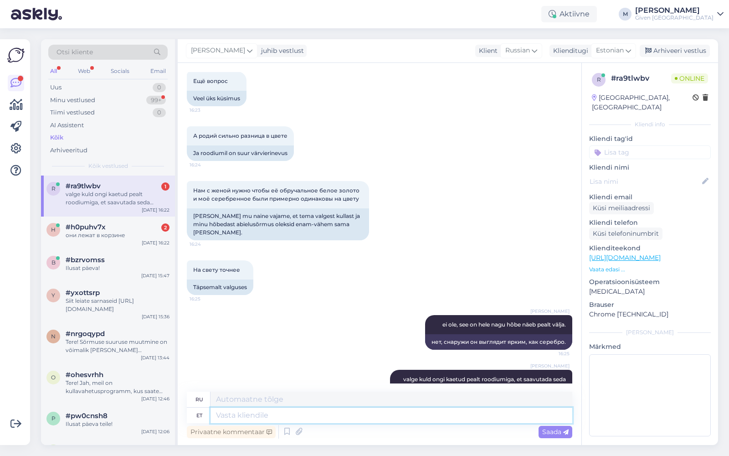
scroll to position [1167, 0]
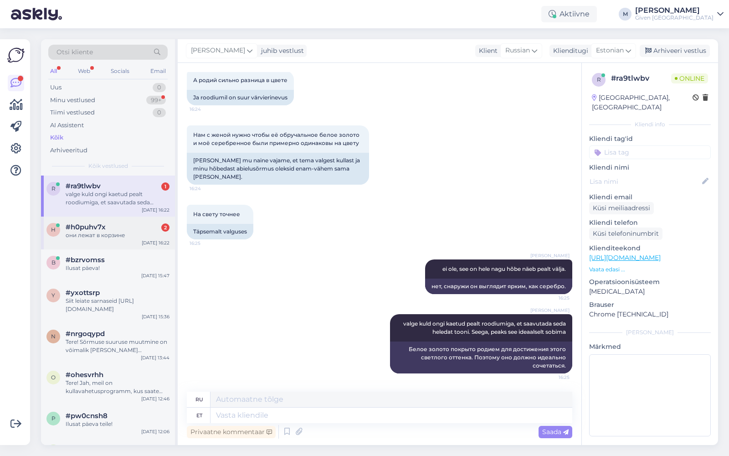
click at [132, 223] on div "#h0puhv7x 2" at bounding box center [118, 227] width 104 height 8
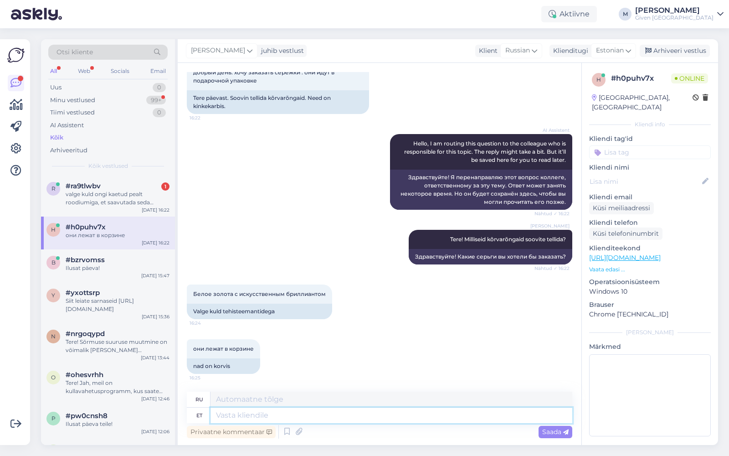
click at [314, 420] on textarea at bounding box center [391, 414] width 362 height 15
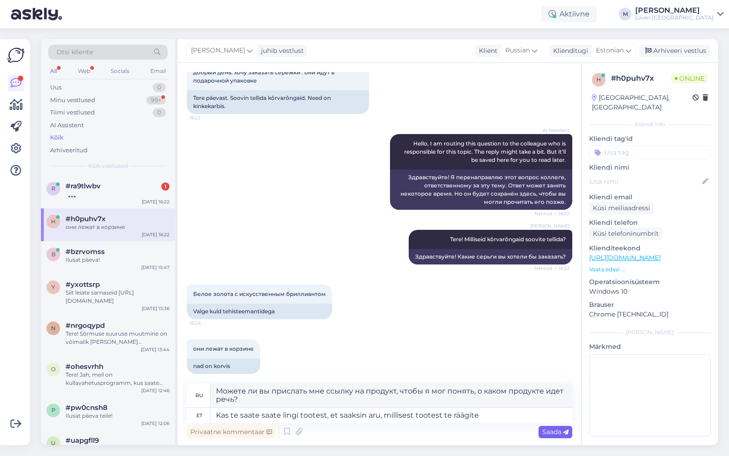
click at [563, 433] on icon at bounding box center [565, 431] width 5 height 5
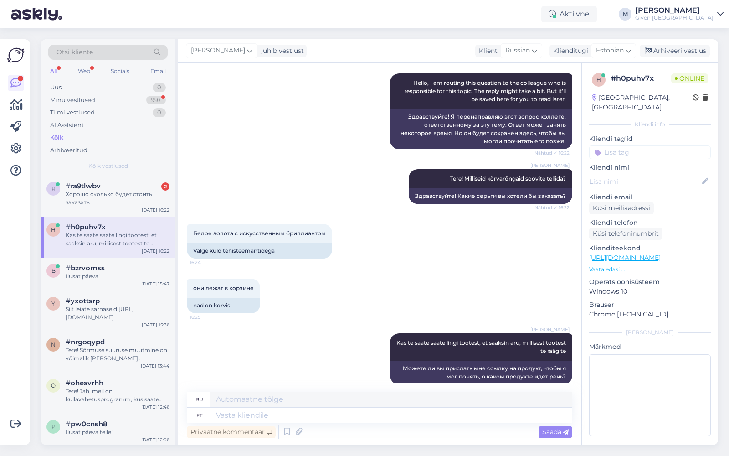
scroll to position [128, 0]
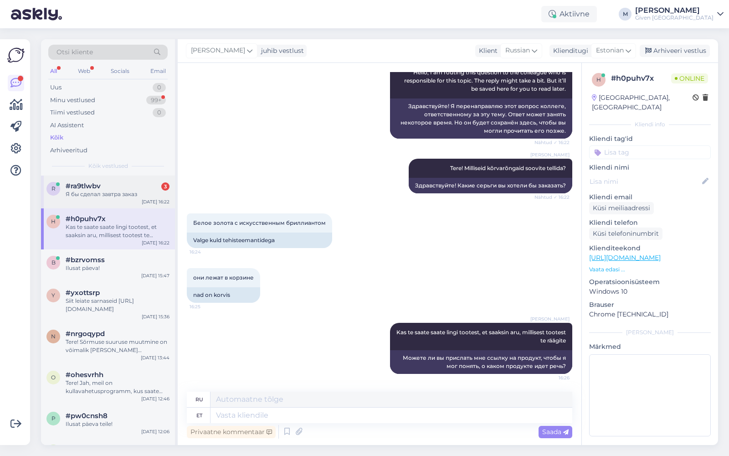
click at [121, 185] on div "#ra9tlwbv 3" at bounding box center [118, 186] width 104 height 8
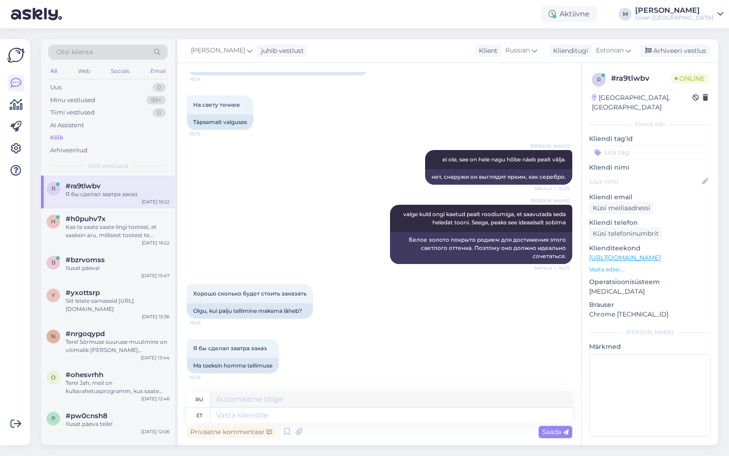
scroll to position [1276, 0]
click at [290, 416] on textarea at bounding box center [391, 414] width 362 height 15
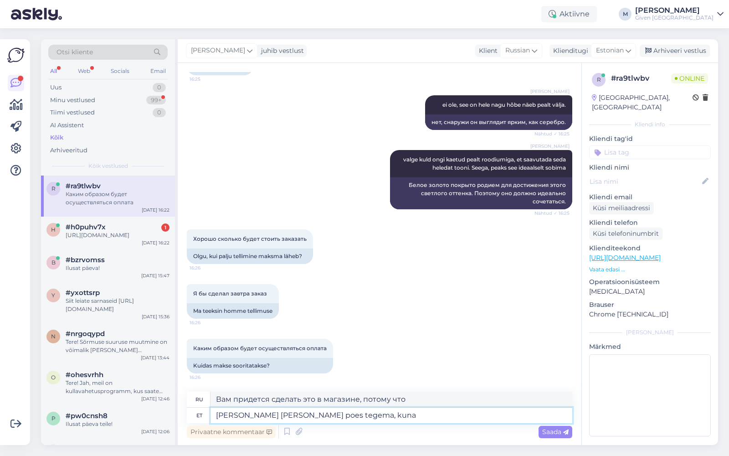
drag, startPoint x: 352, startPoint y: 413, endPoint x: 199, endPoint y: 414, distance: 153.1
click at [199, 414] on div "et [PERSON_NAME] [PERSON_NAME] poes tegema, kuna" at bounding box center [379, 414] width 385 height 15
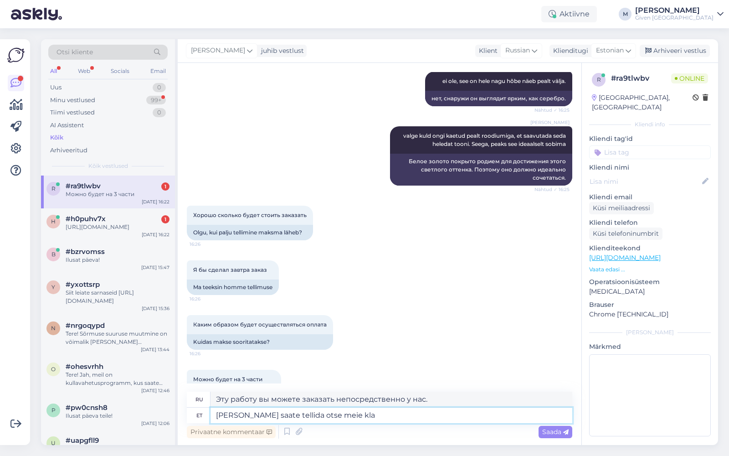
scroll to position [1385, 0]
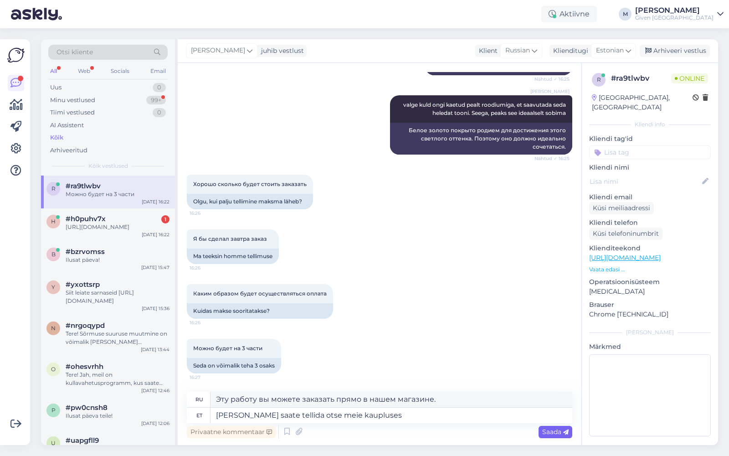
click at [550, 429] on span "Saada" at bounding box center [555, 431] width 26 height 8
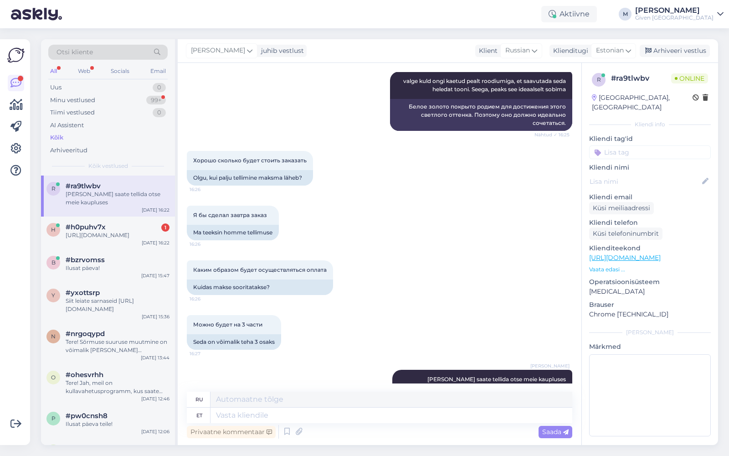
scroll to position [1440, 0]
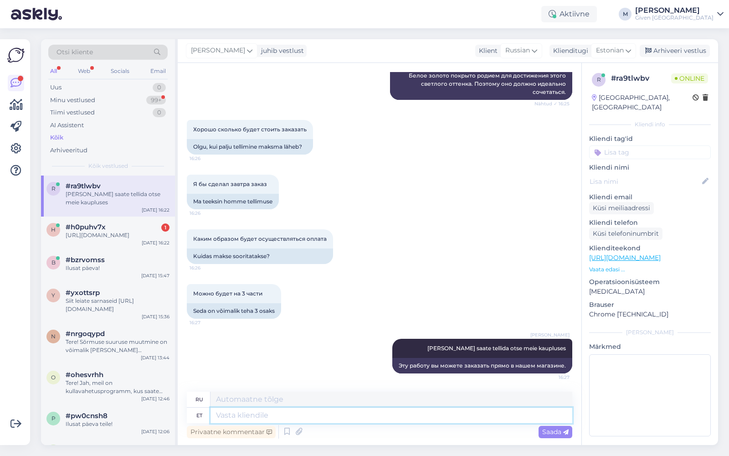
click at [459, 419] on textarea at bounding box center [391, 414] width 362 height 15
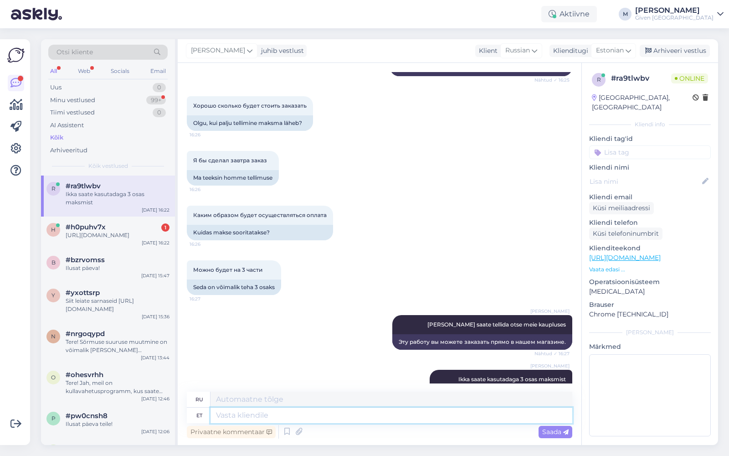
scroll to position [1495, 0]
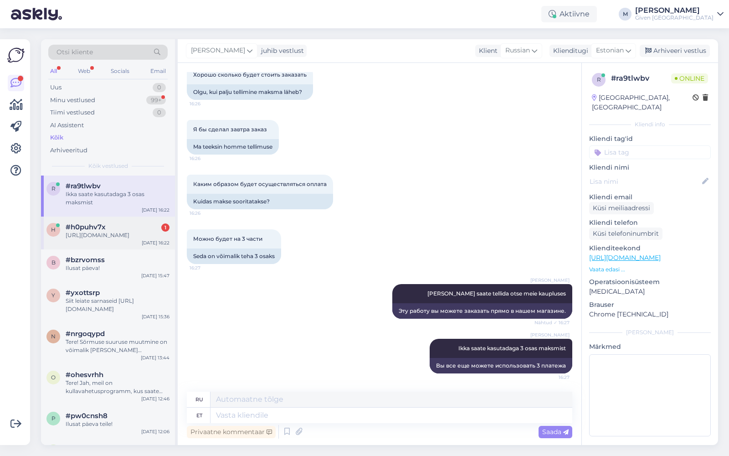
click at [129, 237] on div "[URL][DOMAIN_NAME]" at bounding box center [118, 235] width 104 height 8
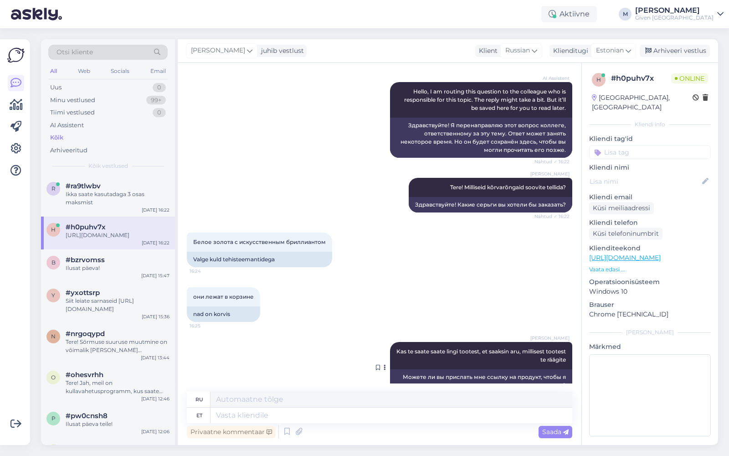
scroll to position [183, 0]
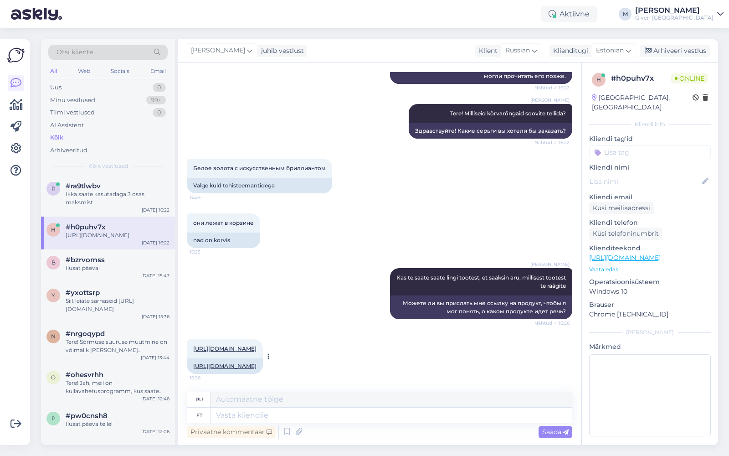
click at [256, 364] on link "[URL][DOMAIN_NAME]" at bounding box center [224, 365] width 63 height 7
click at [320, 431] on div "Privaatne kommentaar Saada" at bounding box center [379, 431] width 385 height 17
click at [326, 420] on textarea at bounding box center [391, 414] width 362 height 15
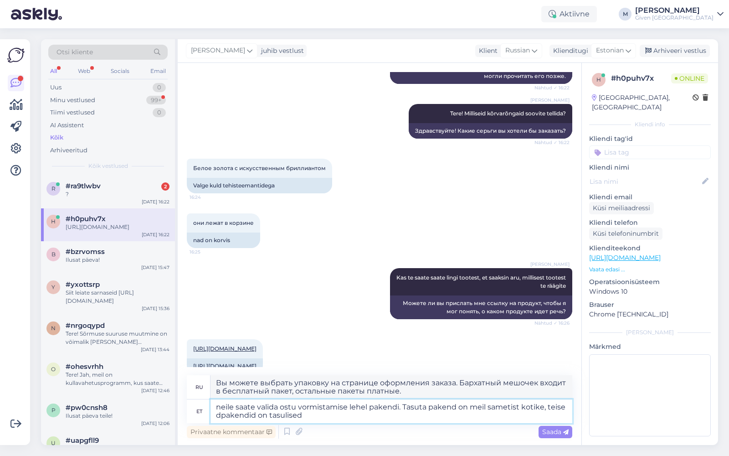
click at [222, 413] on textarea "neile saate valida ostu vormistamise lehel pakendi. Tasuta pakend on meil samet…" at bounding box center [391, 411] width 362 height 24
click at [323, 415] on textarea "[PERSON_NAME] saate valida ostu vormistamise lehel pakendi. Tasuta pakend on me…" at bounding box center [391, 411] width 362 height 24
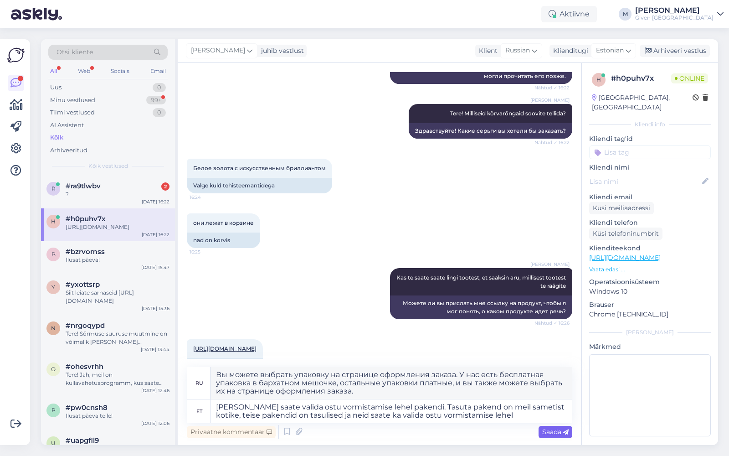
click at [561, 434] on span "Saada" at bounding box center [555, 431] width 26 height 8
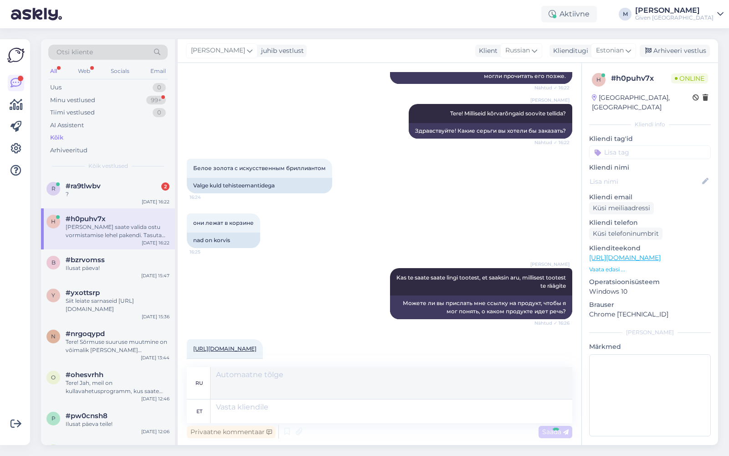
scroll to position [279, 0]
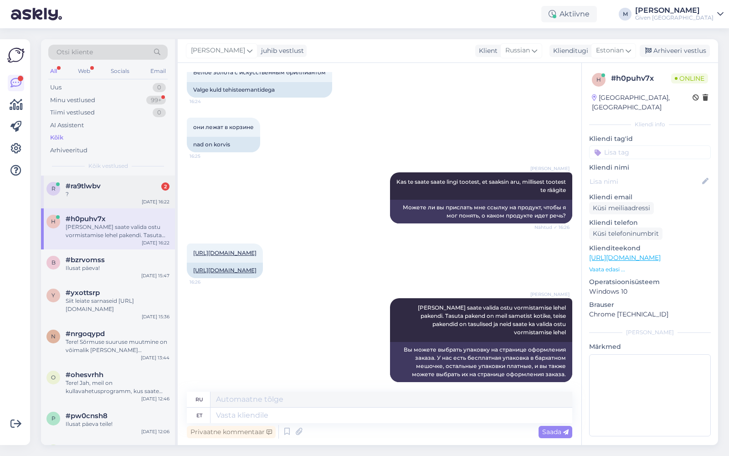
click at [113, 190] on div "?" at bounding box center [118, 194] width 104 height 8
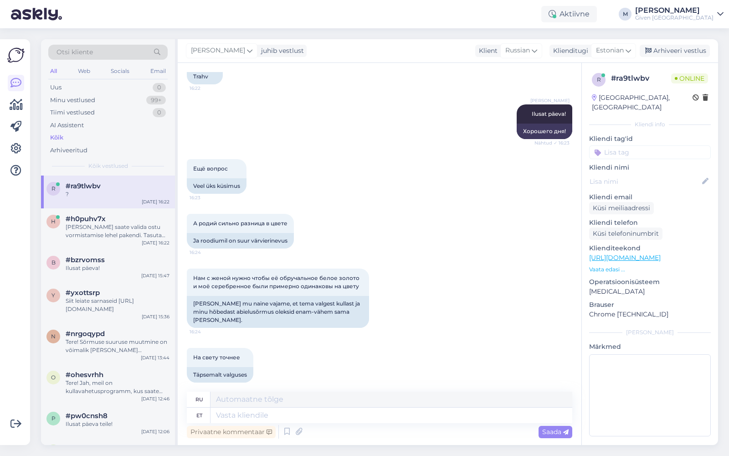
scroll to position [1604, 0]
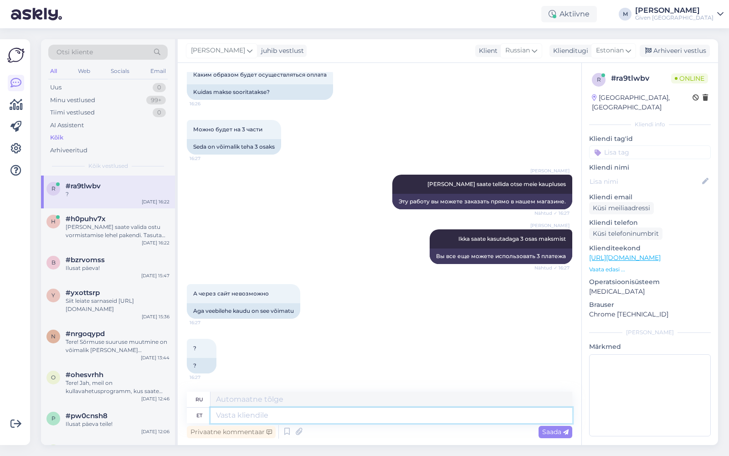
click at [282, 417] on textarea at bounding box center [391, 414] width 362 height 15
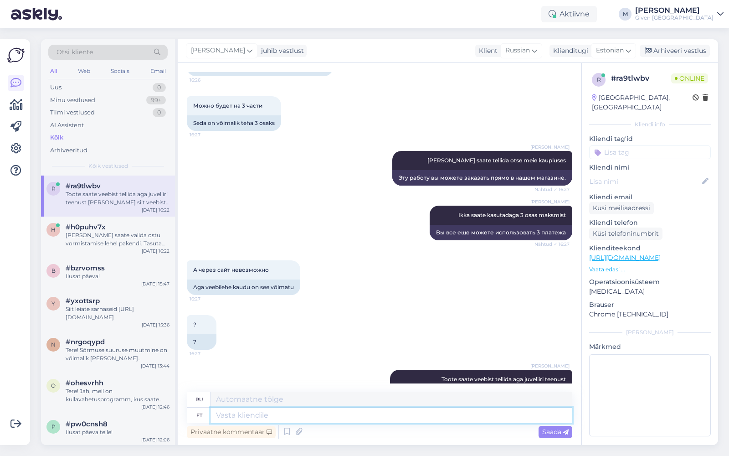
scroll to position [1691, 0]
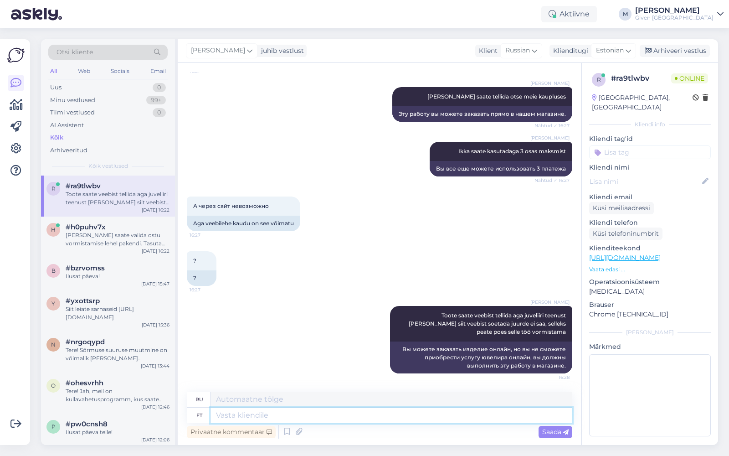
click at [307, 415] on textarea at bounding box center [391, 414] width 362 height 15
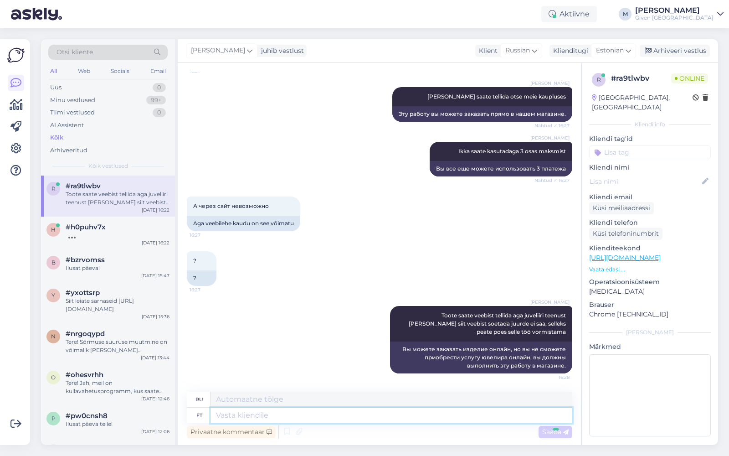
scroll to position [1754, 0]
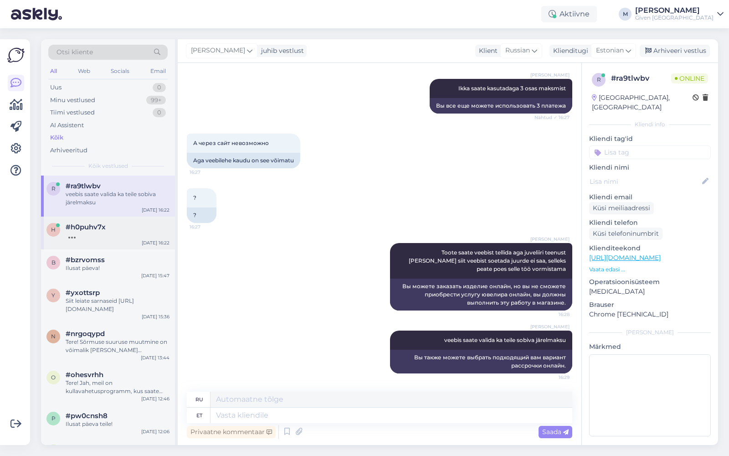
click at [117, 228] on div "#h0puhv7x" at bounding box center [118, 227] width 104 height 8
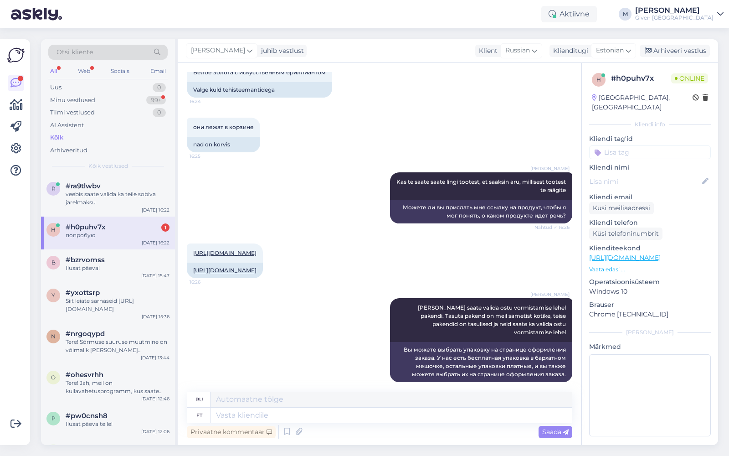
scroll to position [333, 0]
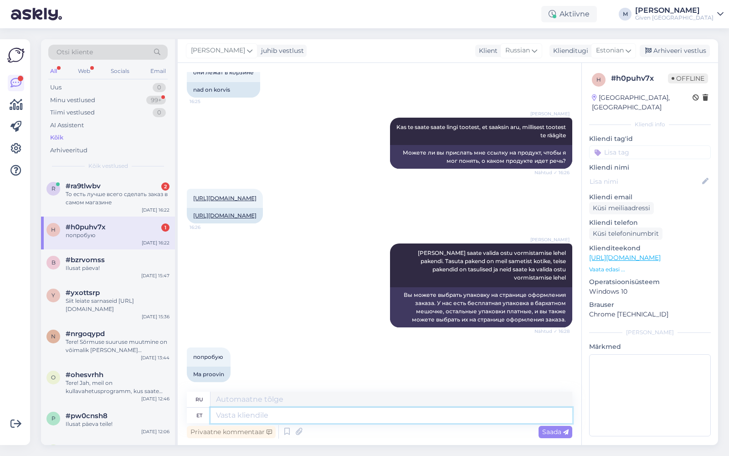
click at [322, 416] on textarea at bounding box center [391, 414] width 362 height 15
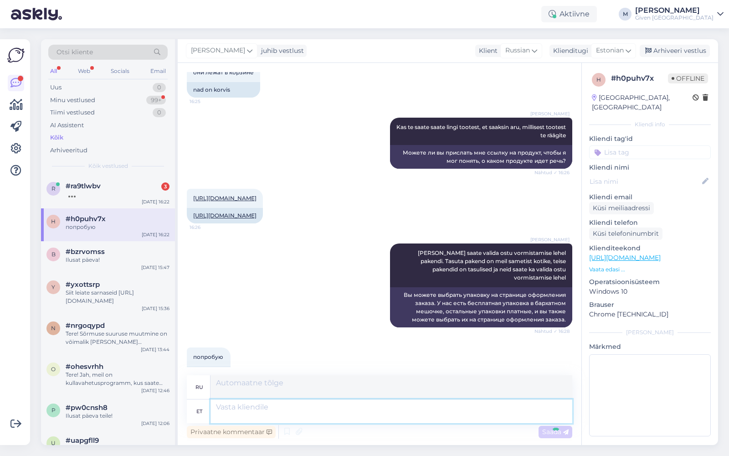
scroll to position [421, 0]
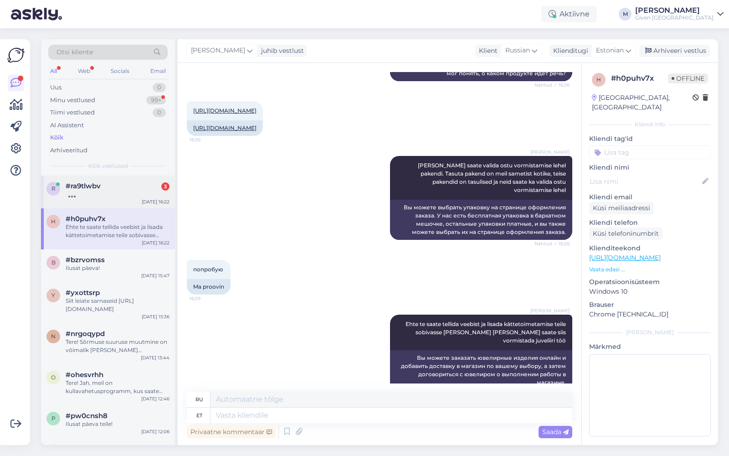
click at [101, 194] on div at bounding box center [118, 194] width 104 height 8
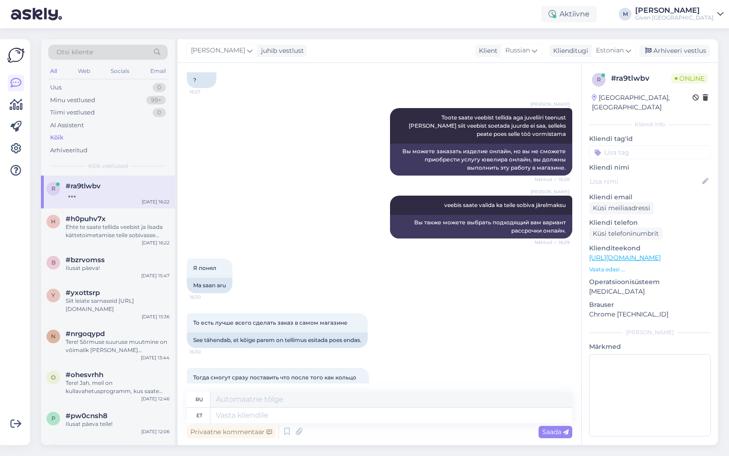
scroll to position [1943, 0]
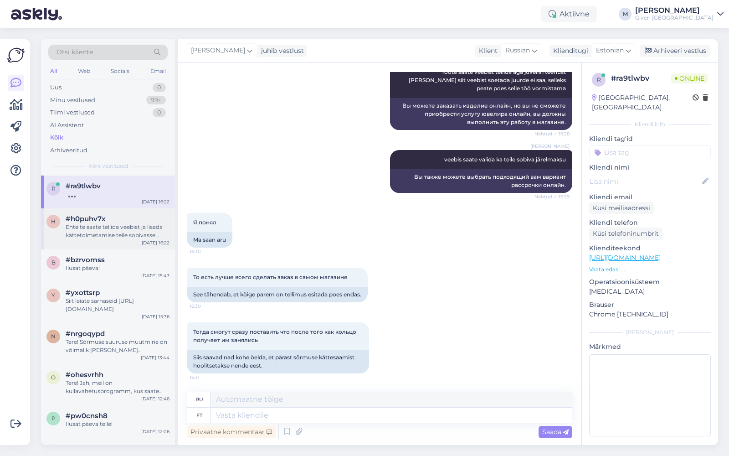
click at [97, 224] on div "Ehte te saate tellida veebist ja lisada kättetoimetamise teile sobivasse [PERSO…" at bounding box center [118, 231] width 104 height 16
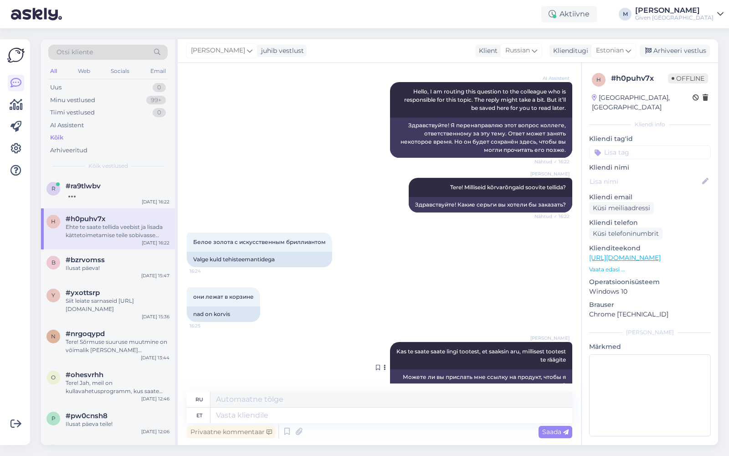
scroll to position [420, 0]
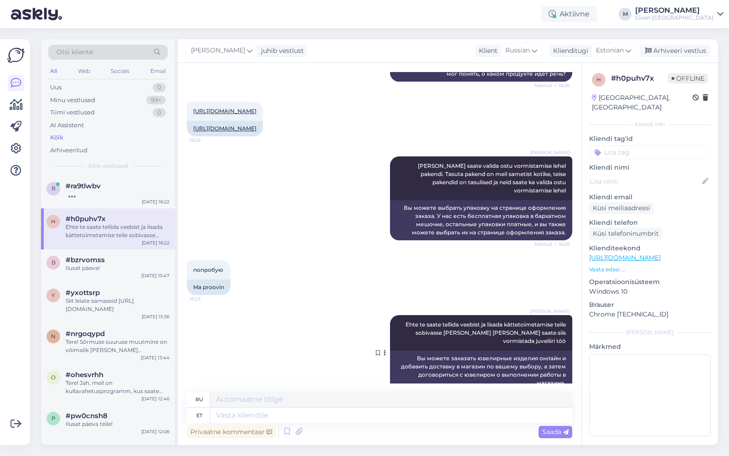
click at [384, 350] on icon at bounding box center [385, 352] width 2 height 5
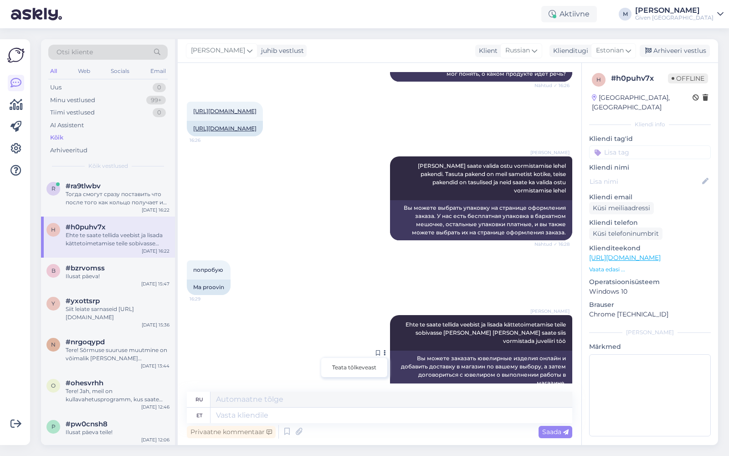
click at [374, 339] on div "[PERSON_NAME] Ehte te saate tellida veebist ja [PERSON_NAME] kättetoimetamise t…" at bounding box center [379, 353] width 385 height 96
click at [384, 350] on icon at bounding box center [385, 352] width 2 height 5
click at [435, 330] on div "[PERSON_NAME] Ehte te saate tellida veebist ja [PERSON_NAME] kättetoimetamise t…" at bounding box center [481, 333] width 182 height 36
click at [410, 315] on div "[PERSON_NAME] Ehte te saate tellida veebist ja [PERSON_NAME] kättetoimetamise t…" at bounding box center [481, 333] width 182 height 36
drag, startPoint x: 381, startPoint y: 317, endPoint x: 378, endPoint y: 322, distance: 5.9
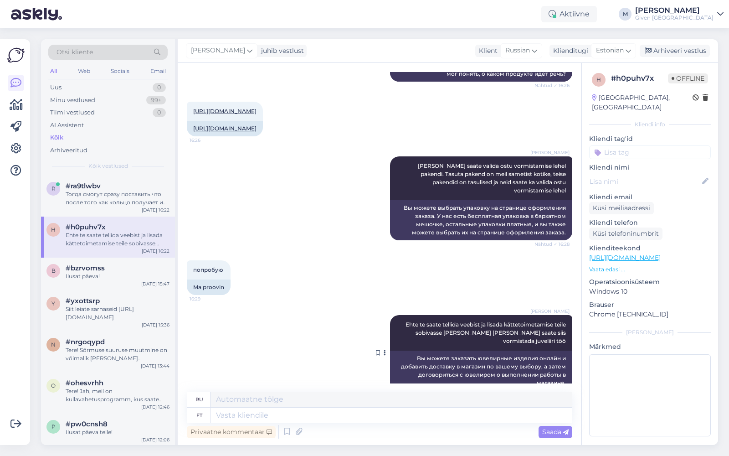
click at [382, 317] on div "Teata tõlkeveast" at bounding box center [386, 353] width 8 height 76
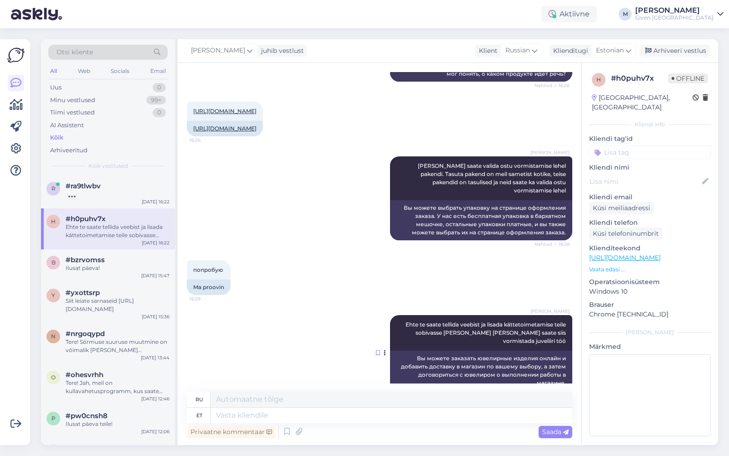
click at [376, 350] on icon at bounding box center [378, 352] width 4 height 5
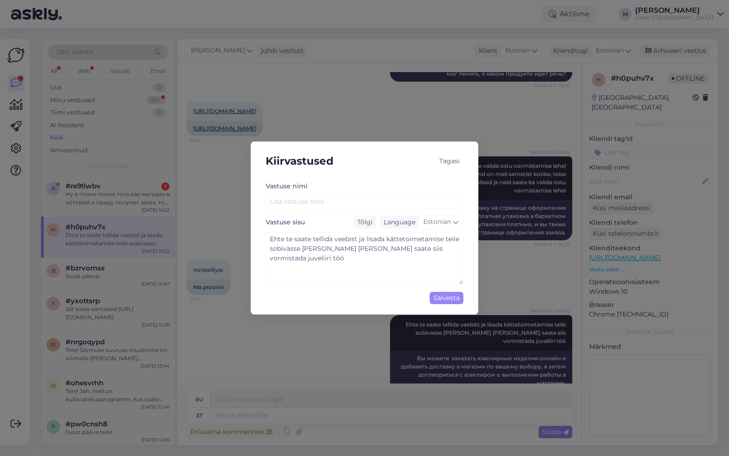
click at [458, 160] on div "Tagasi" at bounding box center [450, 161] width 28 height 12
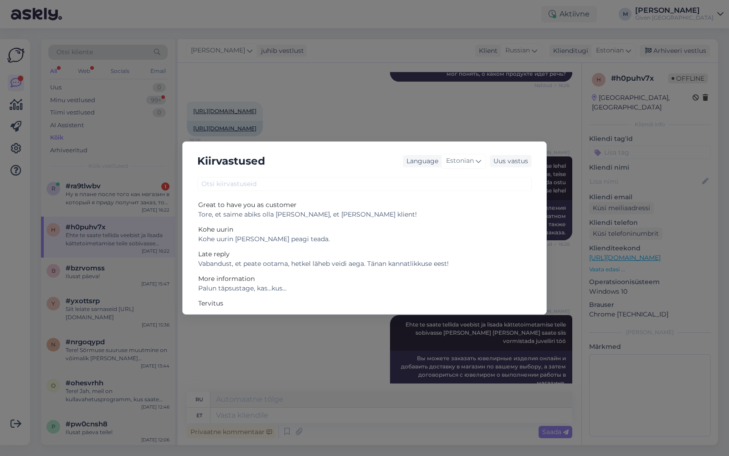
click at [442, 122] on div "Kiirvastused Language Estonian Uus vastus Great to have you as customer Tore, e…" at bounding box center [364, 228] width 729 height 456
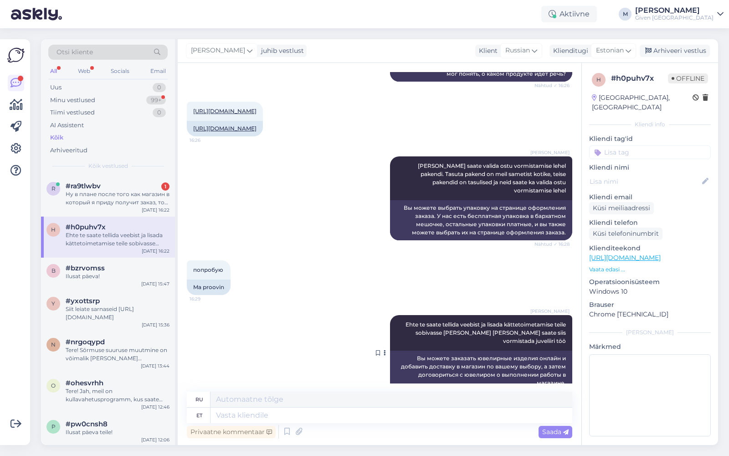
click at [553, 363] on div "Вы можете заказать ювелирные изделия онлайн и добавить доставку в магазин по ва…" at bounding box center [481, 370] width 182 height 40
drag, startPoint x: 533, startPoint y: 354, endPoint x: 449, endPoint y: 352, distance: 84.3
click at [449, 352] on div "Вы можете заказать ювелирные изделия онлайн и добавить доставку в магазин по ва…" at bounding box center [481, 370] width 182 height 40
click at [361, 420] on textarea at bounding box center [391, 414] width 362 height 15
click at [556, 431] on span "Saada" at bounding box center [555, 431] width 26 height 8
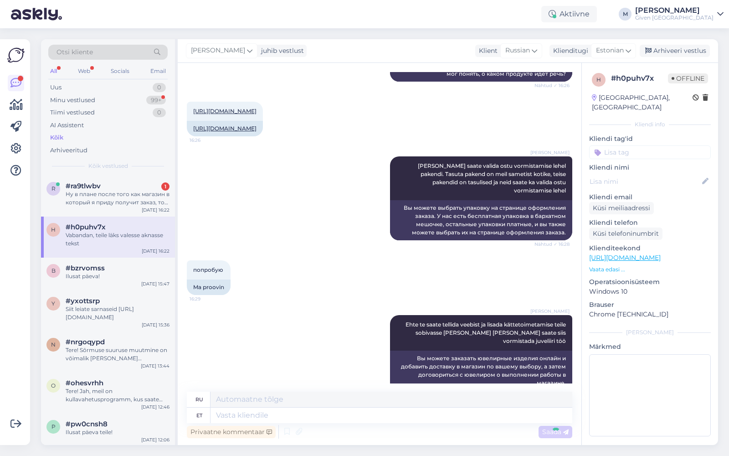
scroll to position [476, 0]
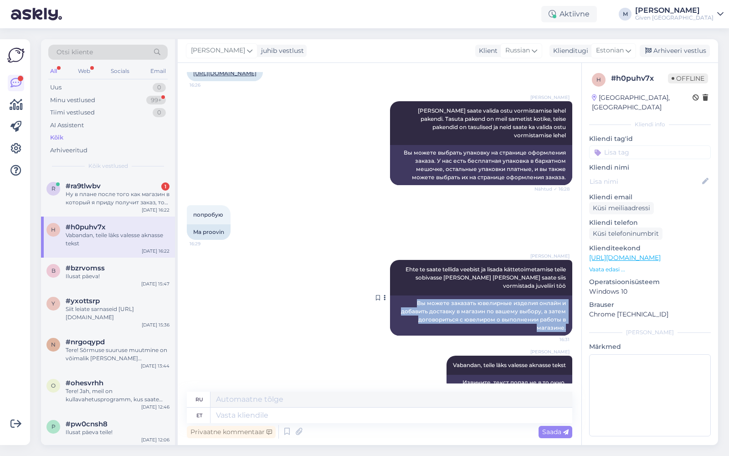
drag, startPoint x: 411, startPoint y: 286, endPoint x: 558, endPoint y: 309, distance: 148.4
click at [558, 309] on div "Вы можете заказать ювелирные изделия онлайн и добавить доставку в магазин по ва…" at bounding box center [481, 315] width 182 height 40
copy div "Вы можете заказать ювелирные изделия онлайн и добавить доставку в магазин по ва…"
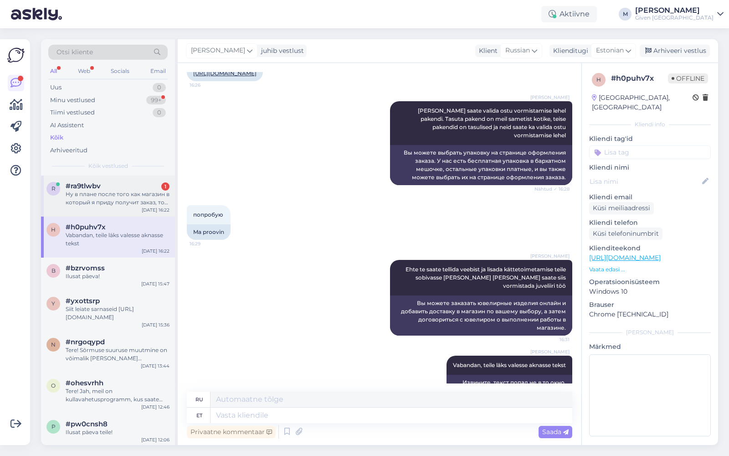
click at [89, 196] on div "Ну в плане после того как магазин в который я приду получит заказ, то они потом…" at bounding box center [118, 198] width 104 height 16
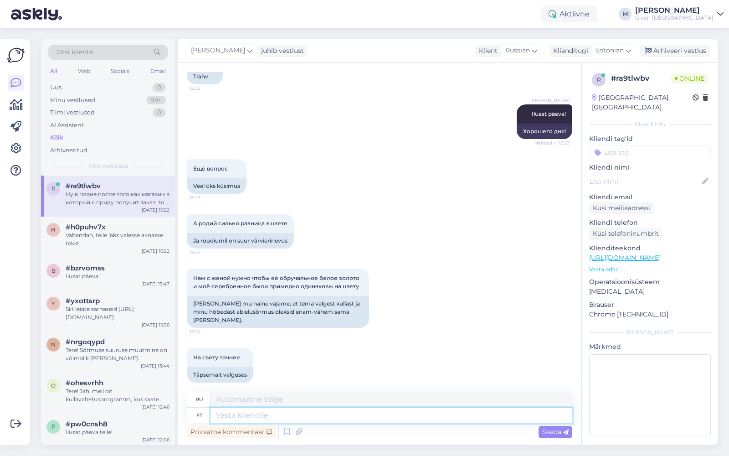
click at [365, 417] on textarea at bounding box center [391, 414] width 362 height 15
paste textarea "Вы можете заказать ювелирные изделия онлайн и добавить доставку в магазин по ва…"
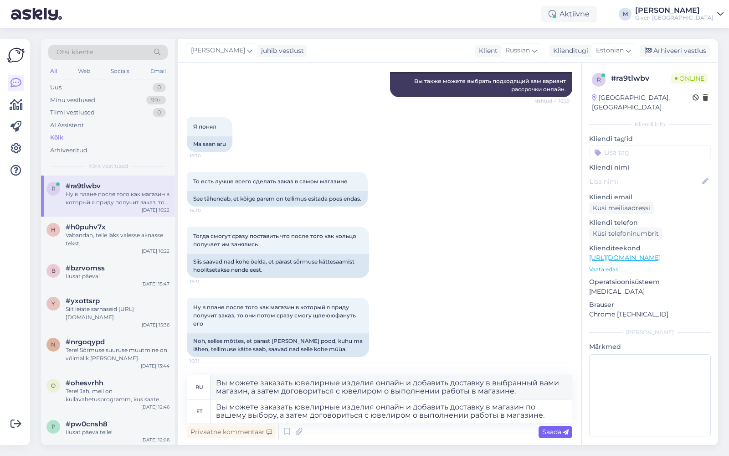
click at [549, 429] on span "Saada" at bounding box center [555, 431] width 26 height 8
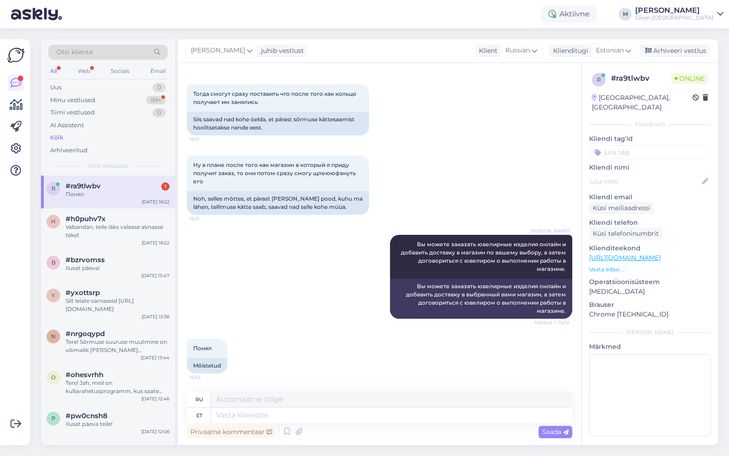
scroll to position [2180, 0]
click at [264, 421] on textarea at bounding box center [391, 414] width 362 height 15
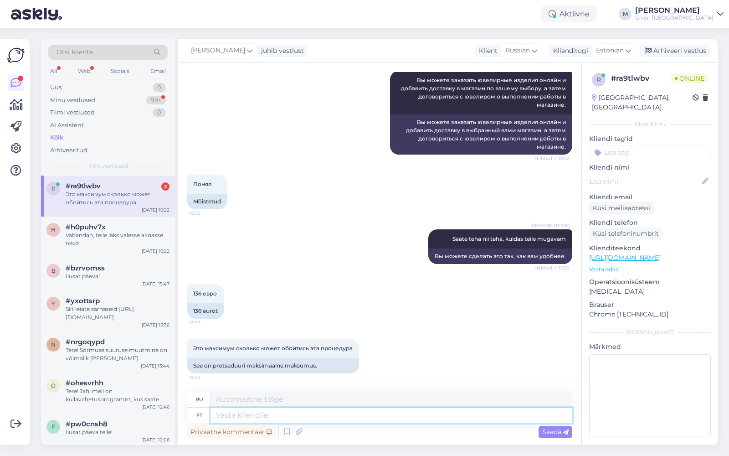
scroll to position [2344, 0]
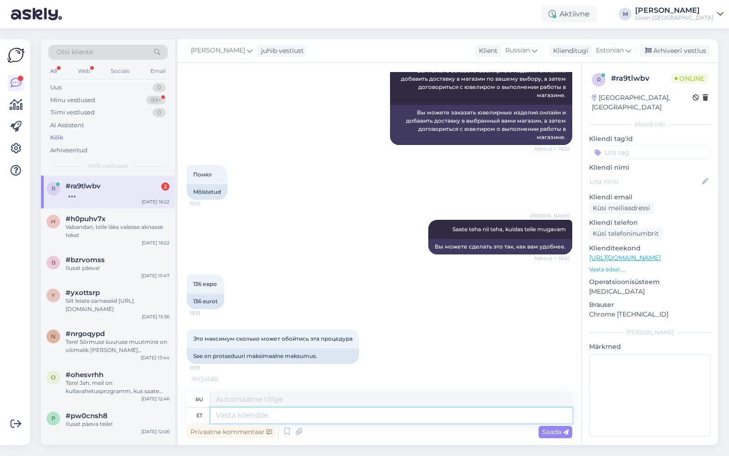
click at [319, 415] on textarea at bounding box center [391, 414] width 362 height 15
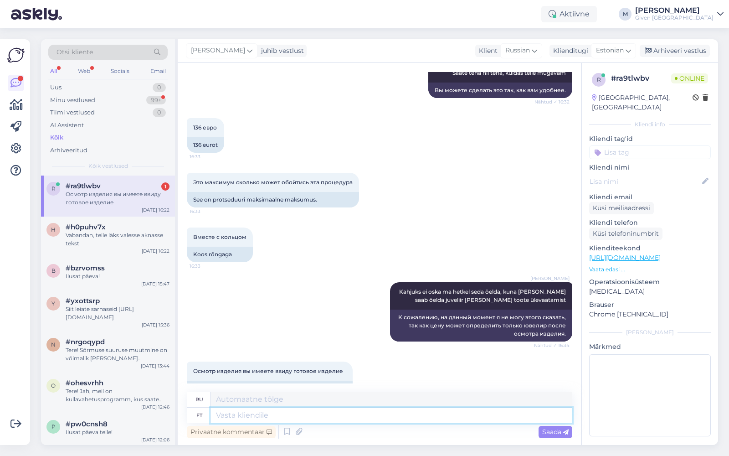
scroll to position [2533, 0]
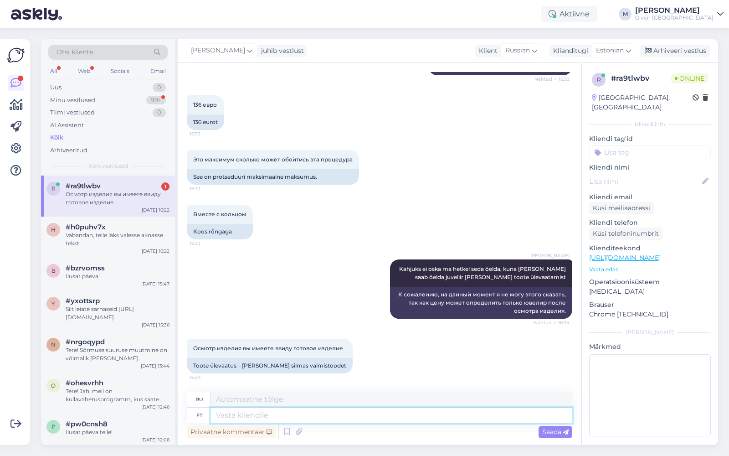
click at [329, 418] on textarea at bounding box center [391, 414] width 362 height 15
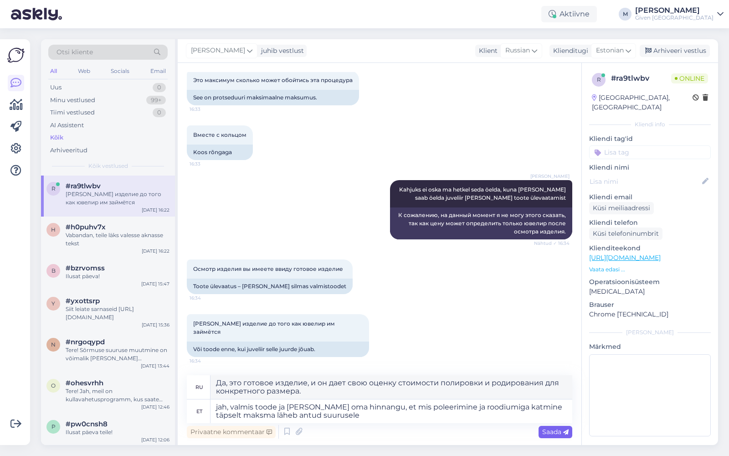
click at [550, 429] on span "Saada" at bounding box center [555, 431] width 26 height 8
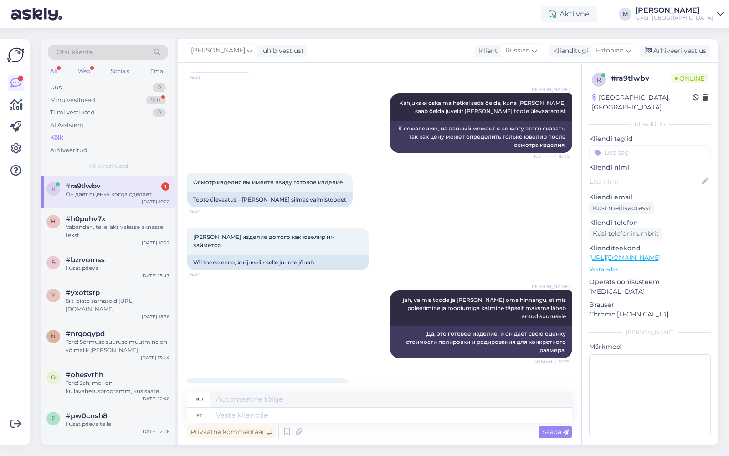
scroll to position [2722, 0]
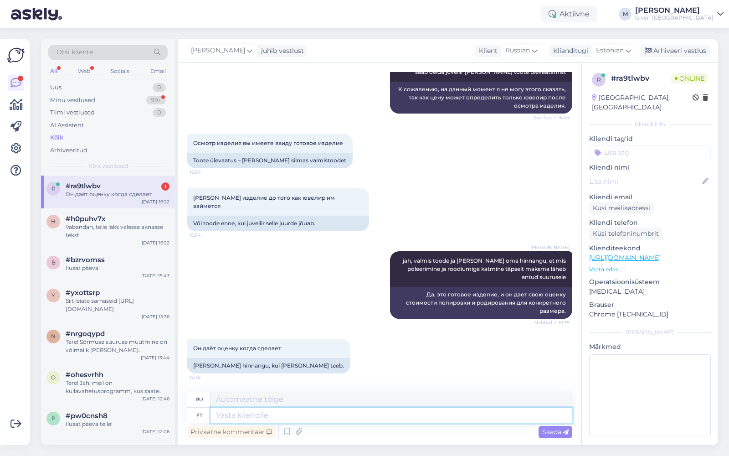
click at [318, 418] on textarea at bounding box center [391, 414] width 362 height 15
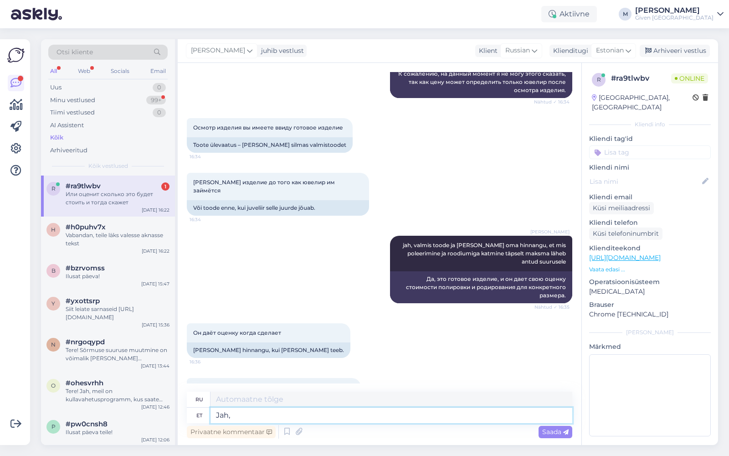
scroll to position [2776, 0]
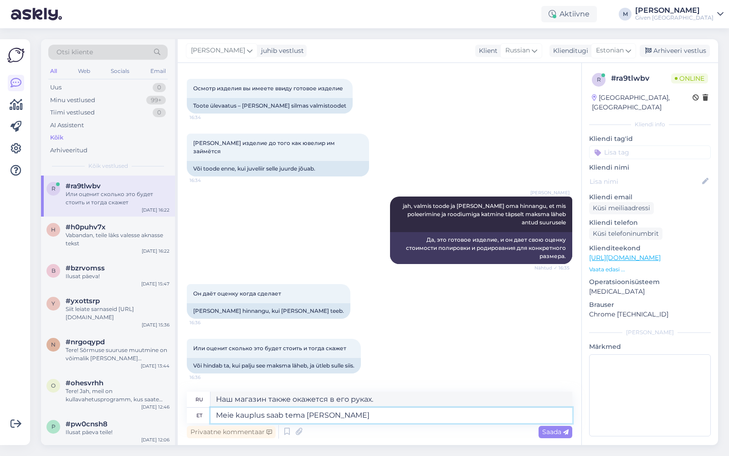
click at [294, 418] on textarea "Meie kauplus saab tema [PERSON_NAME]" at bounding box center [391, 414] width 362 height 15
click at [320, 416] on textarea "Me saame ka [PERSON_NAME] foto eelnevalt" at bounding box center [391, 414] width 362 height 15
click at [387, 414] on textarea "Me saame ka [PERSON_NAME] toote info eelnevalt" at bounding box center [391, 414] width 362 height 15
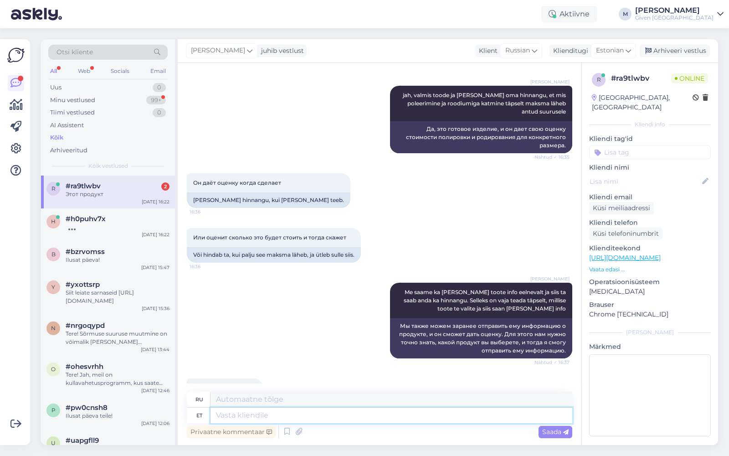
scroll to position [2998, 0]
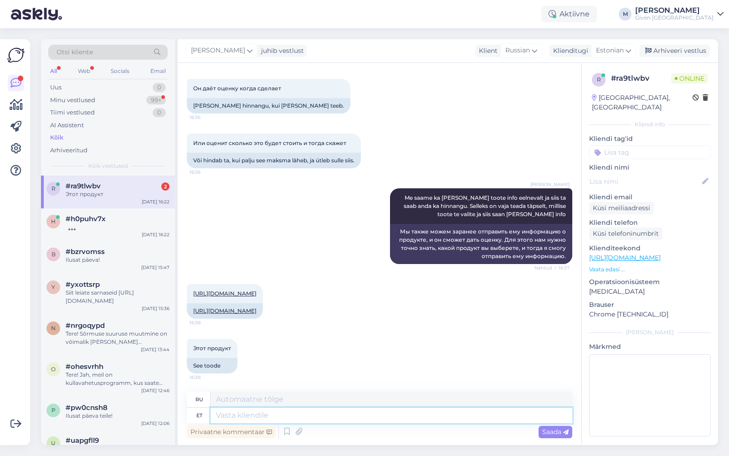
click at [285, 412] on textarea at bounding box center [391, 414] width 362 height 15
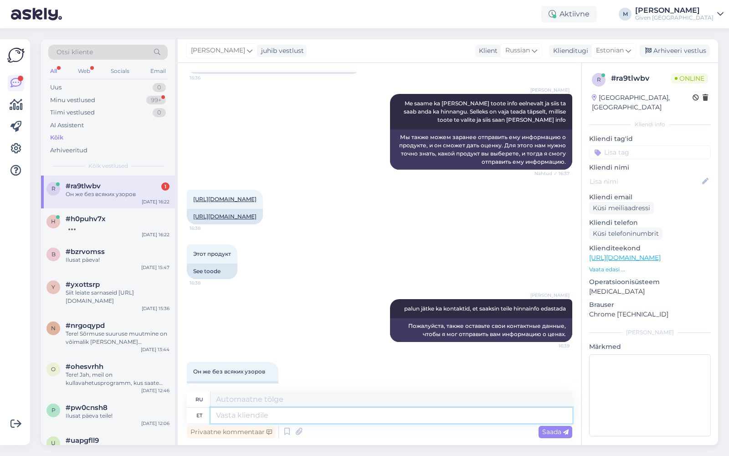
scroll to position [3115, 0]
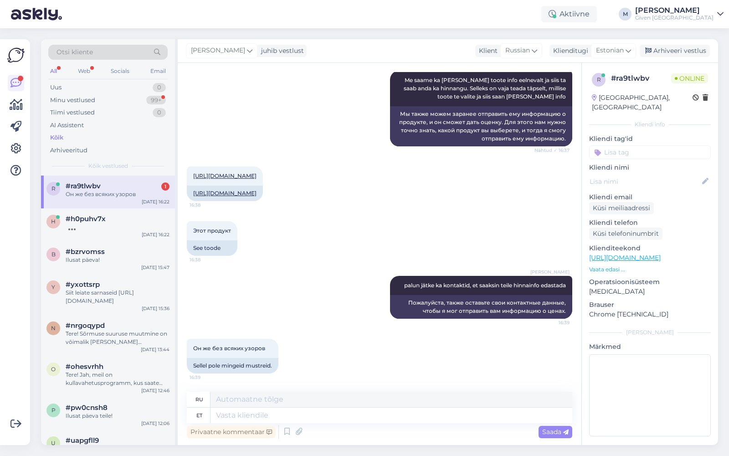
click at [255, 240] on div "Этот продукт 16:38 See toode" at bounding box center [379, 238] width 385 height 55
click at [256, 192] on link "[URL][DOMAIN_NAME]" at bounding box center [224, 193] width 63 height 7
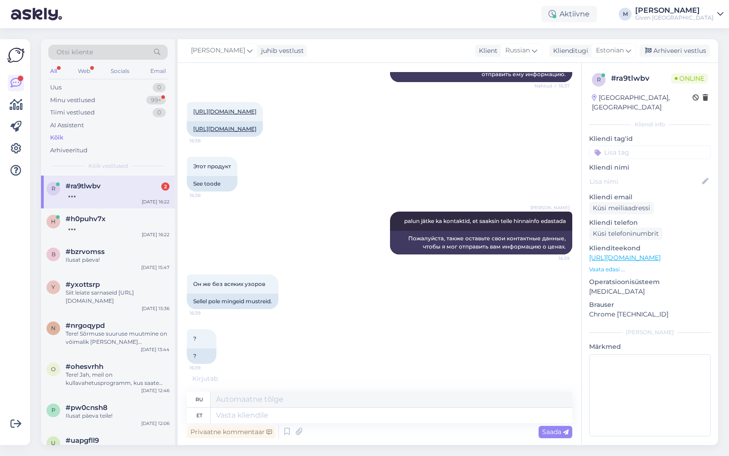
scroll to position [3179, 0]
click at [386, 419] on textarea at bounding box center [391, 414] width 362 height 15
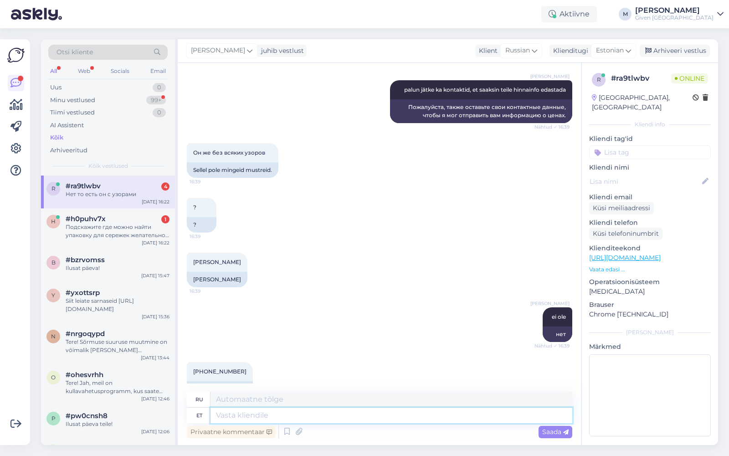
scroll to position [3443, 0]
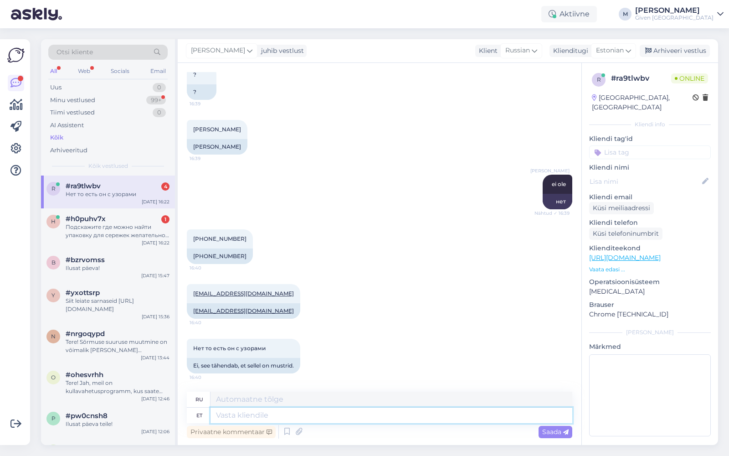
click at [322, 419] on textarea at bounding box center [391, 414] width 362 height 15
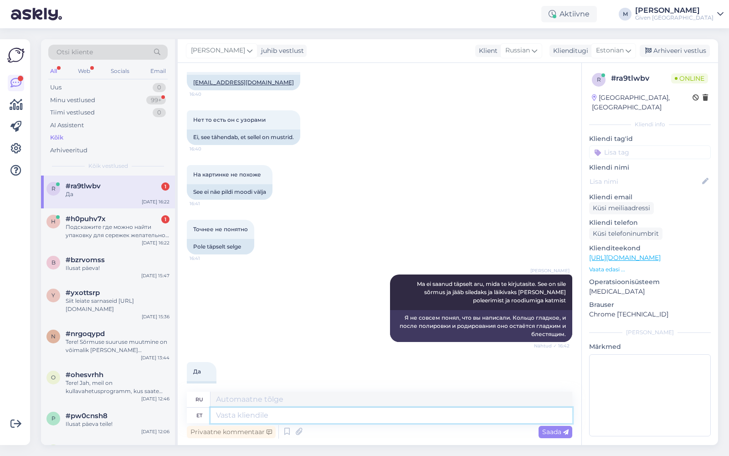
scroll to position [3695, 0]
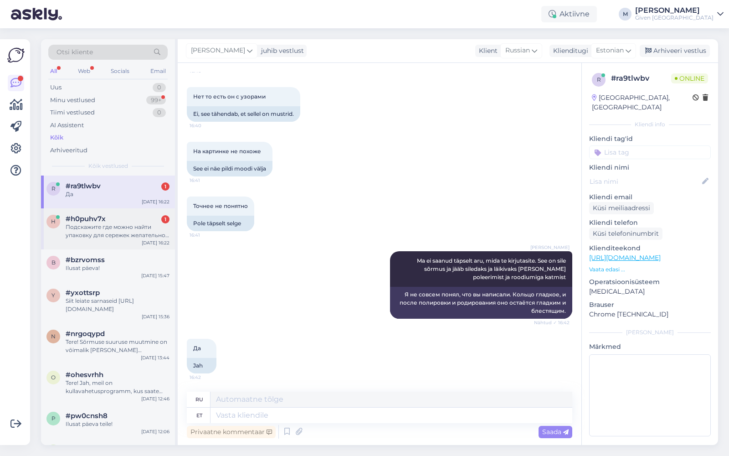
click at [114, 218] on div "#h0puhv7x 1" at bounding box center [118, 219] width 104 height 8
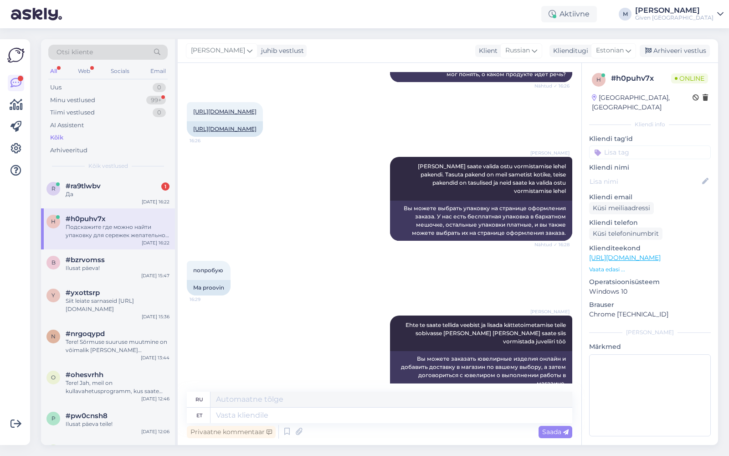
scroll to position [547, 0]
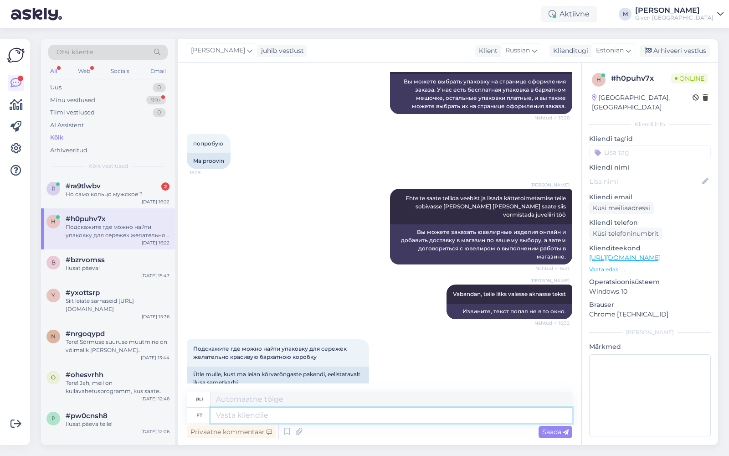
click at [397, 414] on textarea at bounding box center [391, 414] width 362 height 15
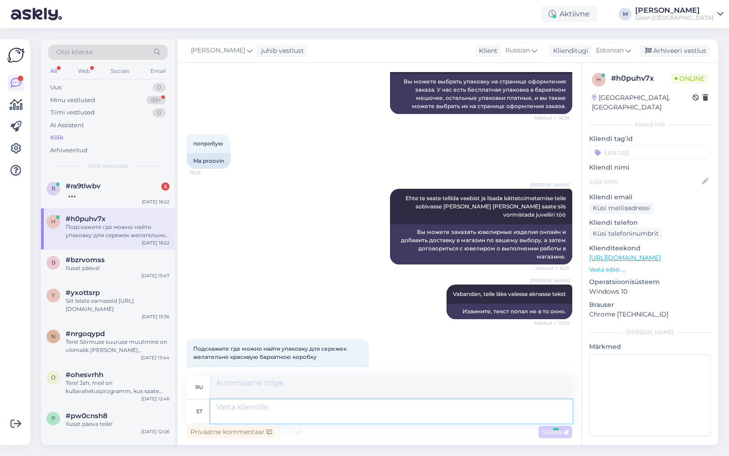
scroll to position [625, 0]
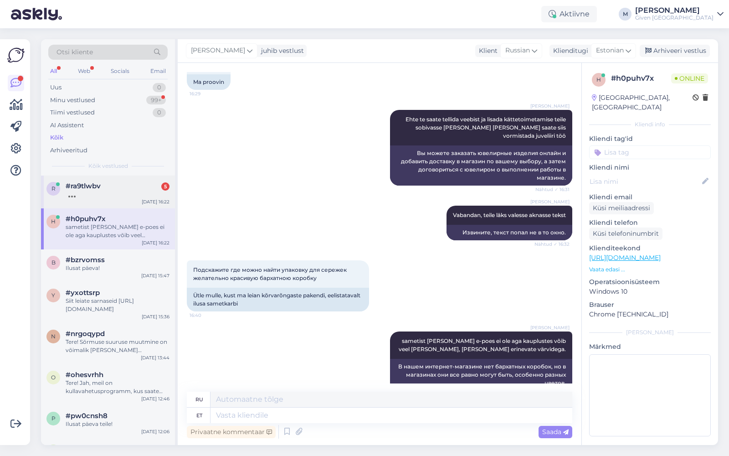
click at [118, 192] on div at bounding box center [118, 194] width 104 height 8
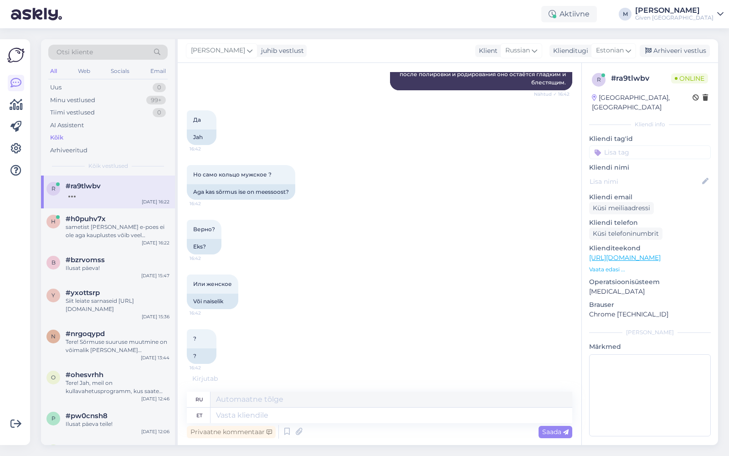
scroll to position [3922, 0]
click at [336, 415] on textarea at bounding box center [391, 414] width 362 height 15
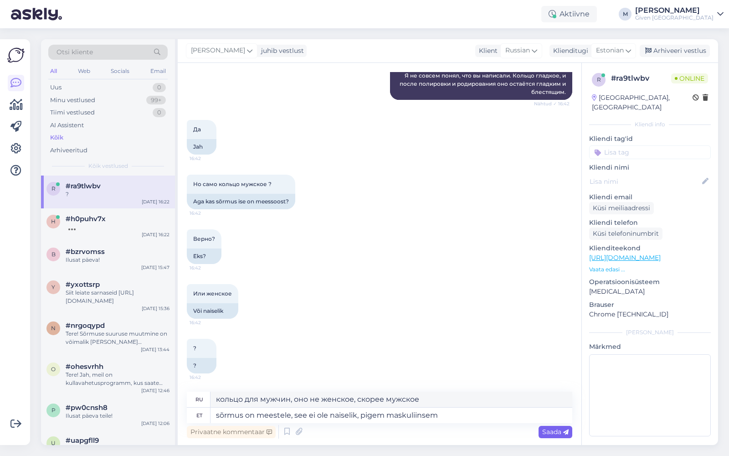
click at [553, 427] on span "Saada" at bounding box center [555, 431] width 26 height 8
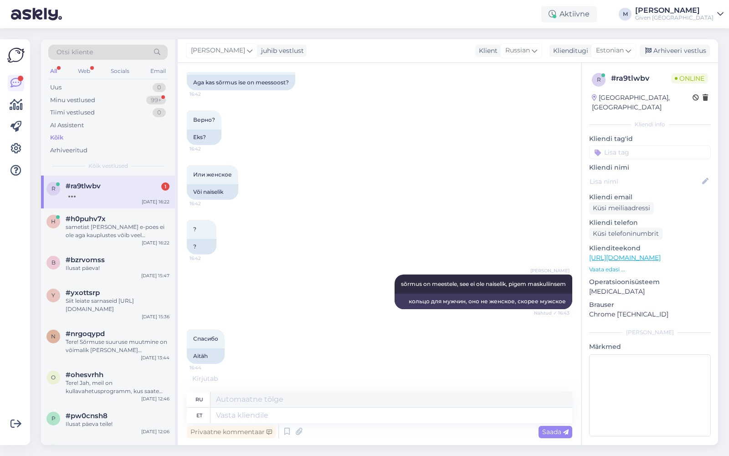
scroll to position [4077, 0]
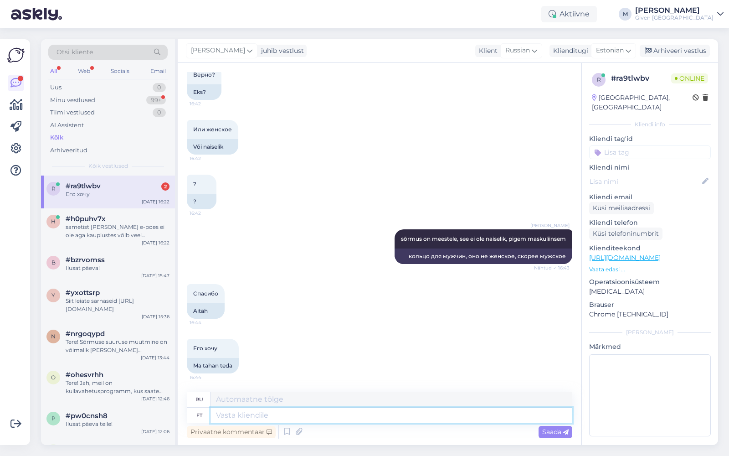
click at [248, 414] on textarea at bounding box center [391, 414] width 362 height 15
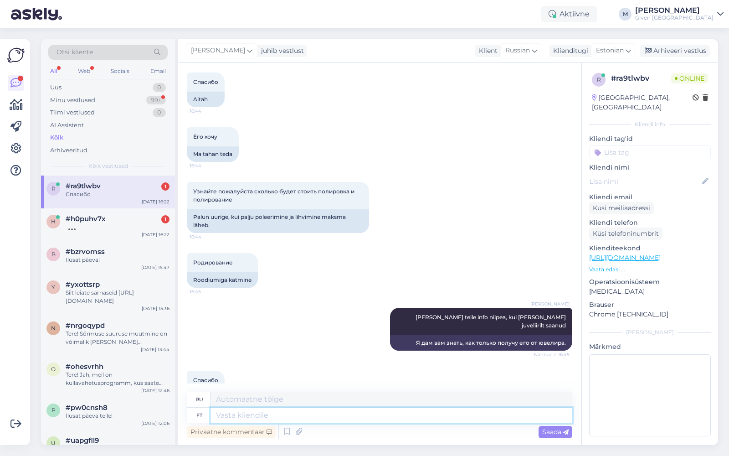
scroll to position [4312, 0]
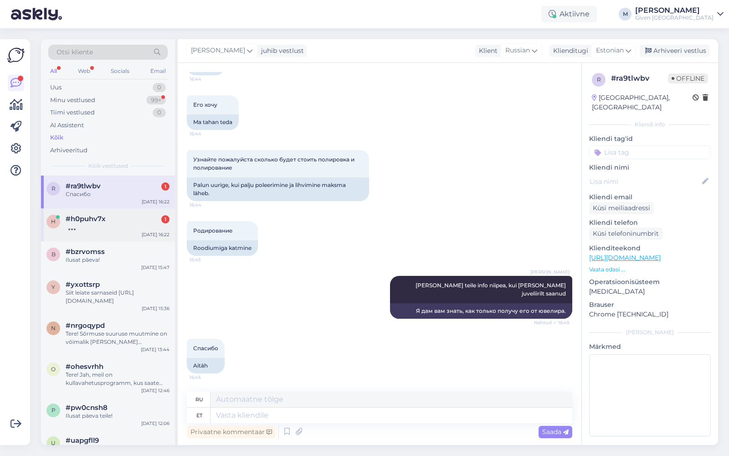
click at [100, 225] on div at bounding box center [118, 227] width 104 height 8
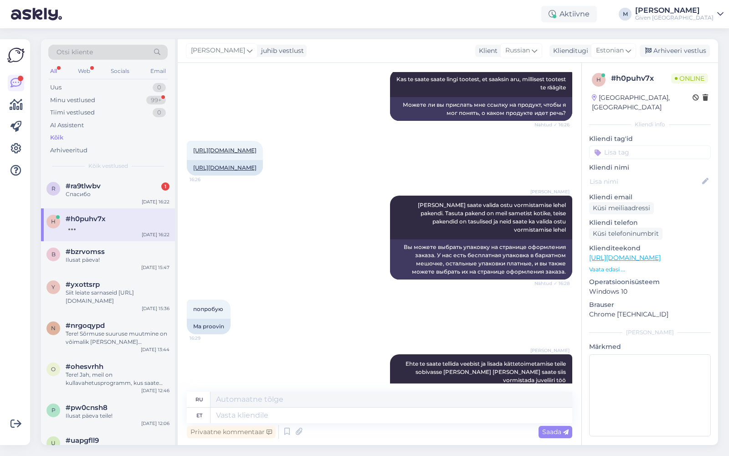
scroll to position [680, 0]
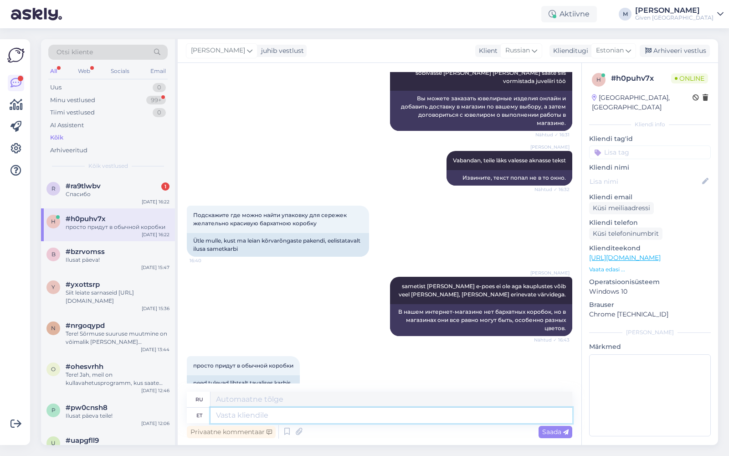
click at [281, 412] on textarea at bounding box center [391, 414] width 362 height 15
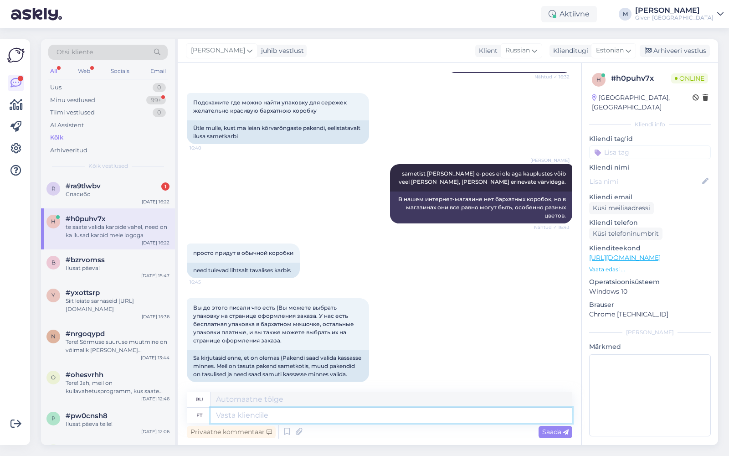
scroll to position [864, 0]
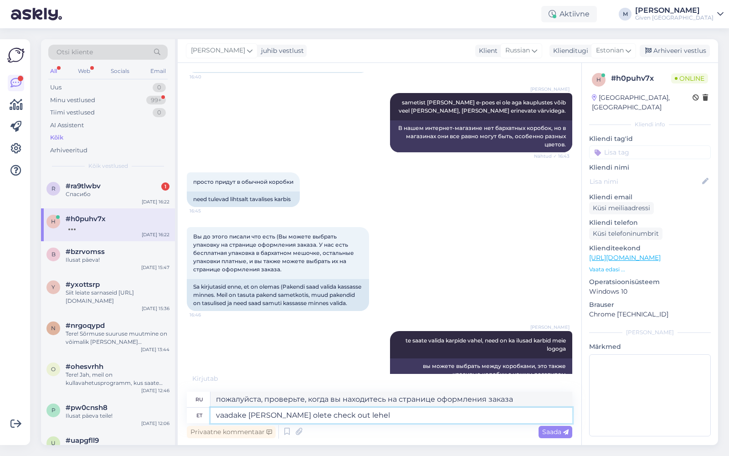
click at [329, 419] on textarea "vaadake [PERSON_NAME] olete check out lehel" at bounding box center [391, 414] width 362 height 15
click at [329, 416] on textarea "vaadake [PERSON_NAME] olete check out lehel" at bounding box center [391, 414] width 362 height 15
drag, startPoint x: 302, startPoint y: 415, endPoint x: 270, endPoint y: 416, distance: 31.9
click at [270, 416] on textarea "vaadake [PERSON_NAME] olete checkout lehel" at bounding box center [391, 414] width 362 height 15
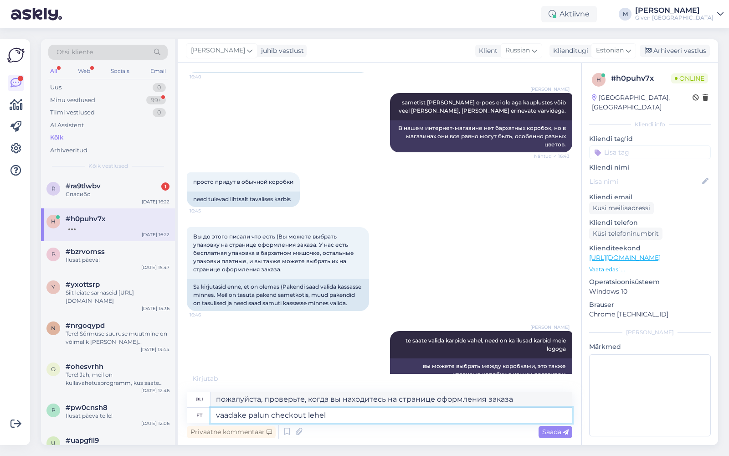
click at [340, 419] on textarea "vaadake palun checkout lehel" at bounding box center [391, 414] width 362 height 15
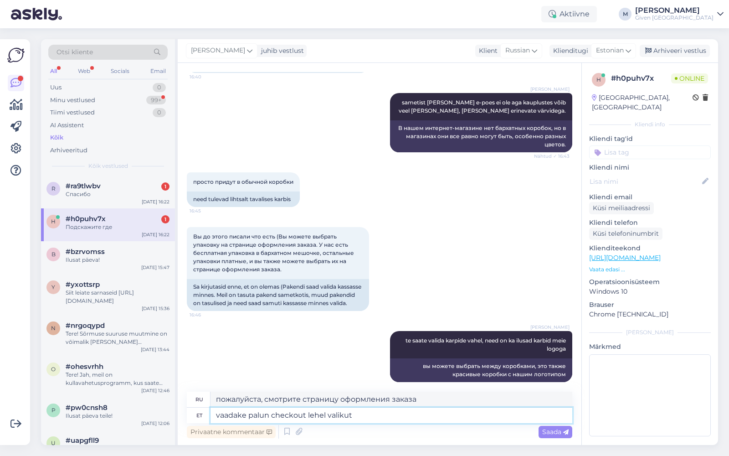
scroll to position [918, 0]
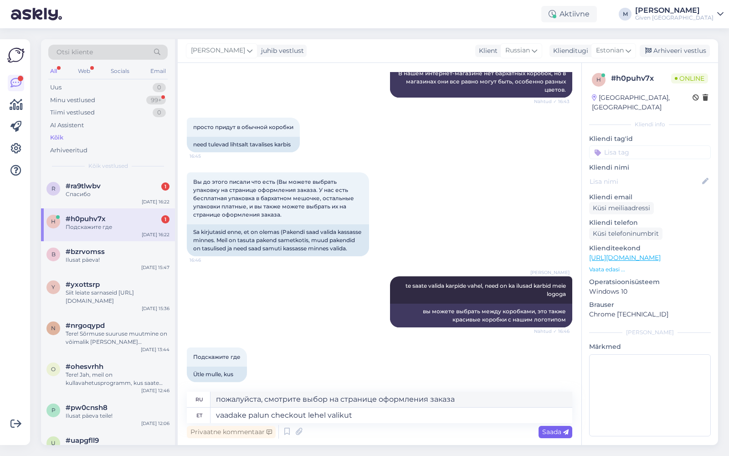
click at [555, 435] on div "Saada" at bounding box center [555, 431] width 34 height 12
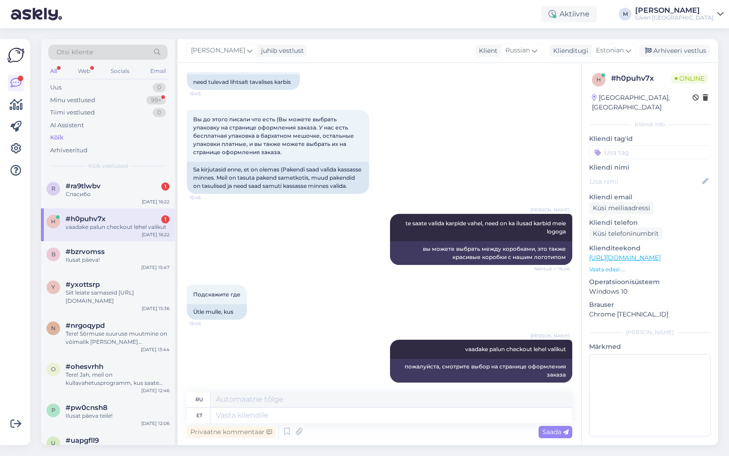
scroll to position [981, 0]
click at [316, 414] on textarea at bounding box center [391, 414] width 362 height 15
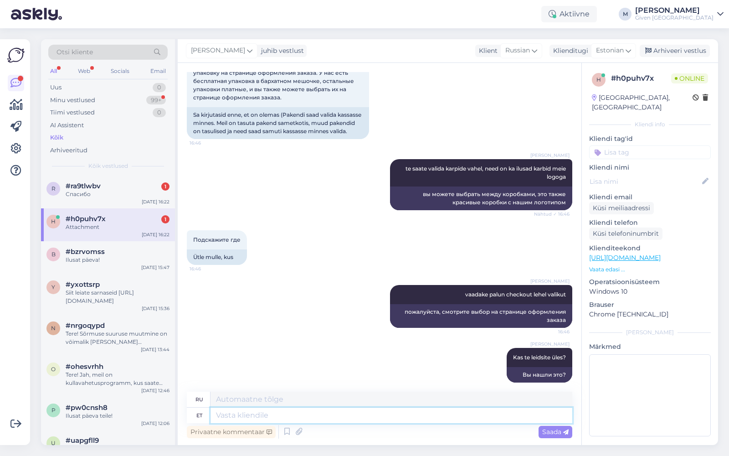
scroll to position [1147, 0]
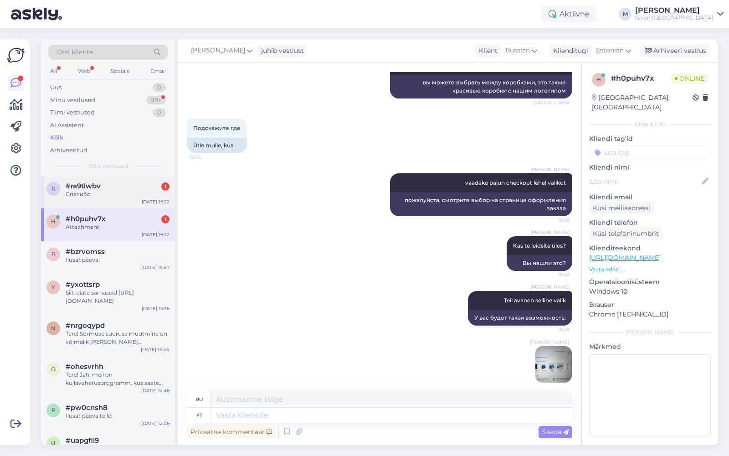
click at [94, 194] on div "Спасибо" at bounding box center [118, 194] width 104 height 8
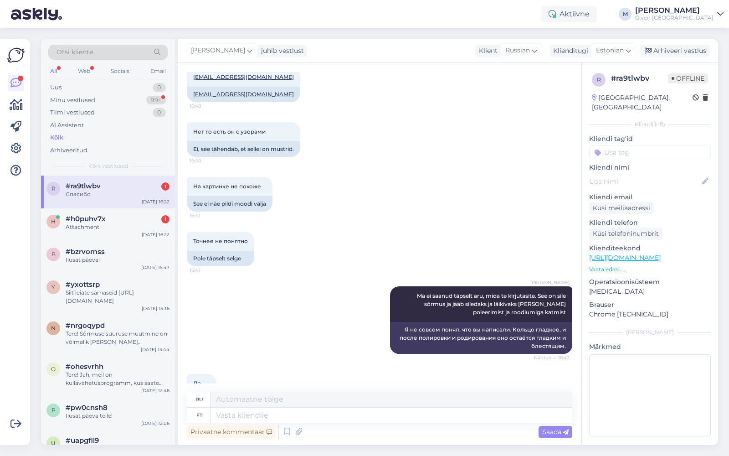
scroll to position [4312, 0]
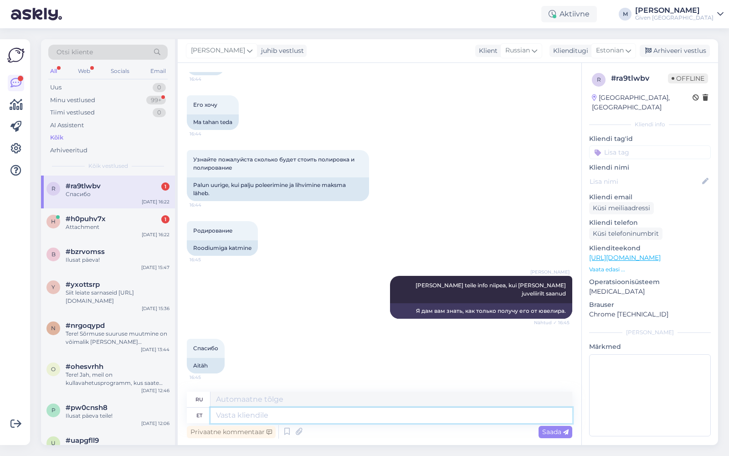
click at [279, 419] on textarea at bounding box center [391, 414] width 362 height 15
paste textarea "Sõrmusel on matt viimistlus. Kui klient soovib taastada rodiumkatte algse viimi…"
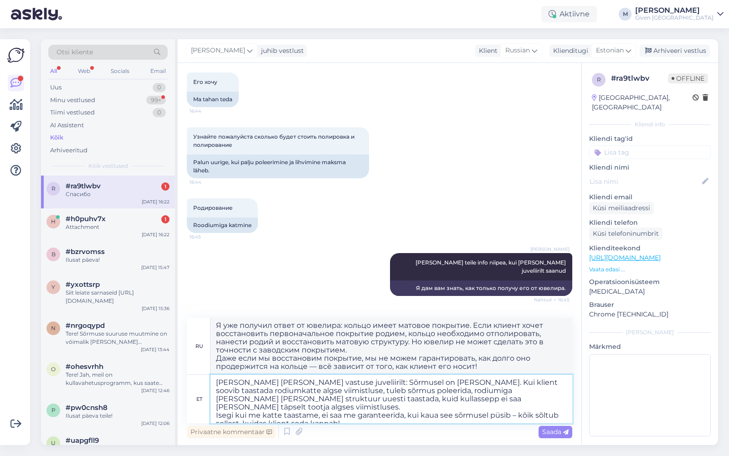
click at [404, 414] on textarea "[PERSON_NAME] [PERSON_NAME] vastuse juveliirilt: Sõrmusel on [PERSON_NAME]. Kui…" at bounding box center [391, 398] width 362 height 48
paste textarea "Kulud on järgmised – poleerimine [PERSON_NAME] kivideta 12,00 € + rodium 50,00 …"
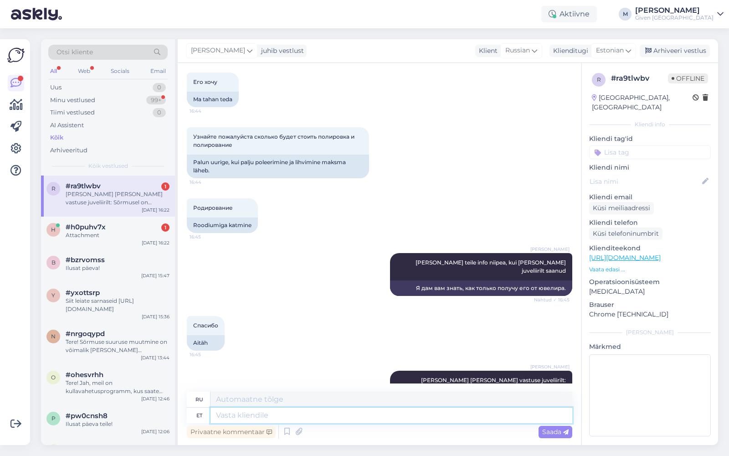
scroll to position [4530, 0]
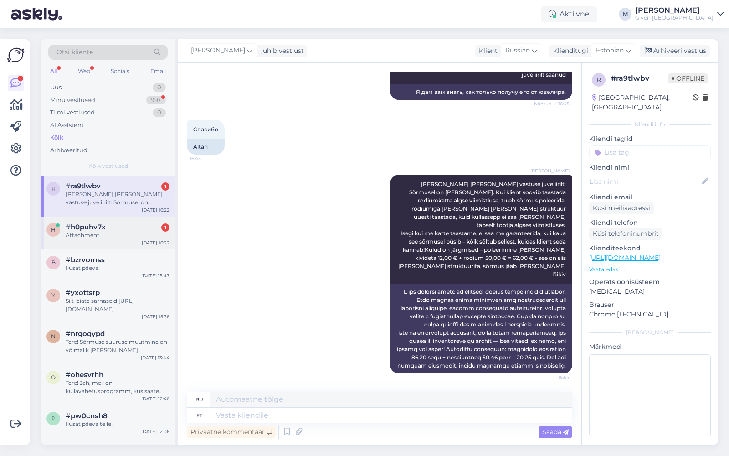
click at [122, 232] on div "Attachment" at bounding box center [118, 235] width 104 height 8
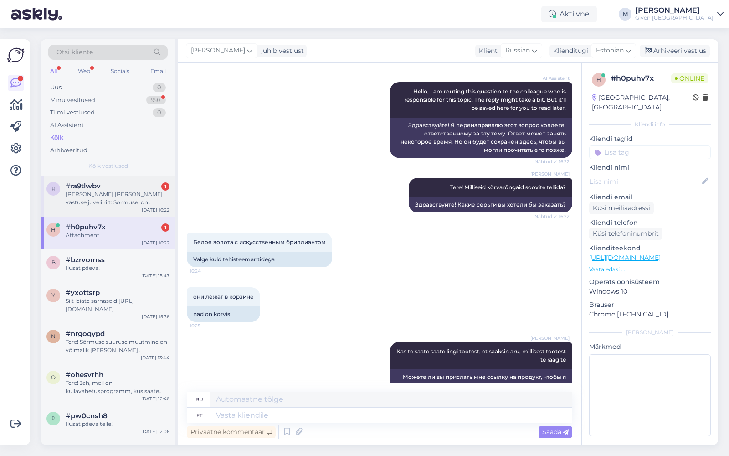
click at [115, 195] on div "[PERSON_NAME] [PERSON_NAME] vastuse juveliirilt: Sõrmusel on [PERSON_NAME]. Kui…" at bounding box center [118, 198] width 104 height 16
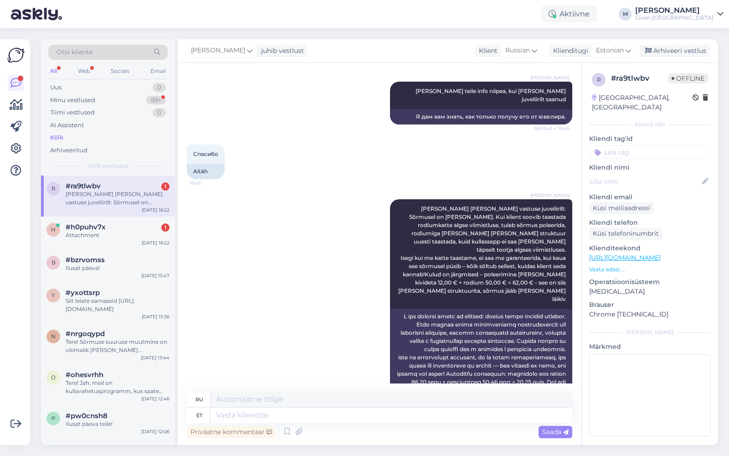
scroll to position [4287, 0]
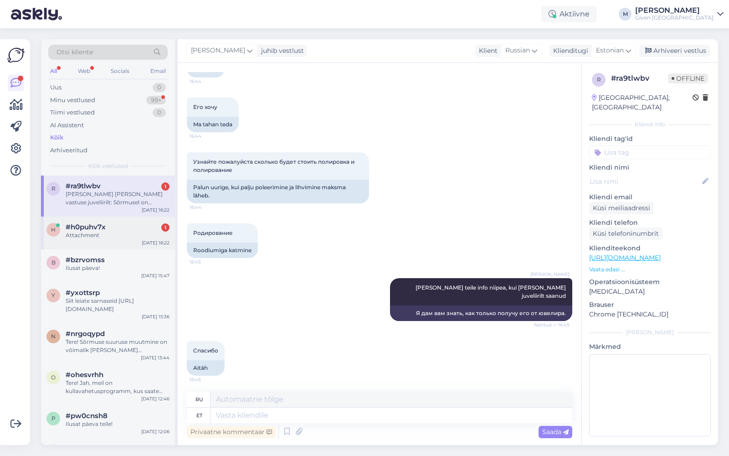
click at [128, 231] on div "Attachment" at bounding box center [118, 235] width 104 height 8
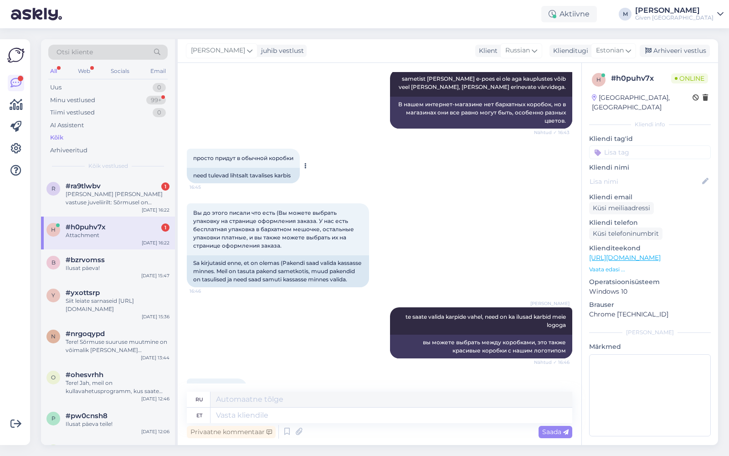
scroll to position [1147, 0]
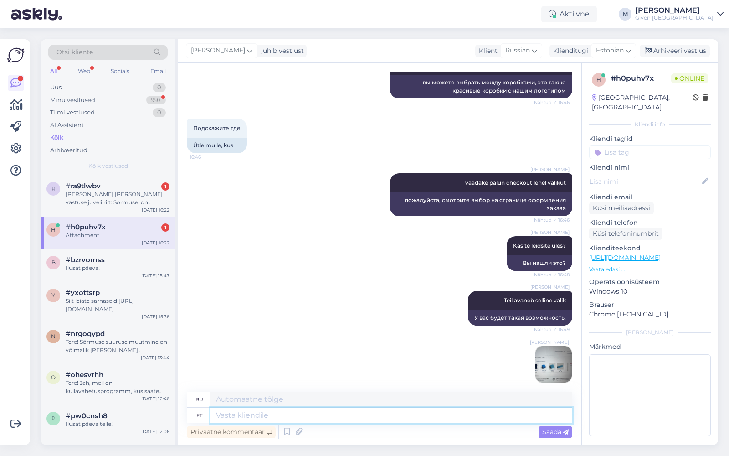
click at [274, 416] on textarea at bounding box center [391, 414] width 362 height 15
click at [145, 282] on div "y #yxottsrp Siit leiate sarnaseid [URL][DOMAIN_NAME] [DATE] 15:36" at bounding box center [108, 302] width 134 height 41
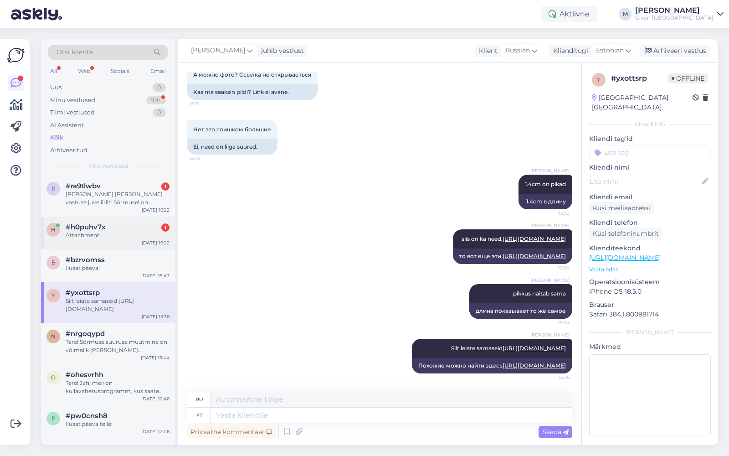
click at [136, 235] on div "Attachment" at bounding box center [118, 235] width 104 height 8
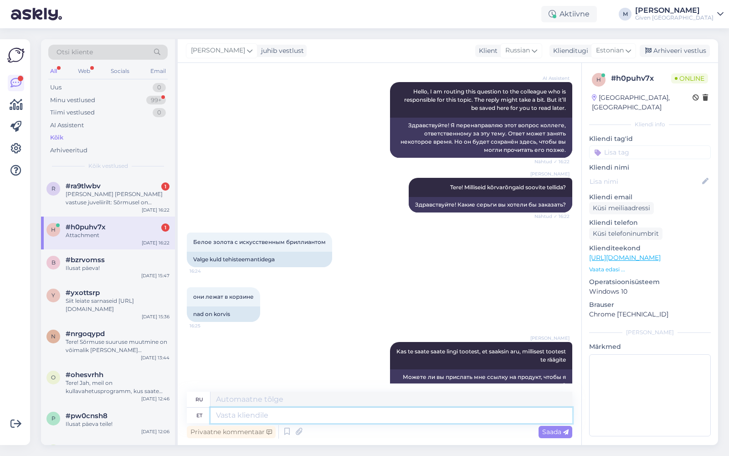
click at [303, 418] on textarea at bounding box center [391, 414] width 362 height 15
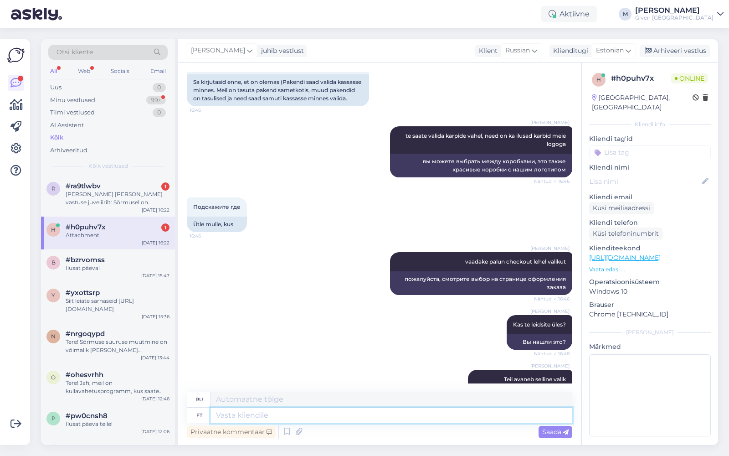
scroll to position [1147, 0]
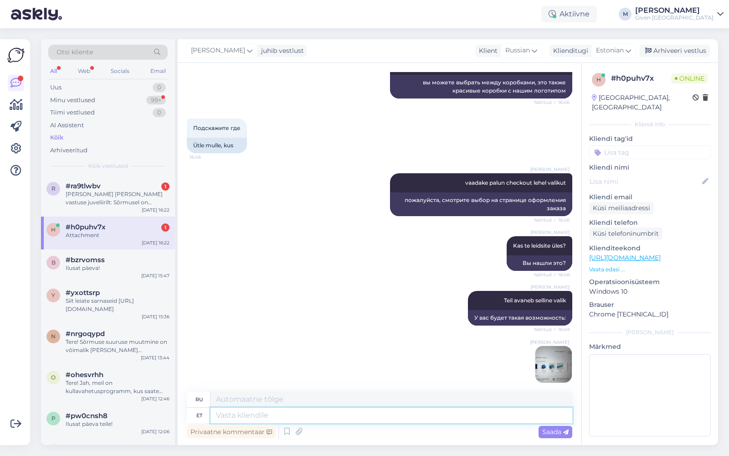
click at [361, 415] on textarea at bounding box center [391, 414] width 362 height 15
click at [358, 395] on textarea at bounding box center [391, 398] width 362 height 15
click at [352, 417] on textarea at bounding box center [391, 414] width 362 height 15
click at [321, 343] on div "[PERSON_NAME] ✓ 16:49" at bounding box center [379, 363] width 385 height 57
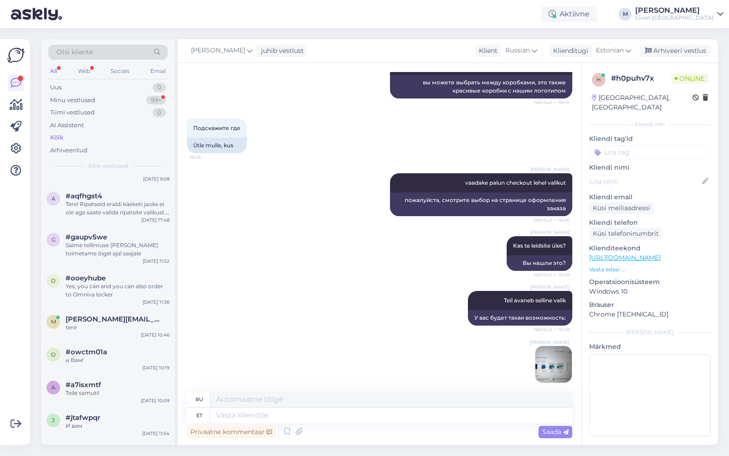
scroll to position [0, 0]
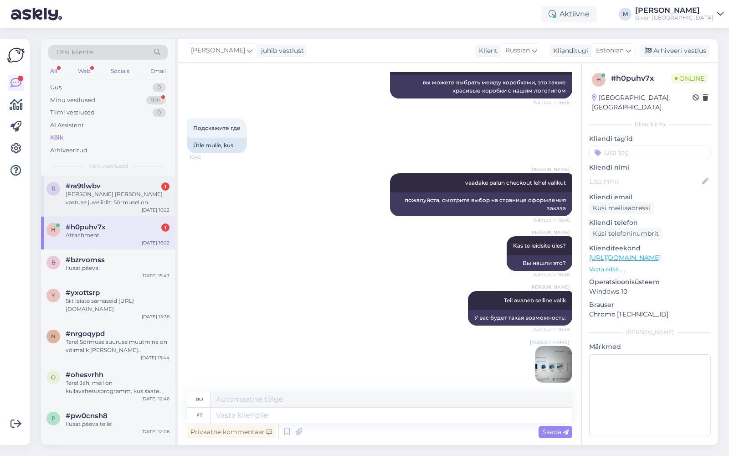
click at [130, 188] on div "#ra9tlwbv 1" at bounding box center [118, 186] width 104 height 8
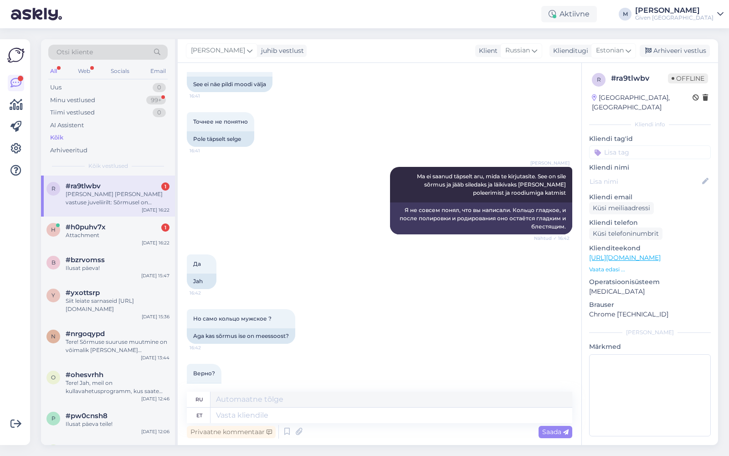
scroll to position [4530, 0]
